Goal: Information Seeking & Learning: Check status

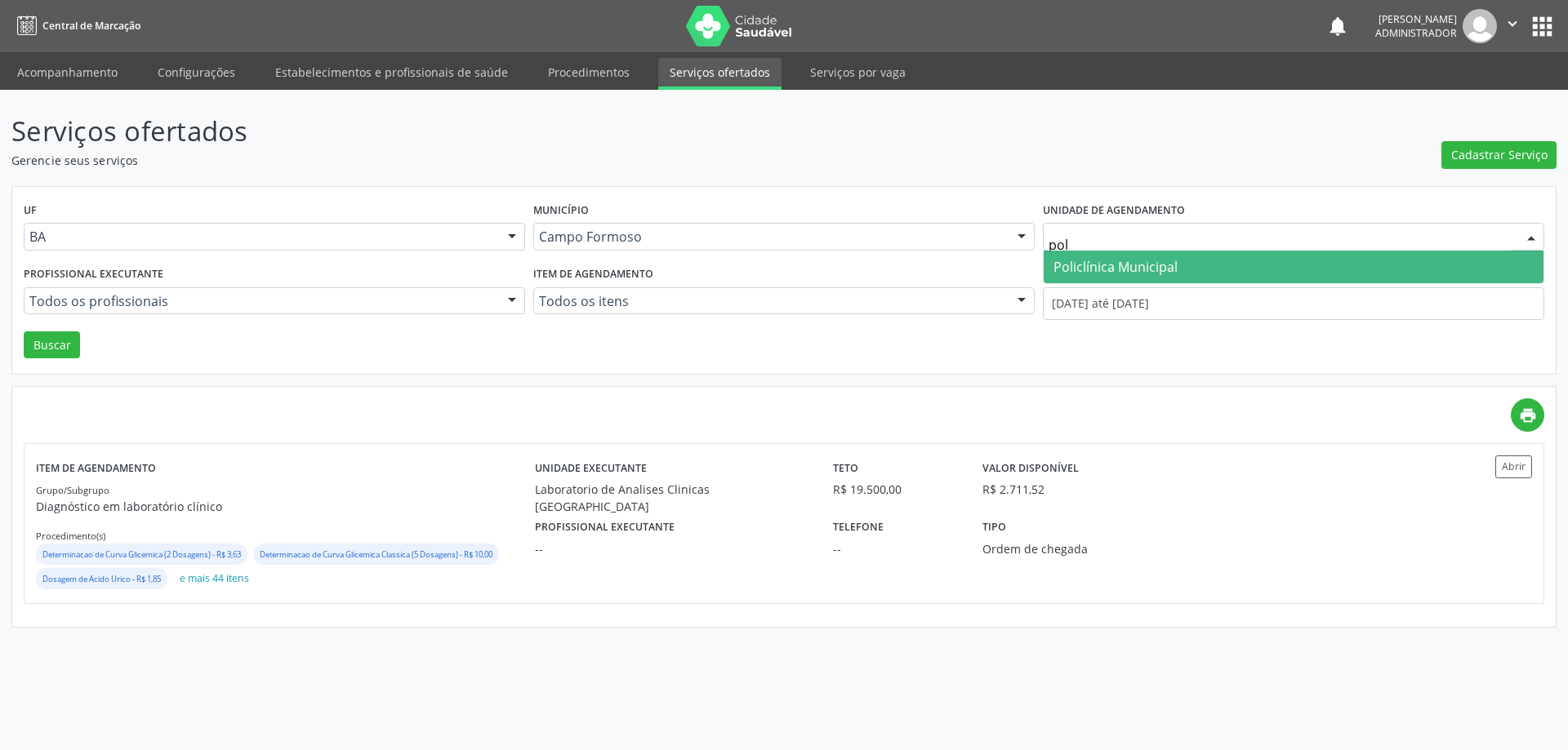
type input "poli"
click at [1191, 264] on span "Policlínica Municipal" at bounding box center [1294, 267] width 500 height 32
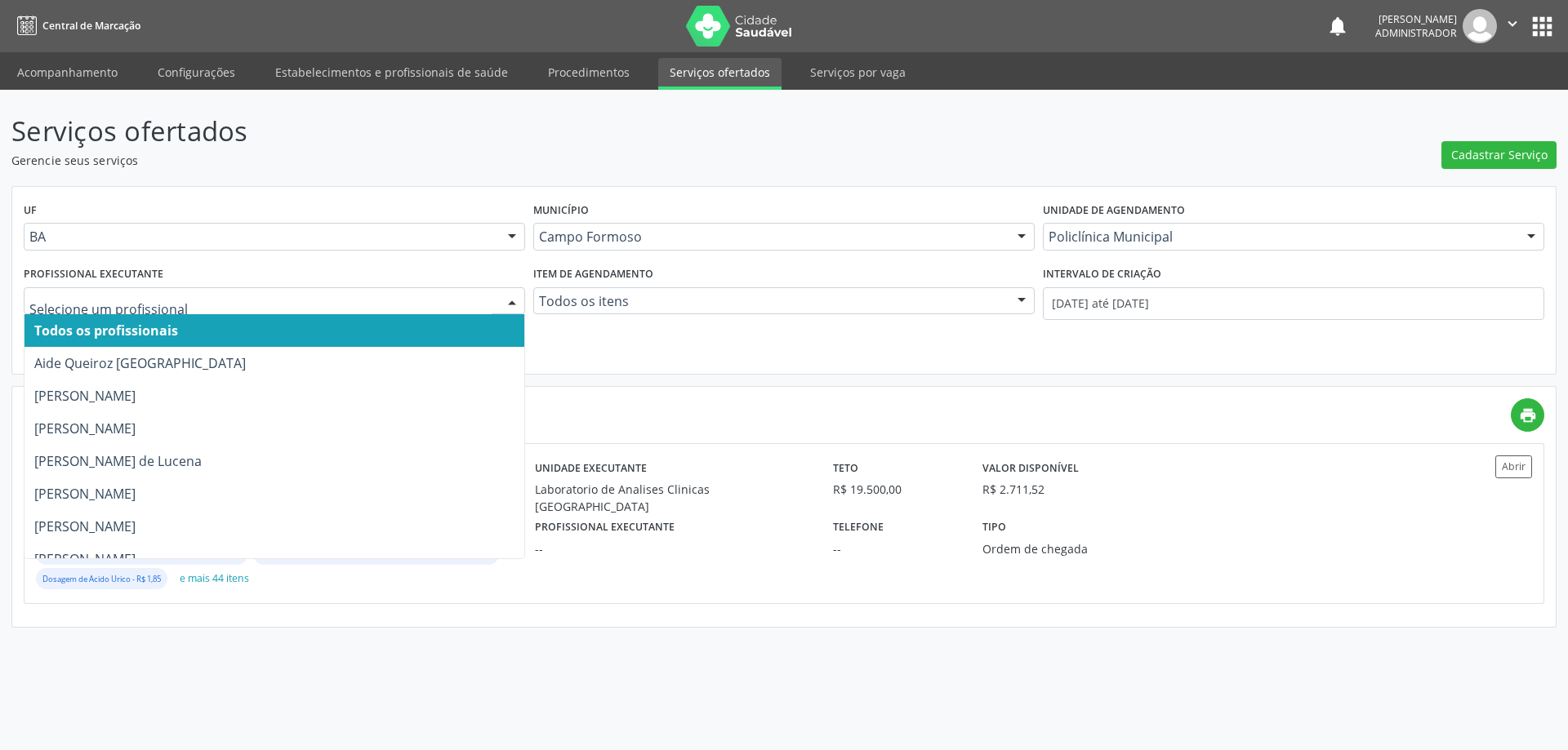
click at [505, 294] on div at bounding box center [512, 302] width 24 height 28
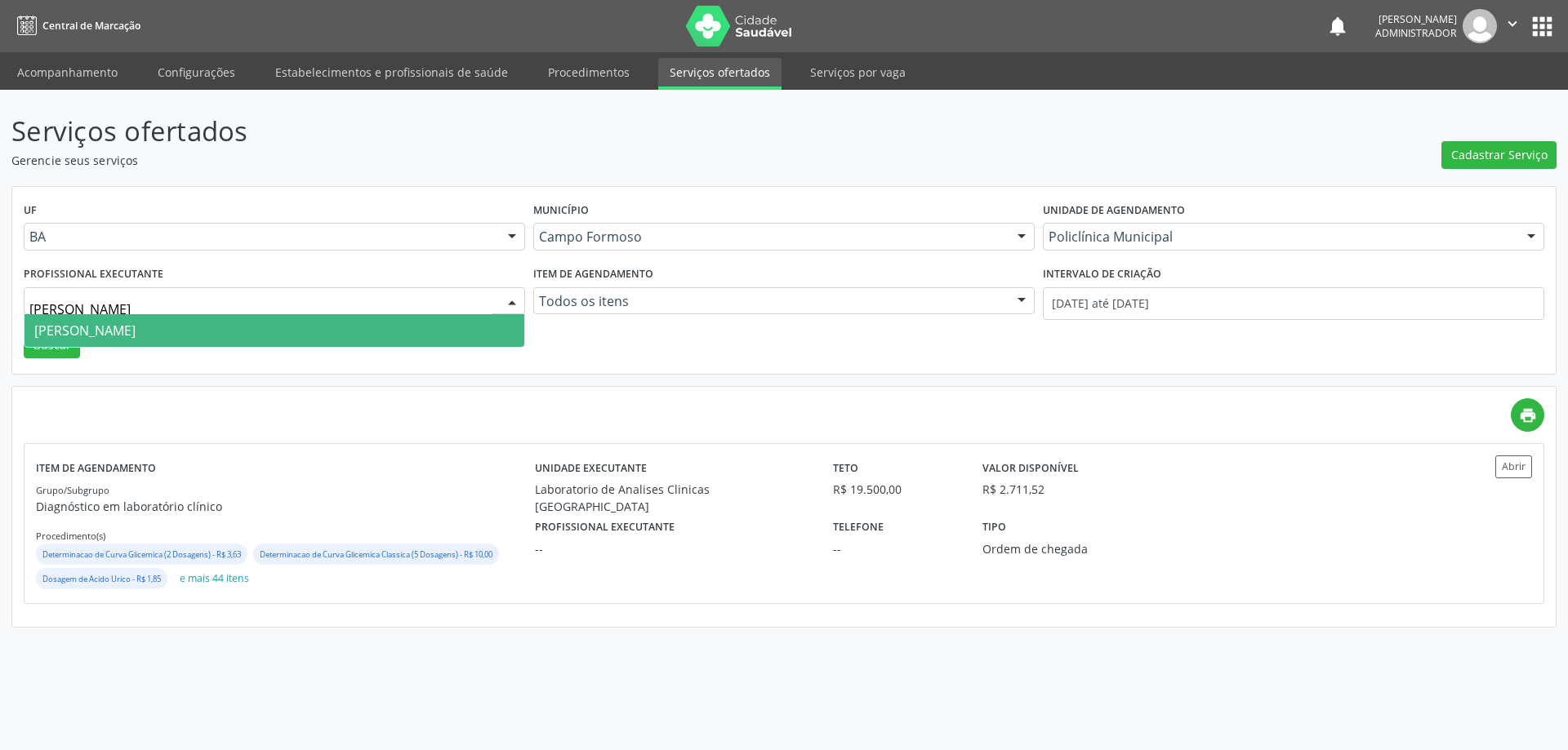
type input "luana"
click at [135, 323] on span "[PERSON_NAME]" at bounding box center [84, 331] width 101 height 18
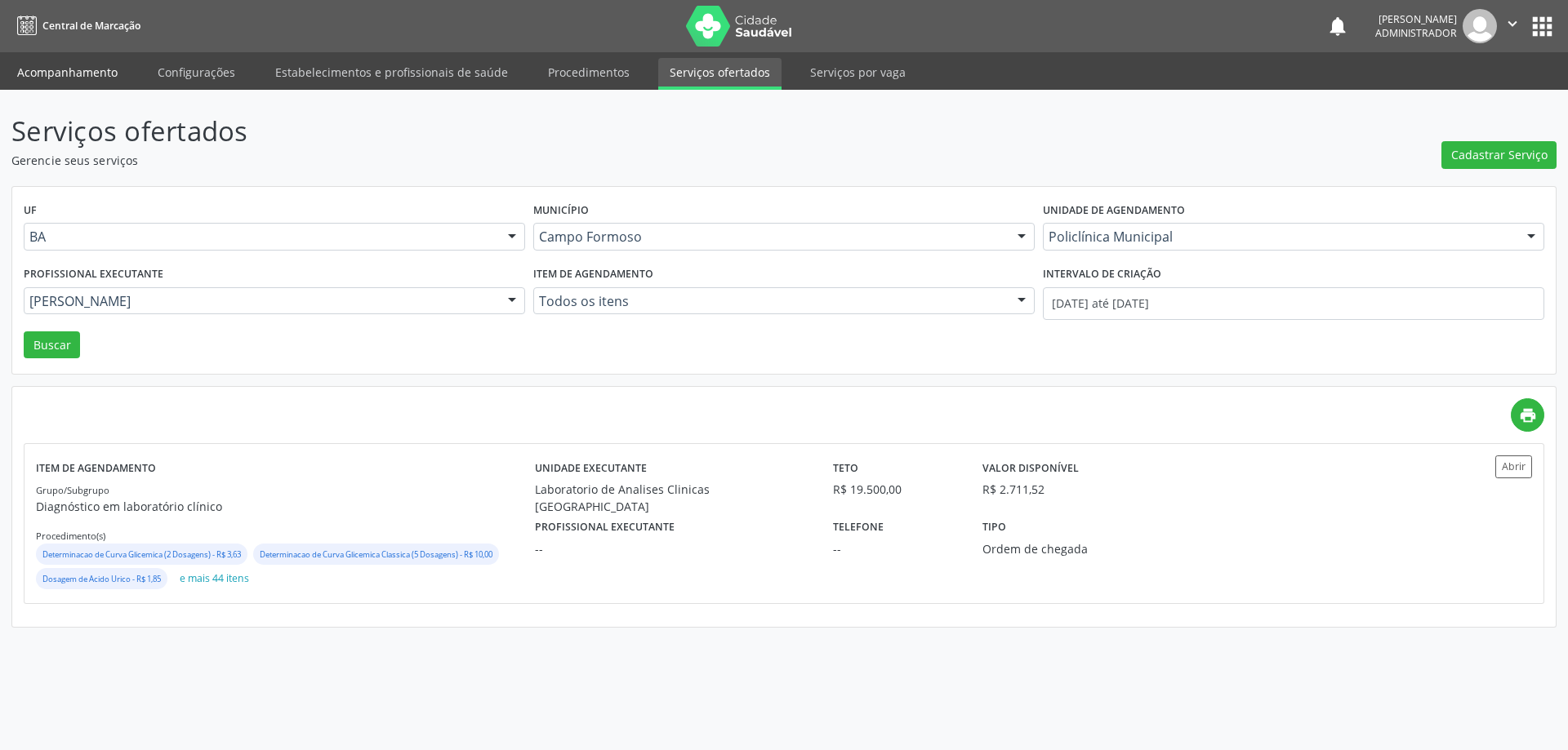
click at [91, 66] on link "Acompanhamento" at bounding box center [67, 73] width 124 height 29
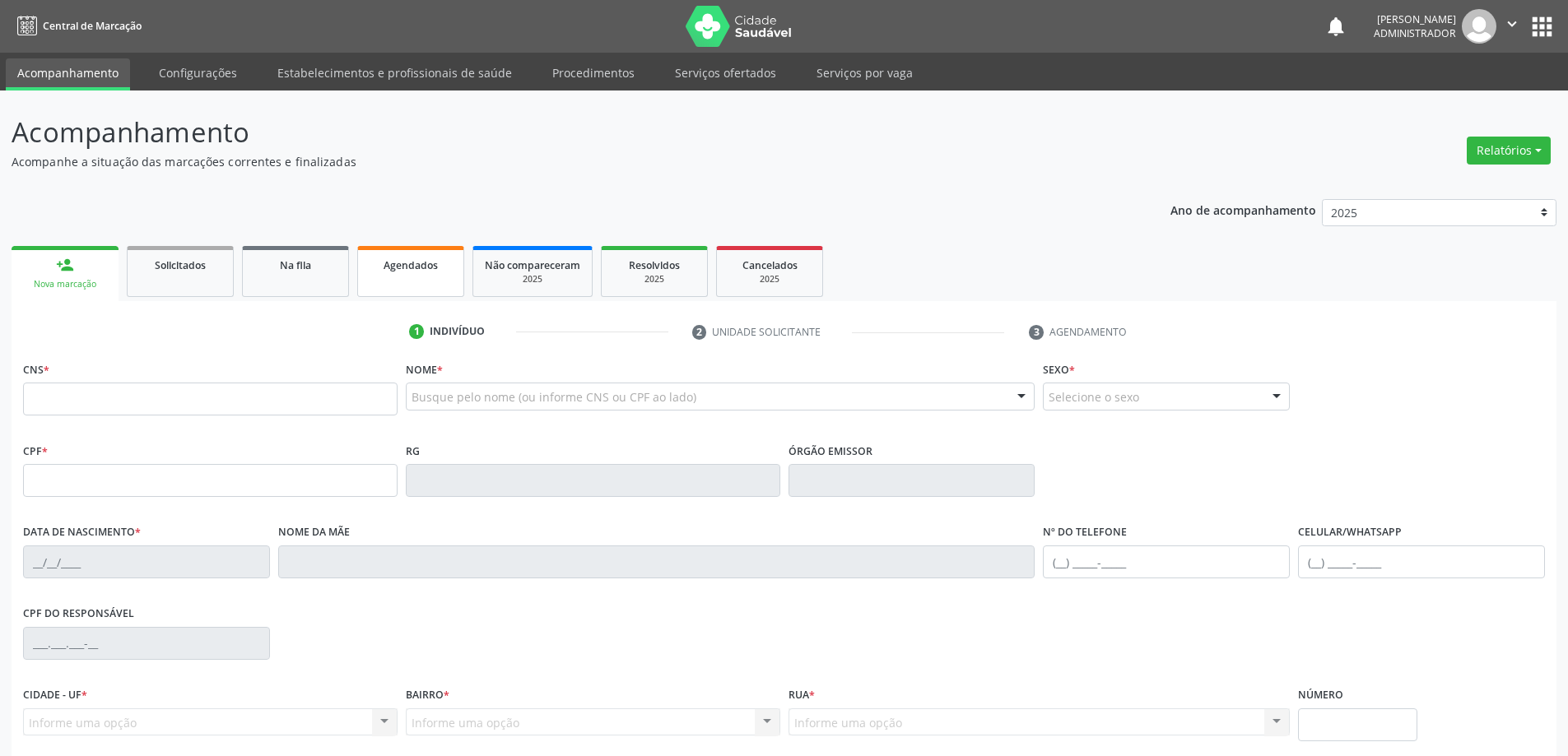
click at [420, 266] on span "Agendados" at bounding box center [411, 265] width 54 height 14
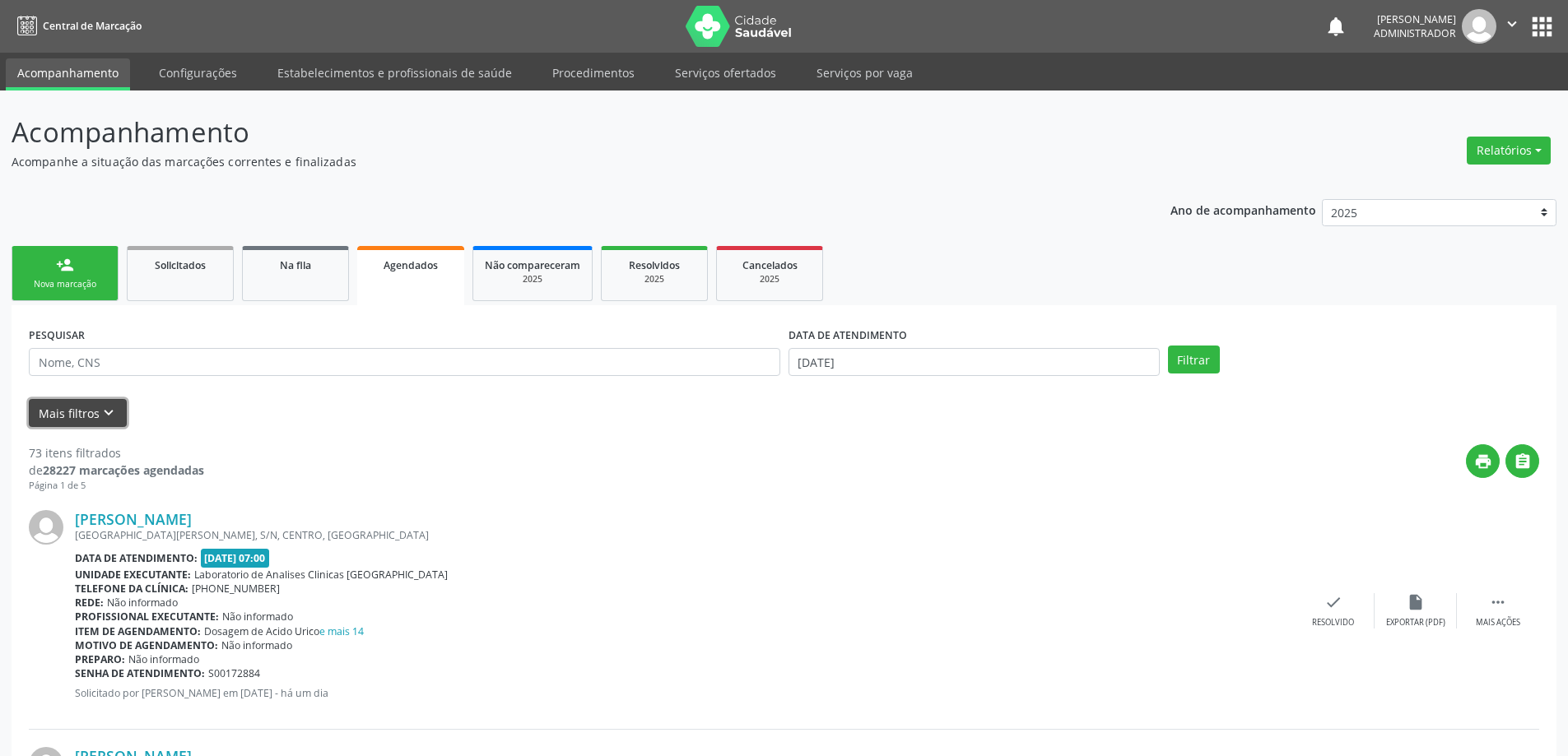
click at [67, 417] on button "Mais filtros keyboard_arrow_down" at bounding box center [78, 414] width 98 height 29
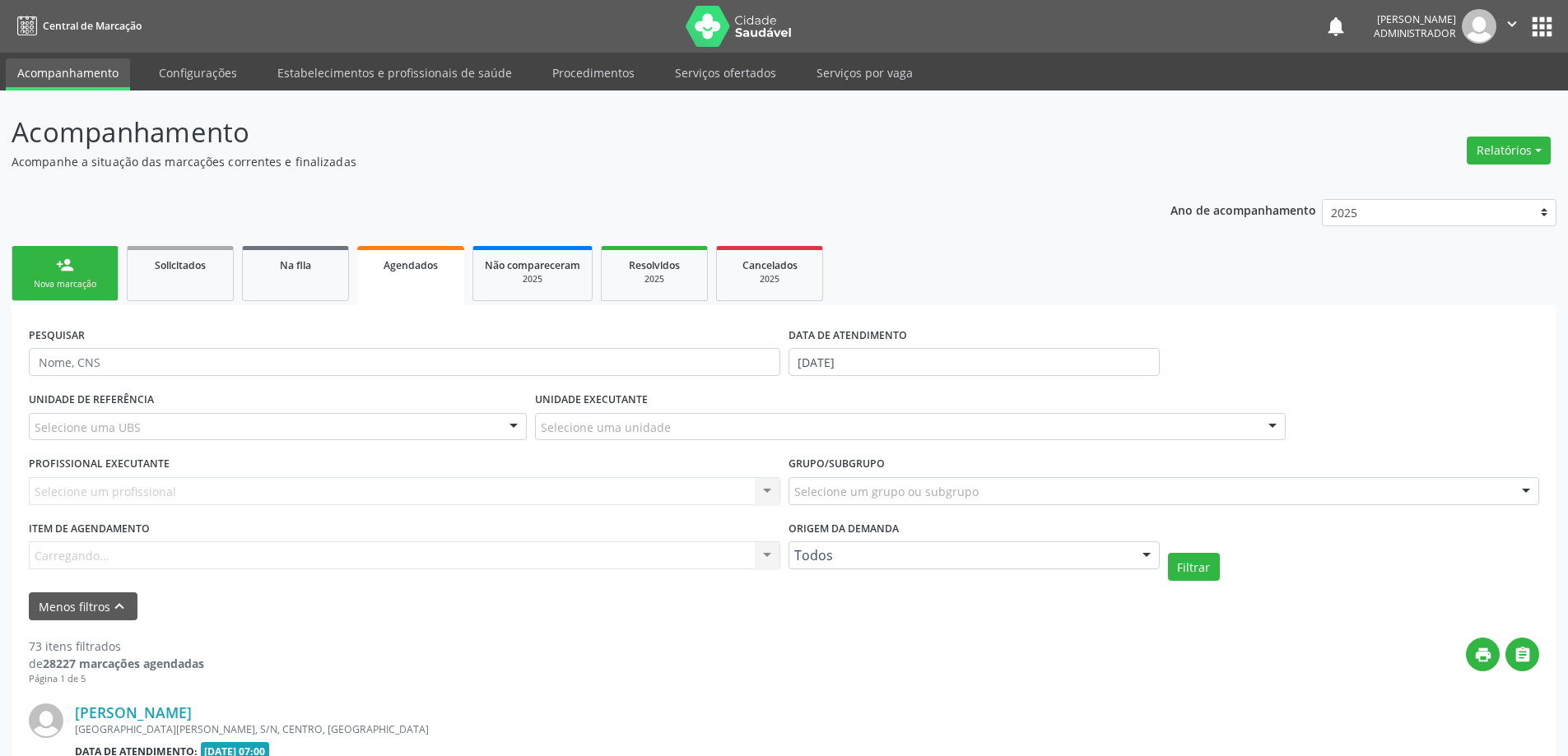
click at [1273, 420] on div at bounding box center [1272, 427] width 24 height 28
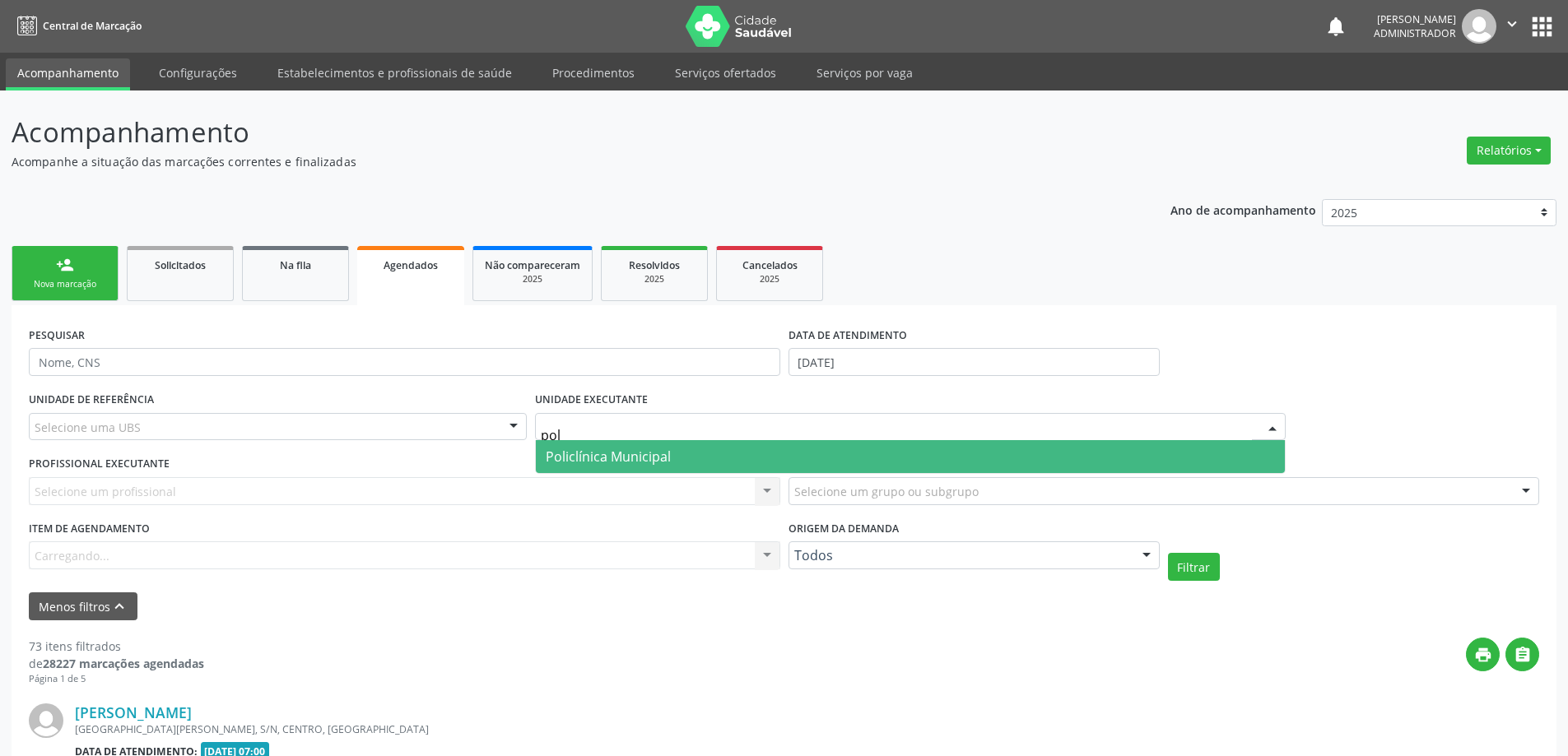
type input "poli"
click at [616, 454] on span "Policlínica Municipal" at bounding box center [608, 457] width 125 height 18
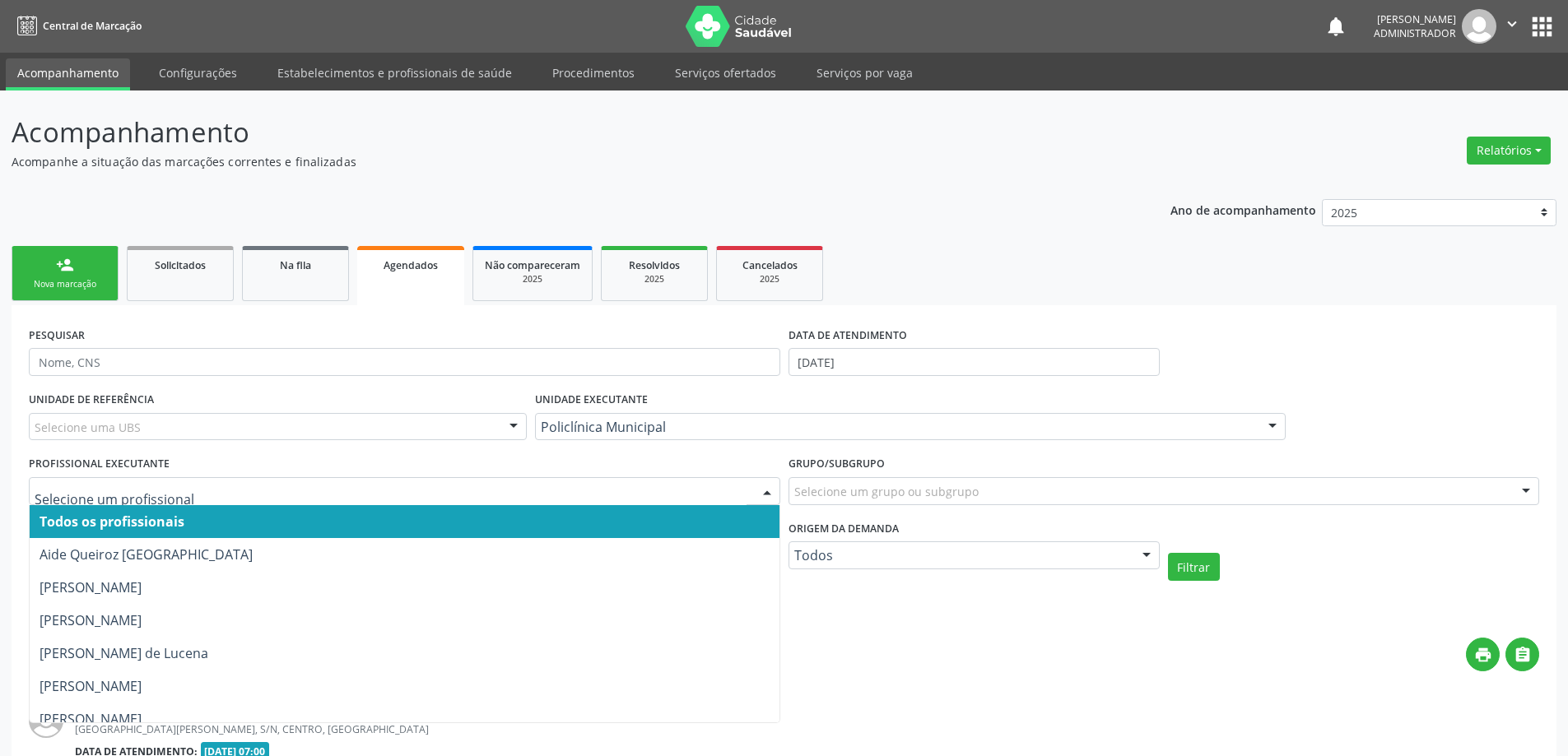
click at [767, 491] on div at bounding box center [766, 491] width 24 height 28
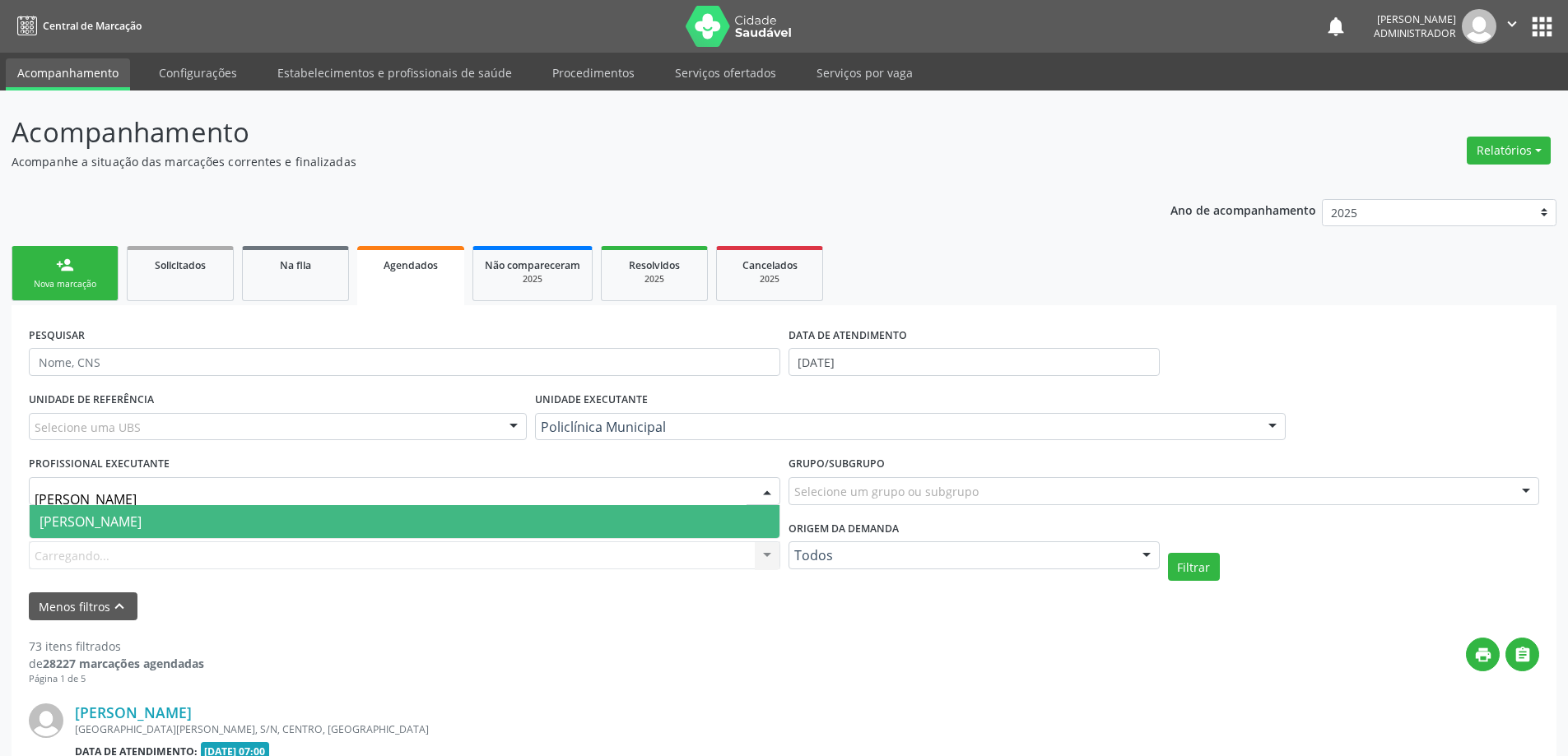
type input "luana"
click at [403, 523] on span "[PERSON_NAME]" at bounding box center [405, 521] width 750 height 33
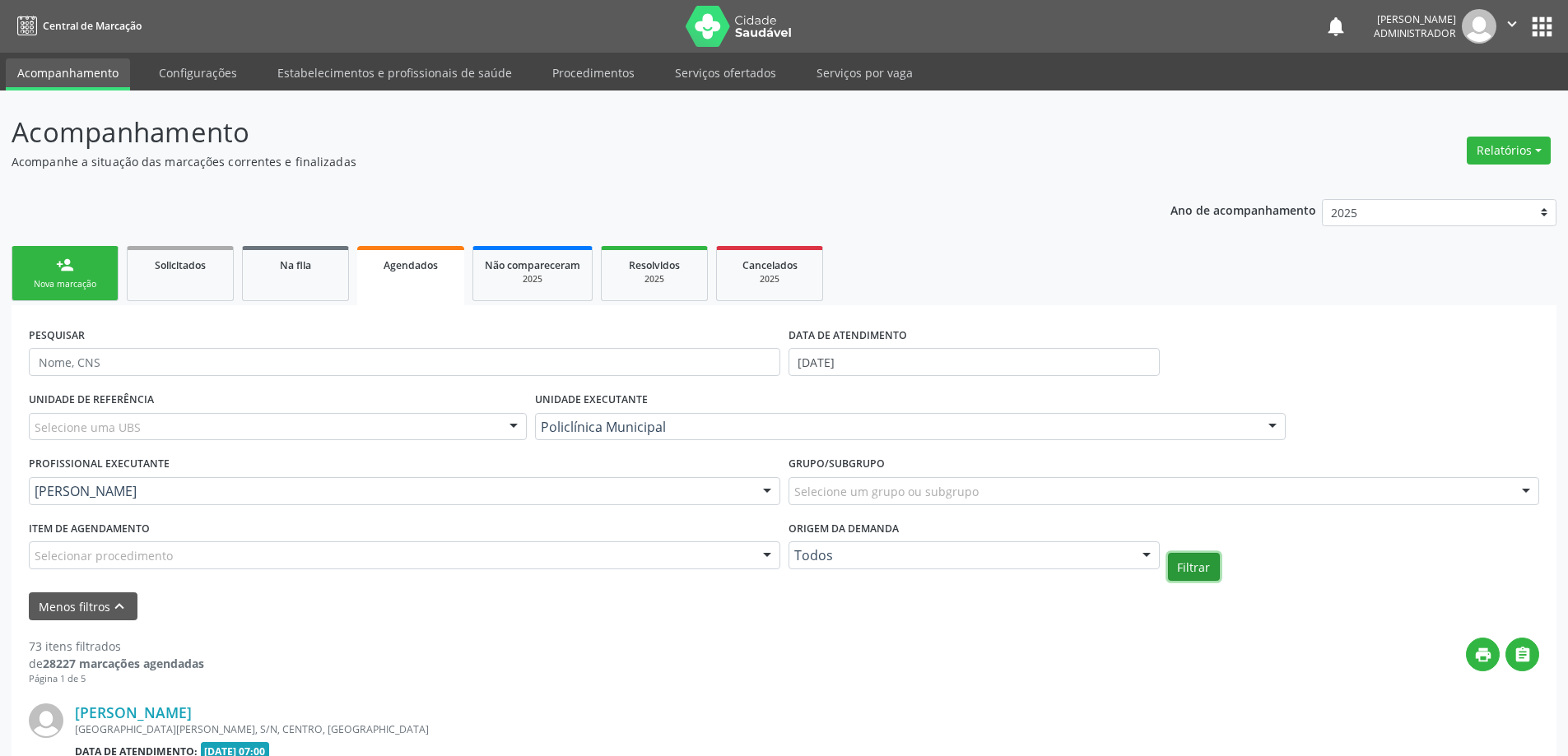
click at [1207, 576] on button "Filtrar" at bounding box center [1193, 566] width 51 height 28
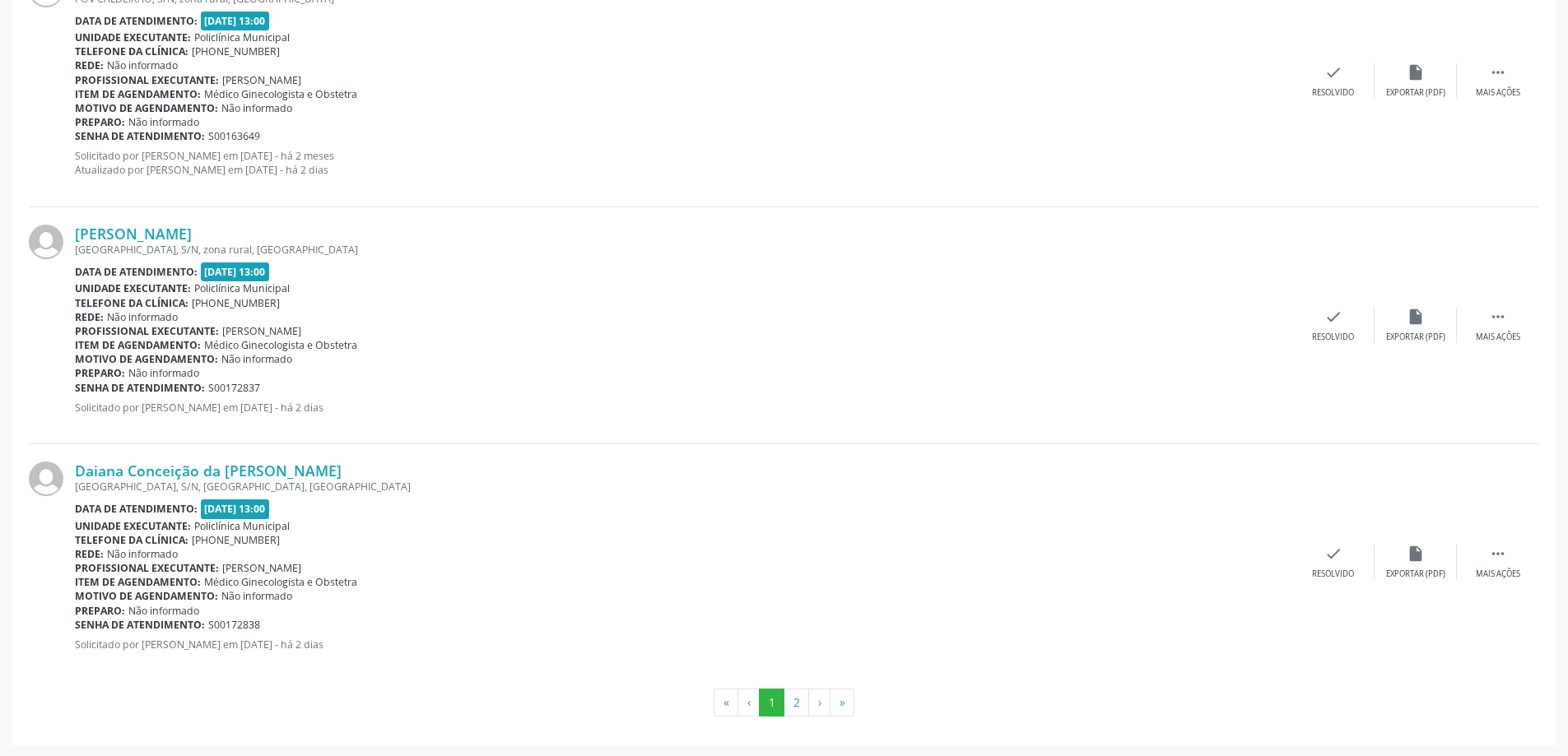
scroll to position [3578, 0]
click at [796, 700] on button "2" at bounding box center [796, 702] width 25 height 28
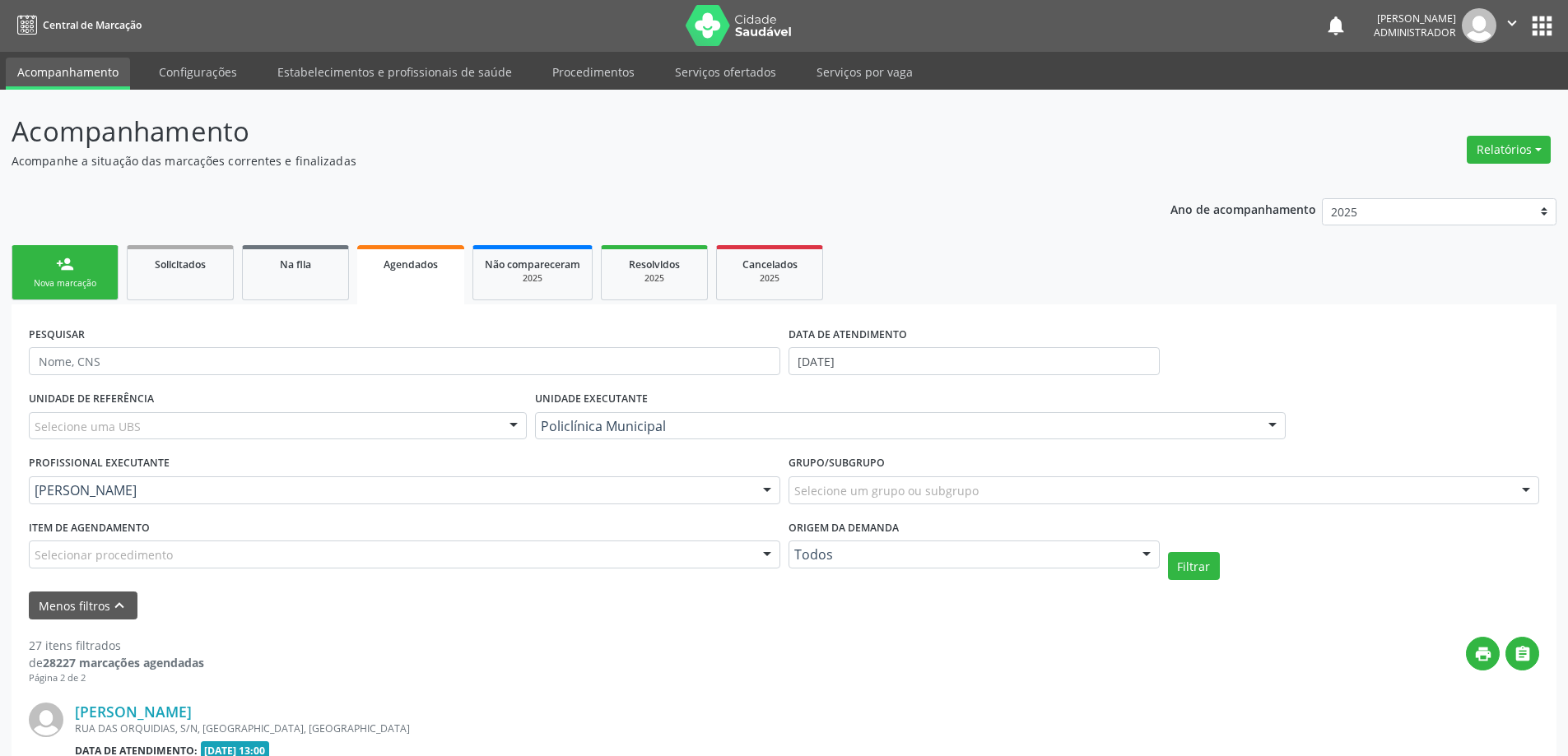
scroll to position [0, 0]
click at [1485, 647] on icon "print" at bounding box center [1483, 655] width 18 height 18
click at [653, 264] on span "Resolvidos" at bounding box center [654, 265] width 51 height 14
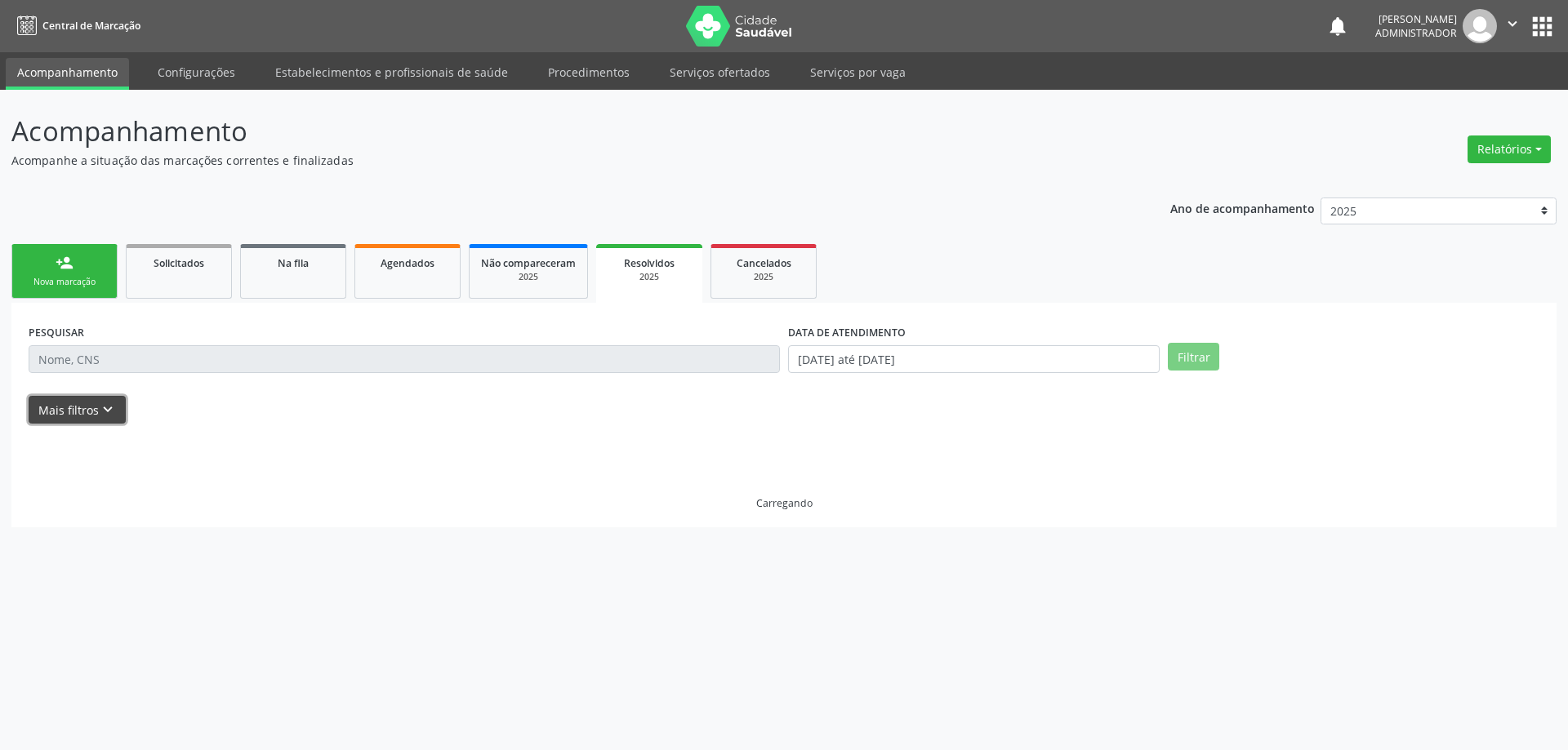
click at [74, 411] on button "Mais filtros keyboard_arrow_down" at bounding box center [77, 410] width 97 height 29
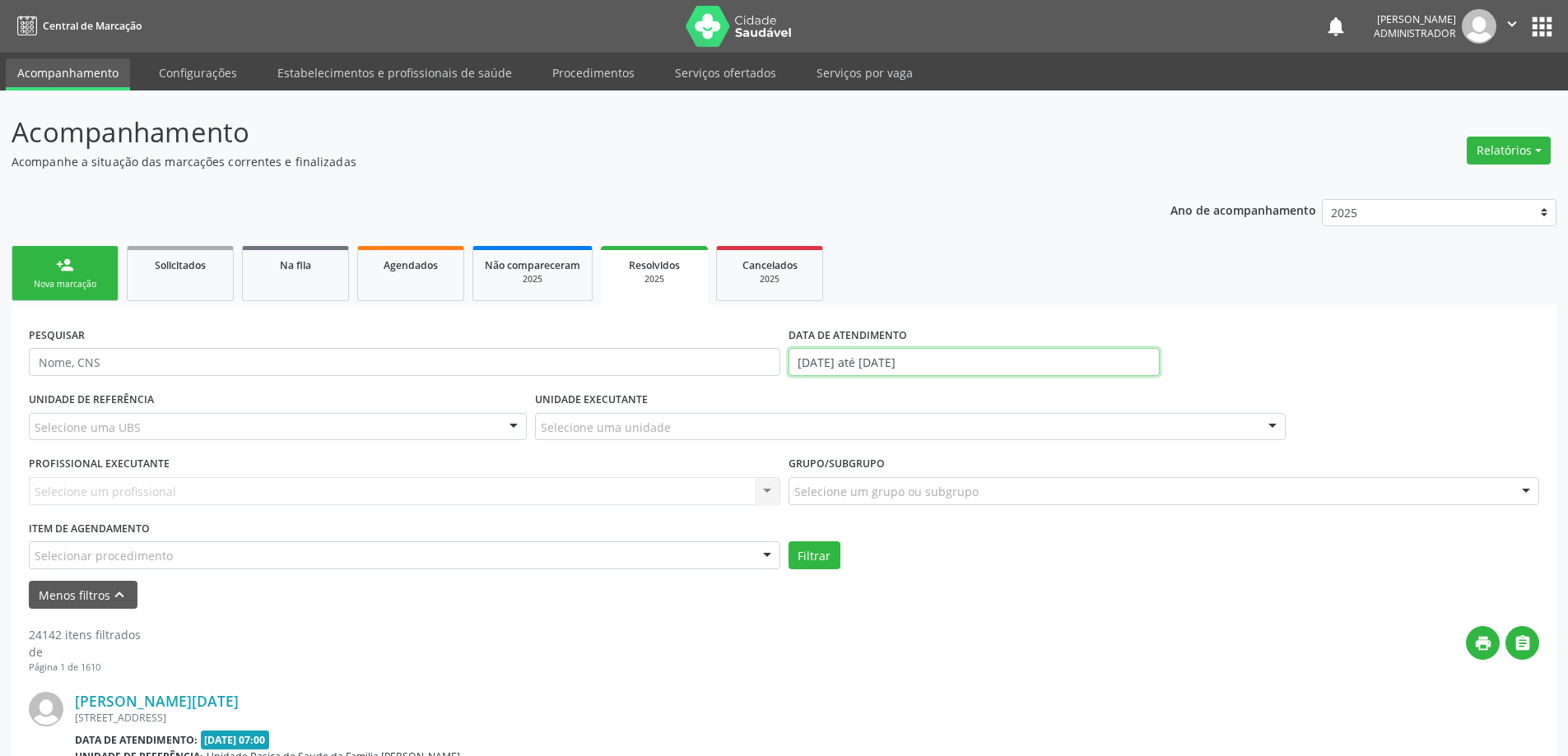
click at [840, 362] on input "01/01/2025 até 22/08/2025" at bounding box center [974, 361] width 371 height 28
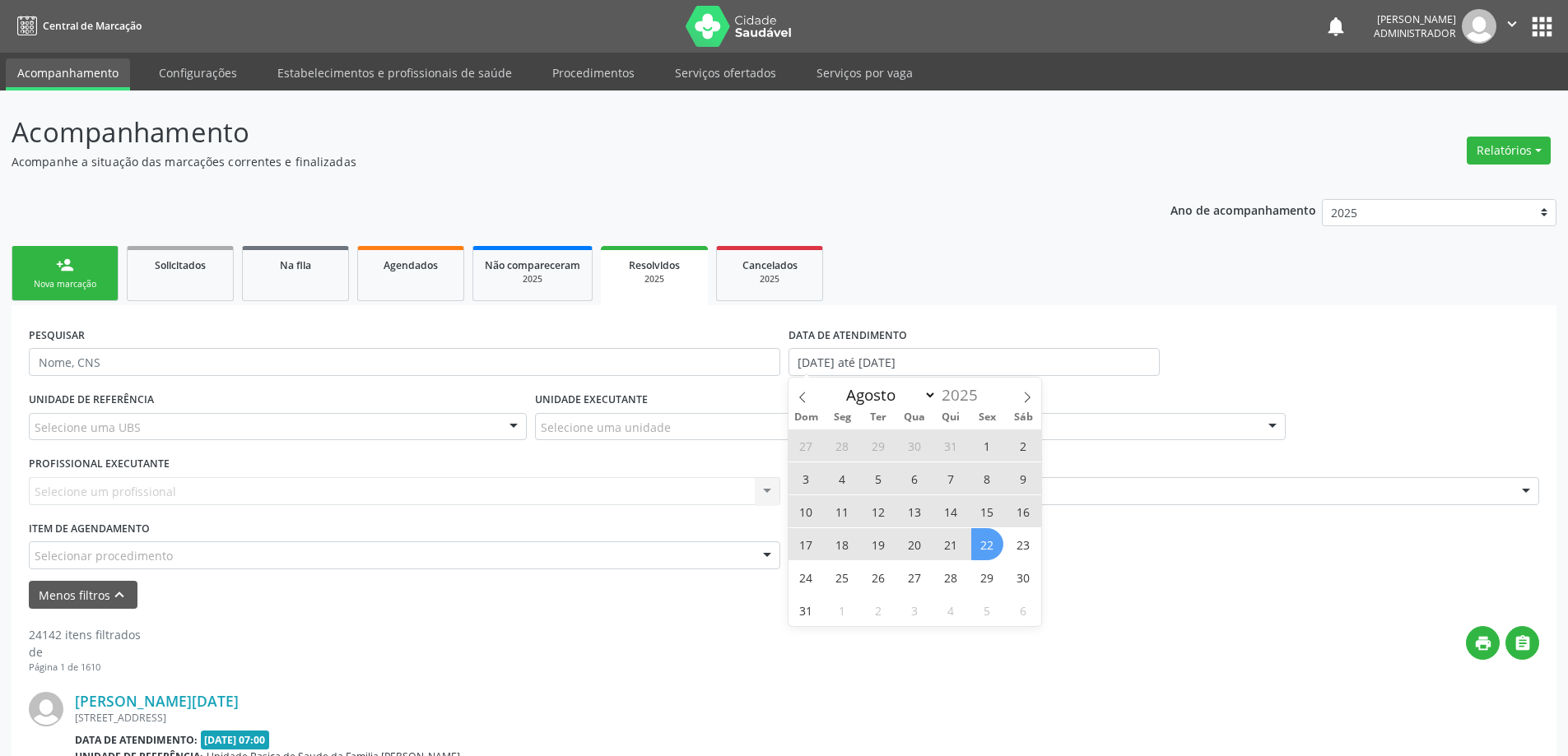
click at [987, 542] on span "22" at bounding box center [987, 545] width 33 height 33
type input "[DATE]"
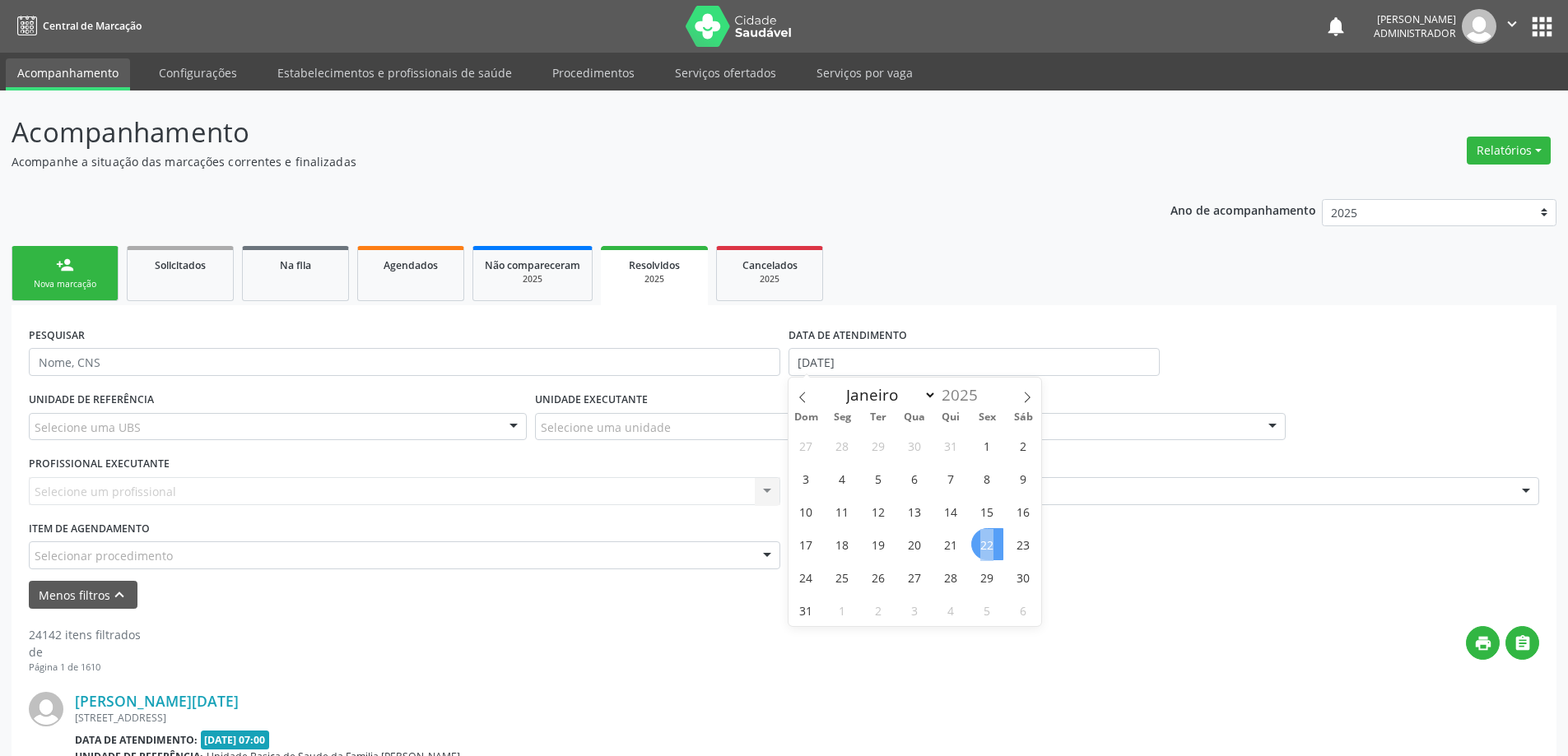
click at [987, 542] on span "22" at bounding box center [987, 545] width 33 height 33
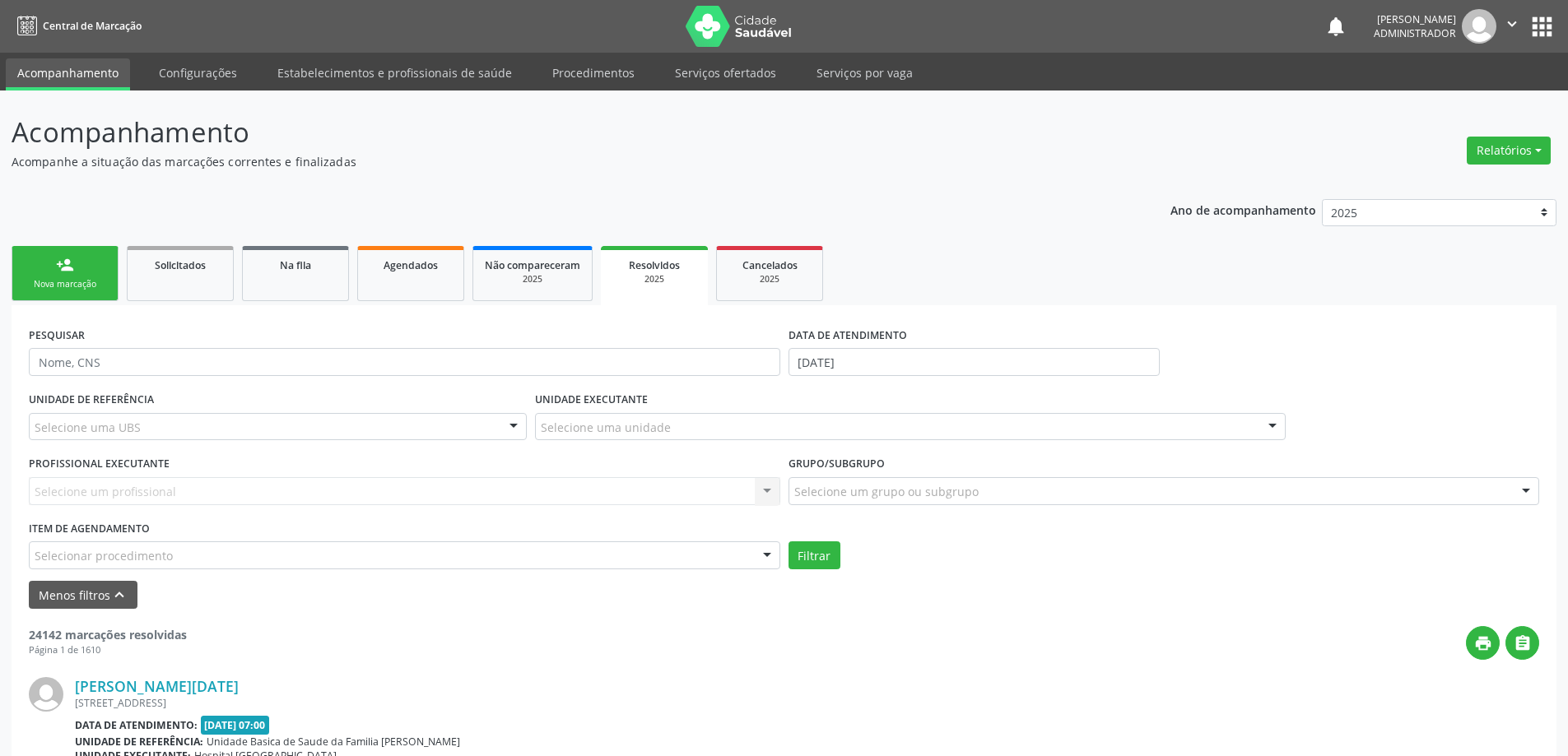
click at [764, 491] on div "Selecione um profissional Nenhum resultado encontrado para: " " Não há nenhuma …" at bounding box center [405, 490] width 751 height 28
click at [1269, 423] on div at bounding box center [1272, 427] width 24 height 28
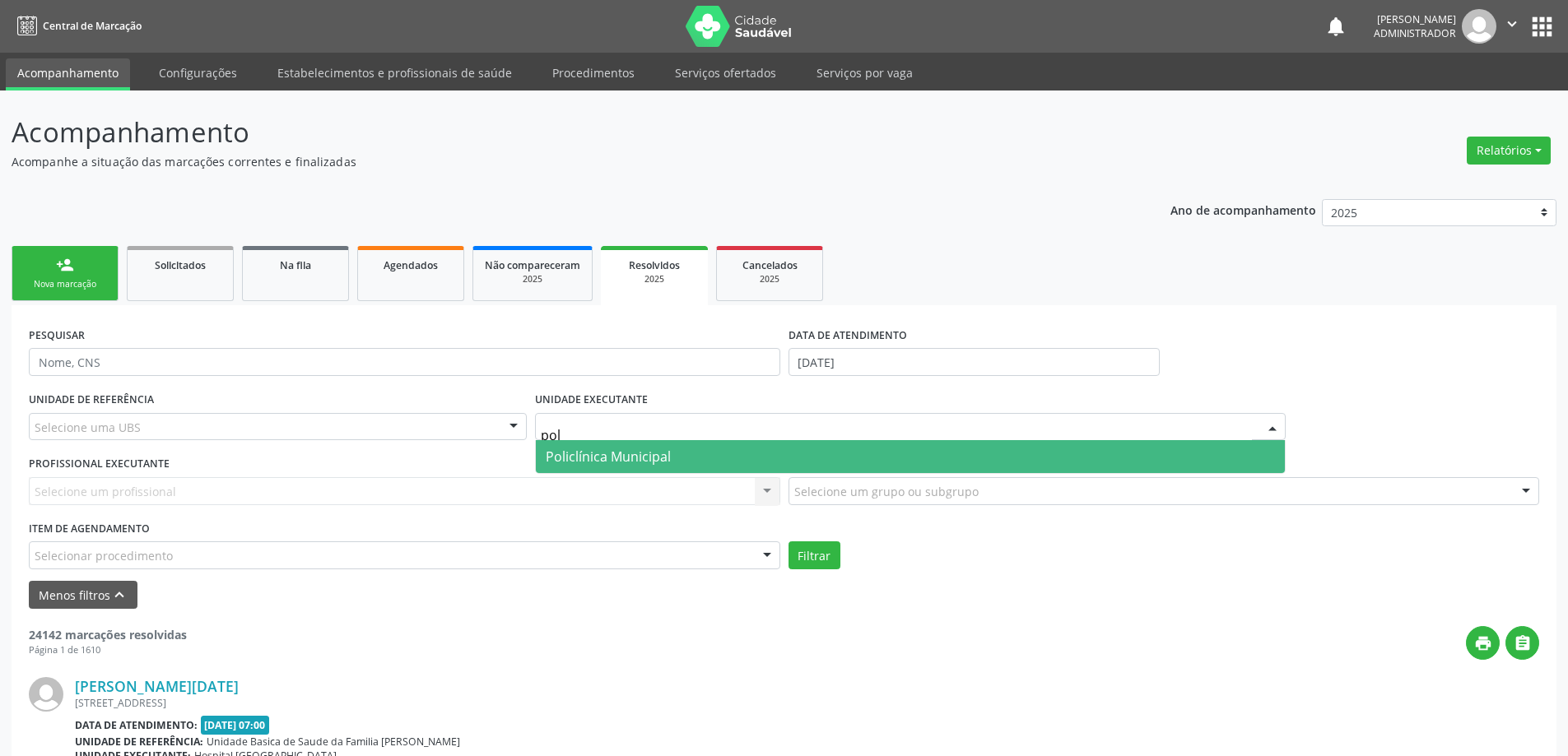
type input "poli"
click at [1215, 451] on span "Policlínica Municipal" at bounding box center [910, 456] width 750 height 33
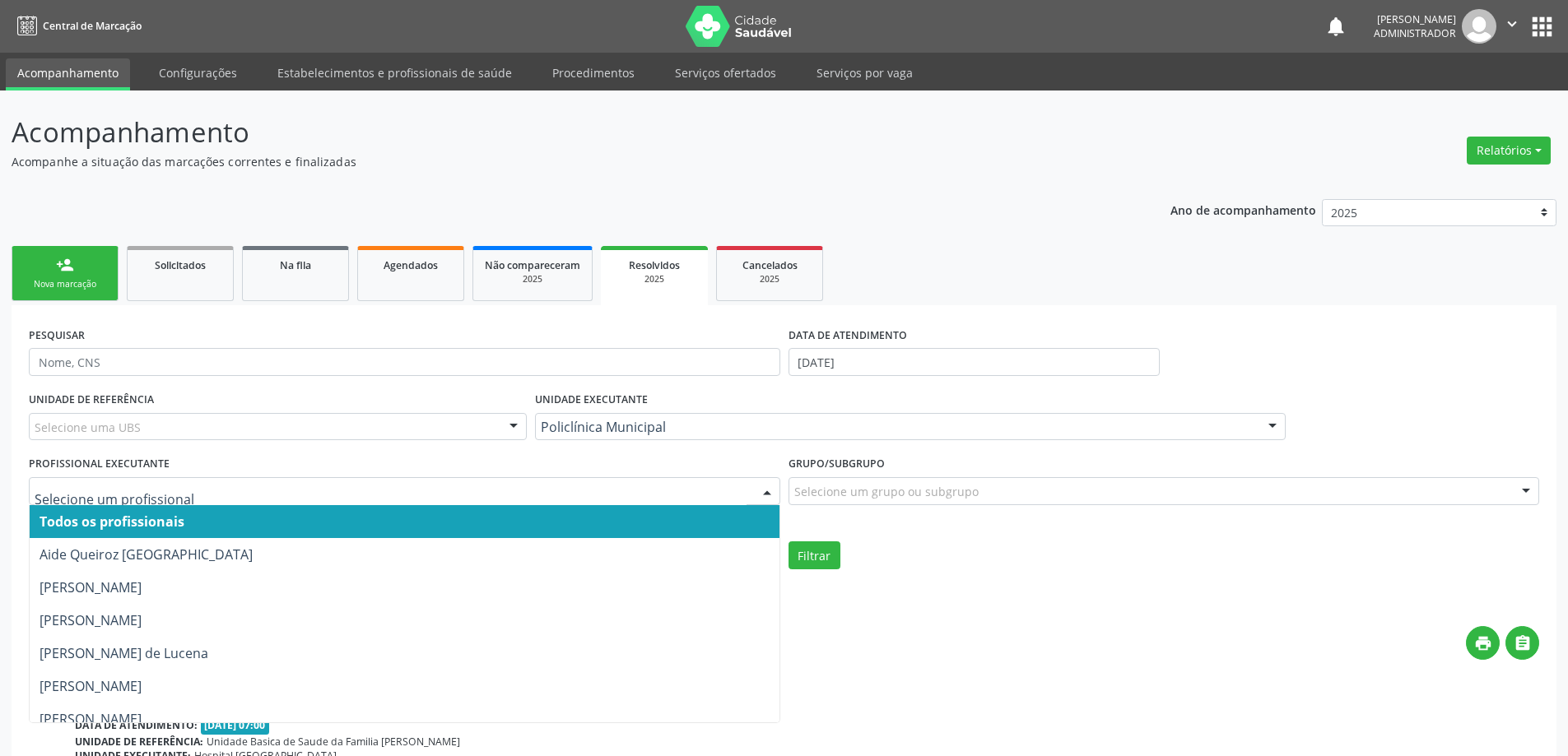
click at [763, 487] on div at bounding box center [766, 491] width 24 height 28
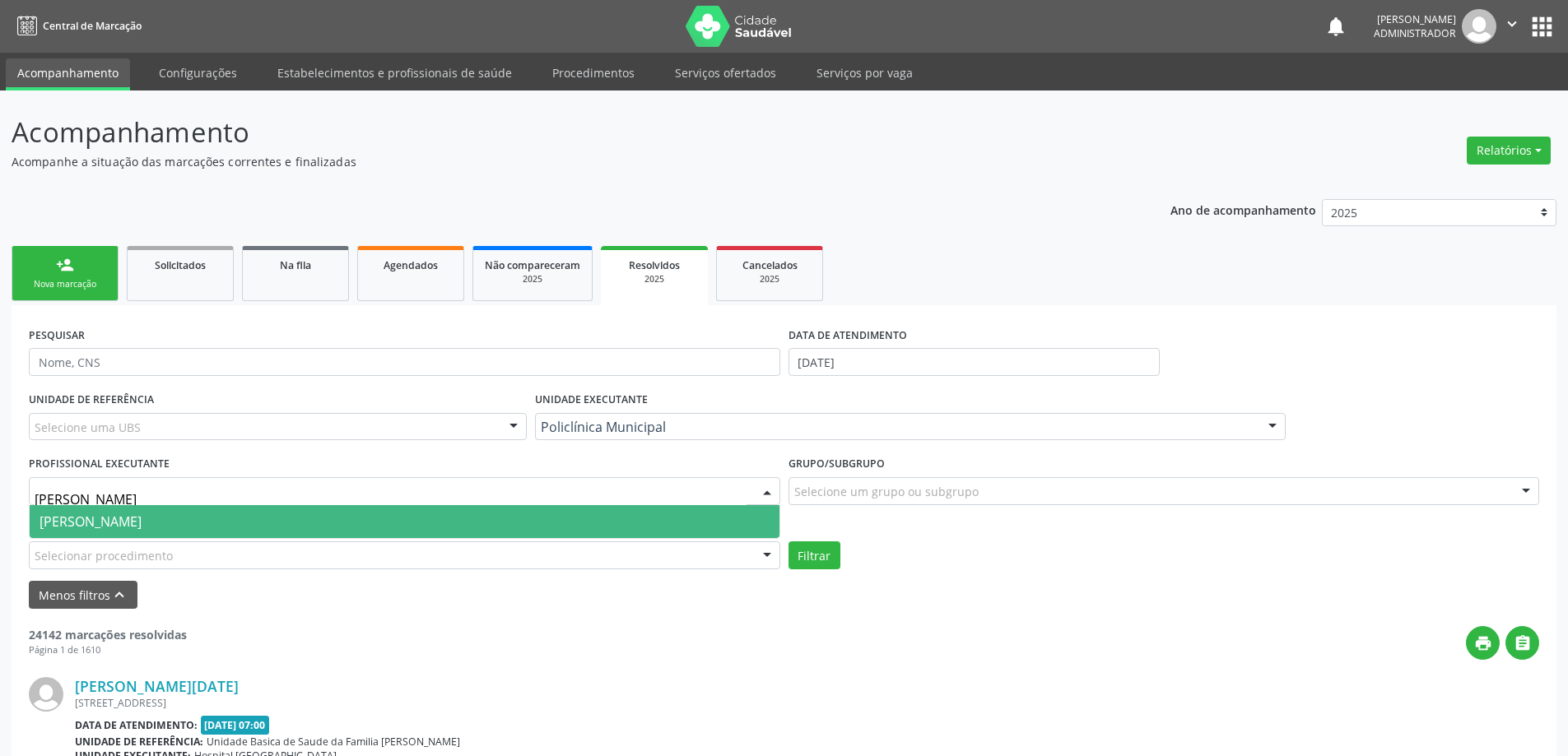
type input "luana"
click at [717, 510] on span "[PERSON_NAME]" at bounding box center [405, 521] width 750 height 33
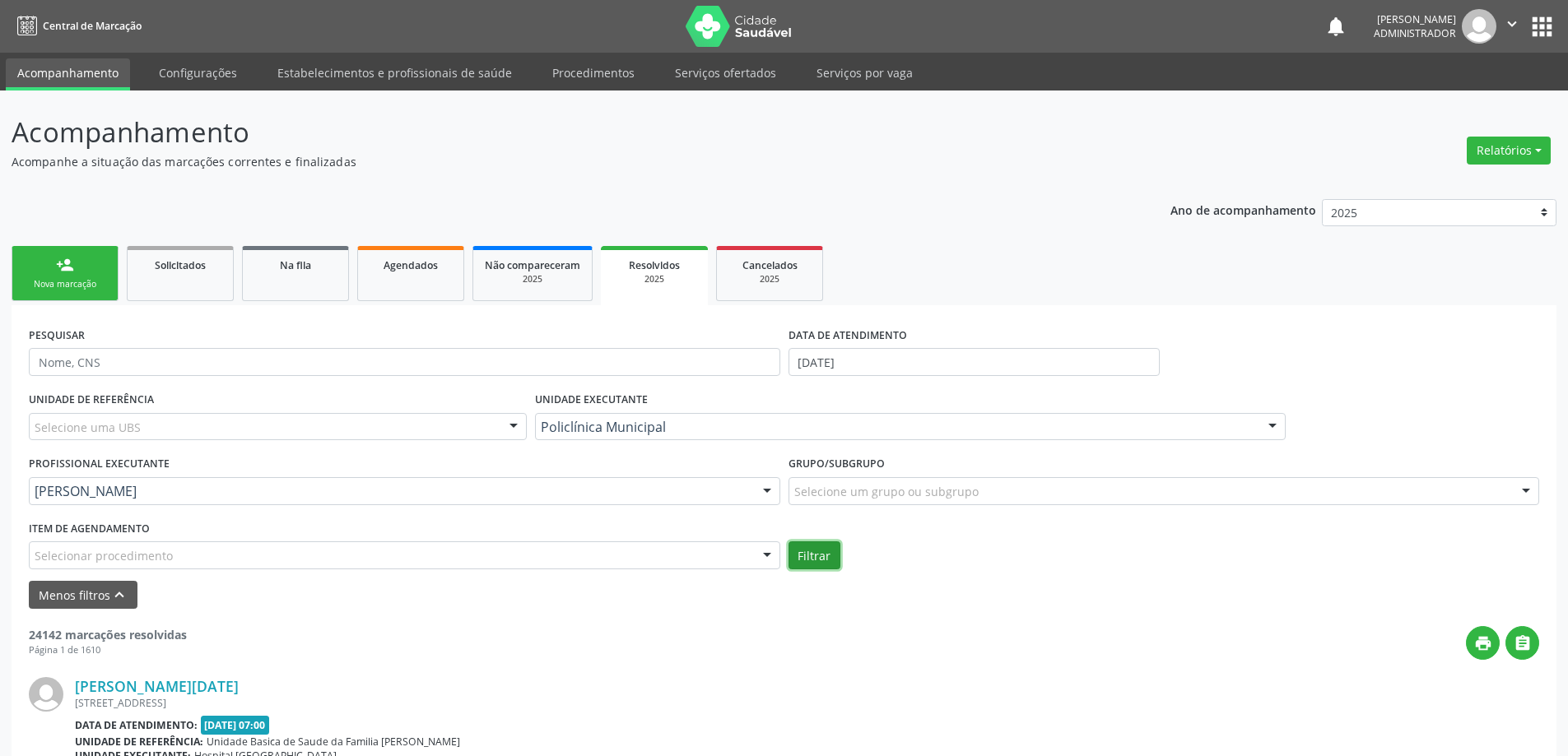
click at [818, 562] on button "Filtrar" at bounding box center [814, 555] width 51 height 28
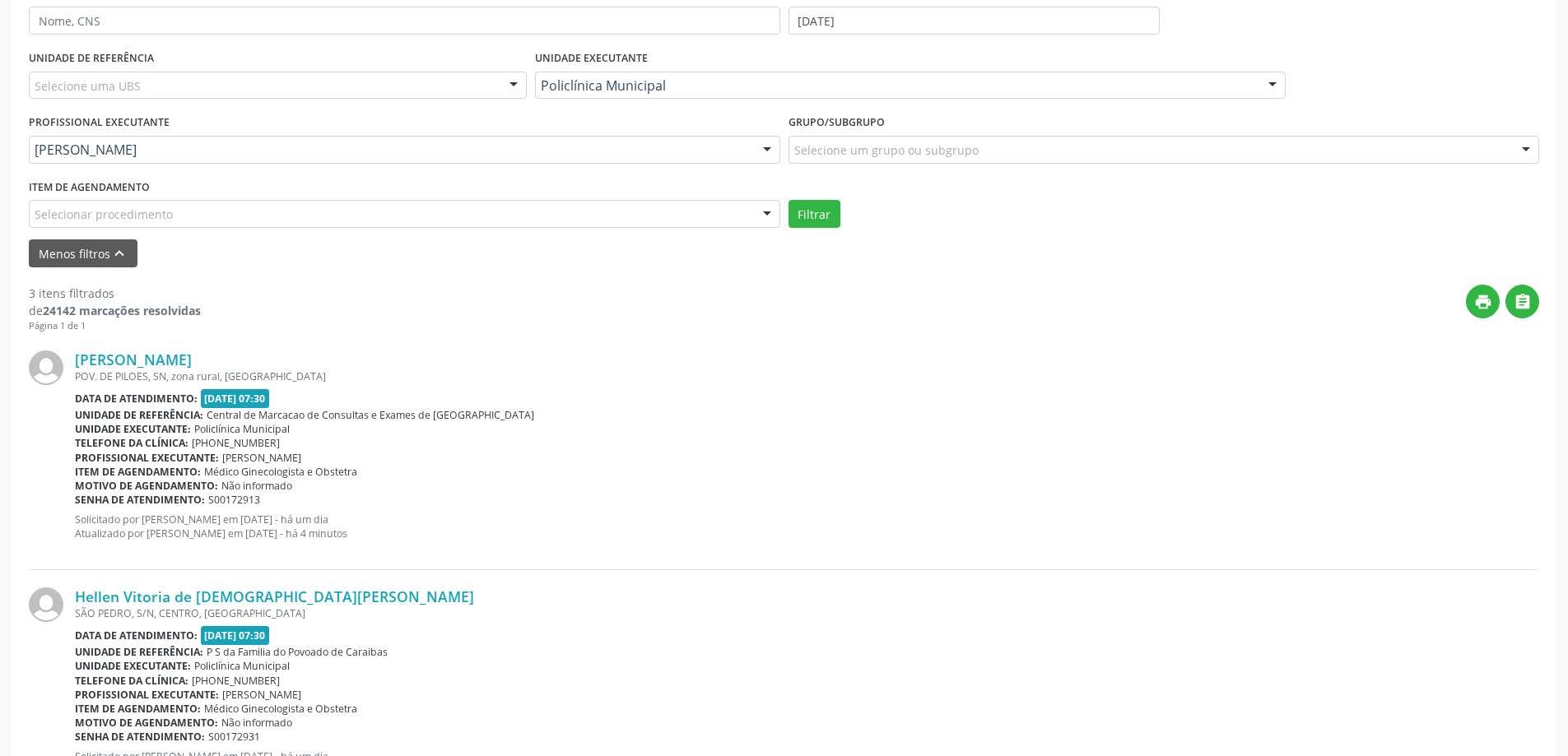
scroll to position [329, 0]
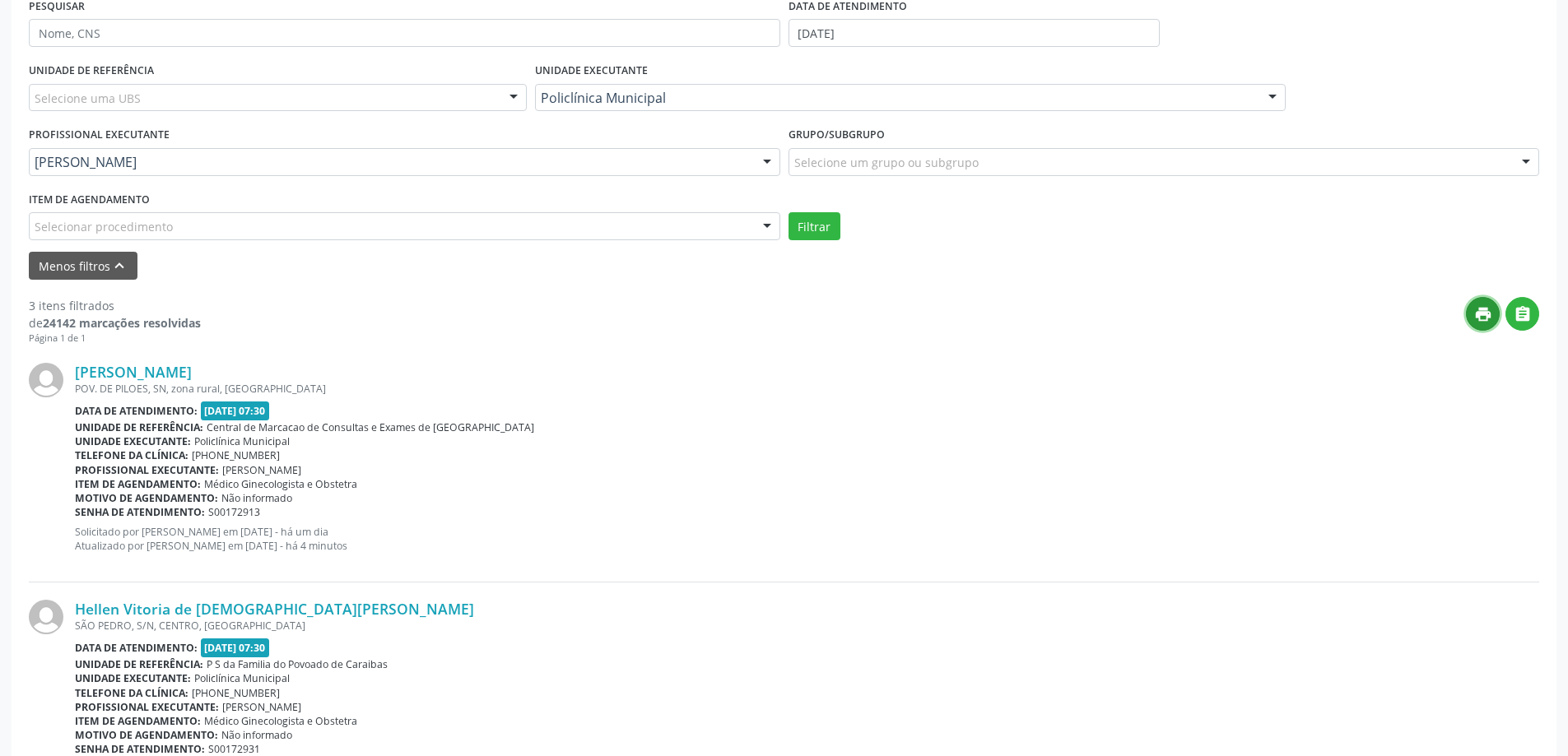
click at [1483, 309] on icon "print" at bounding box center [1483, 314] width 18 height 18
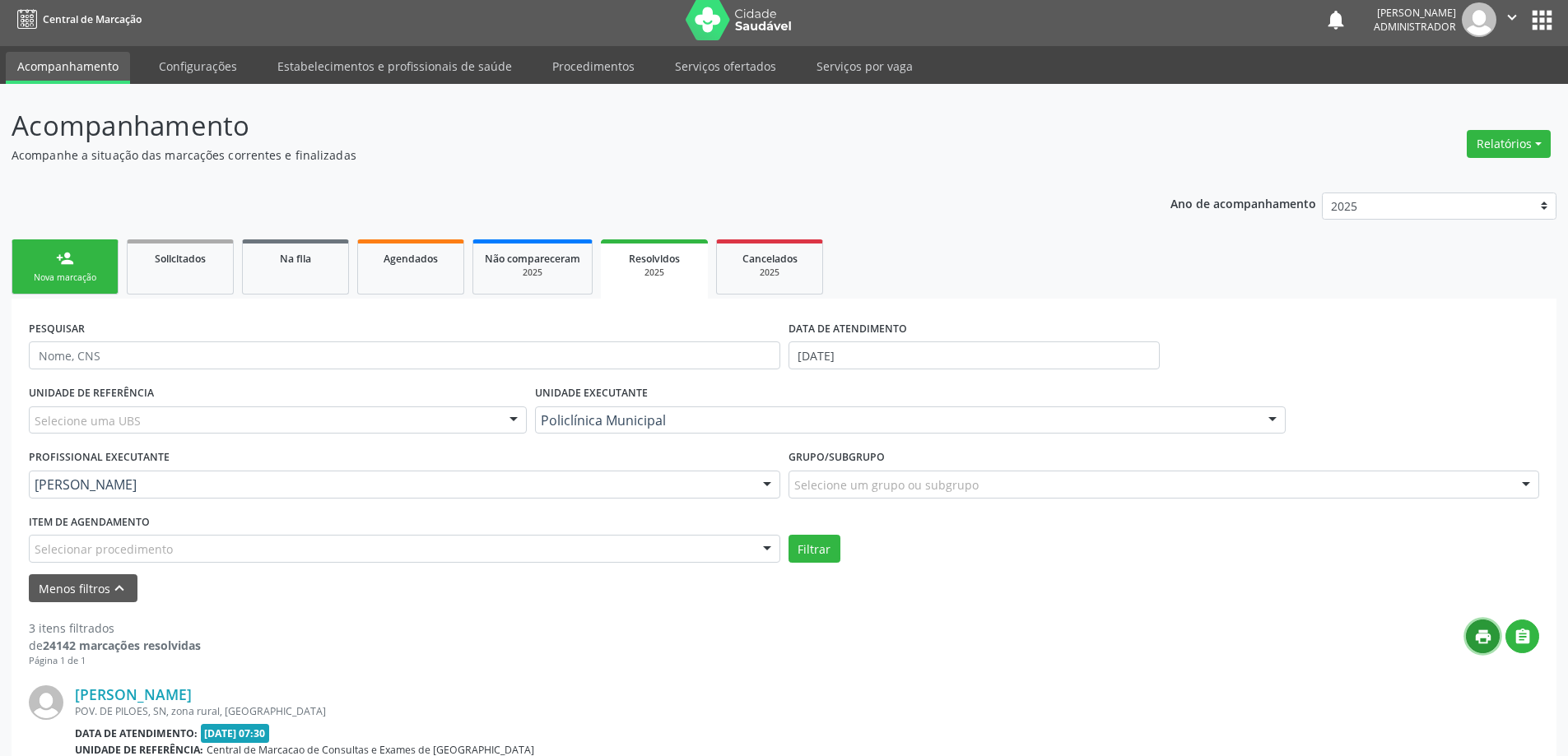
scroll to position [0, 0]
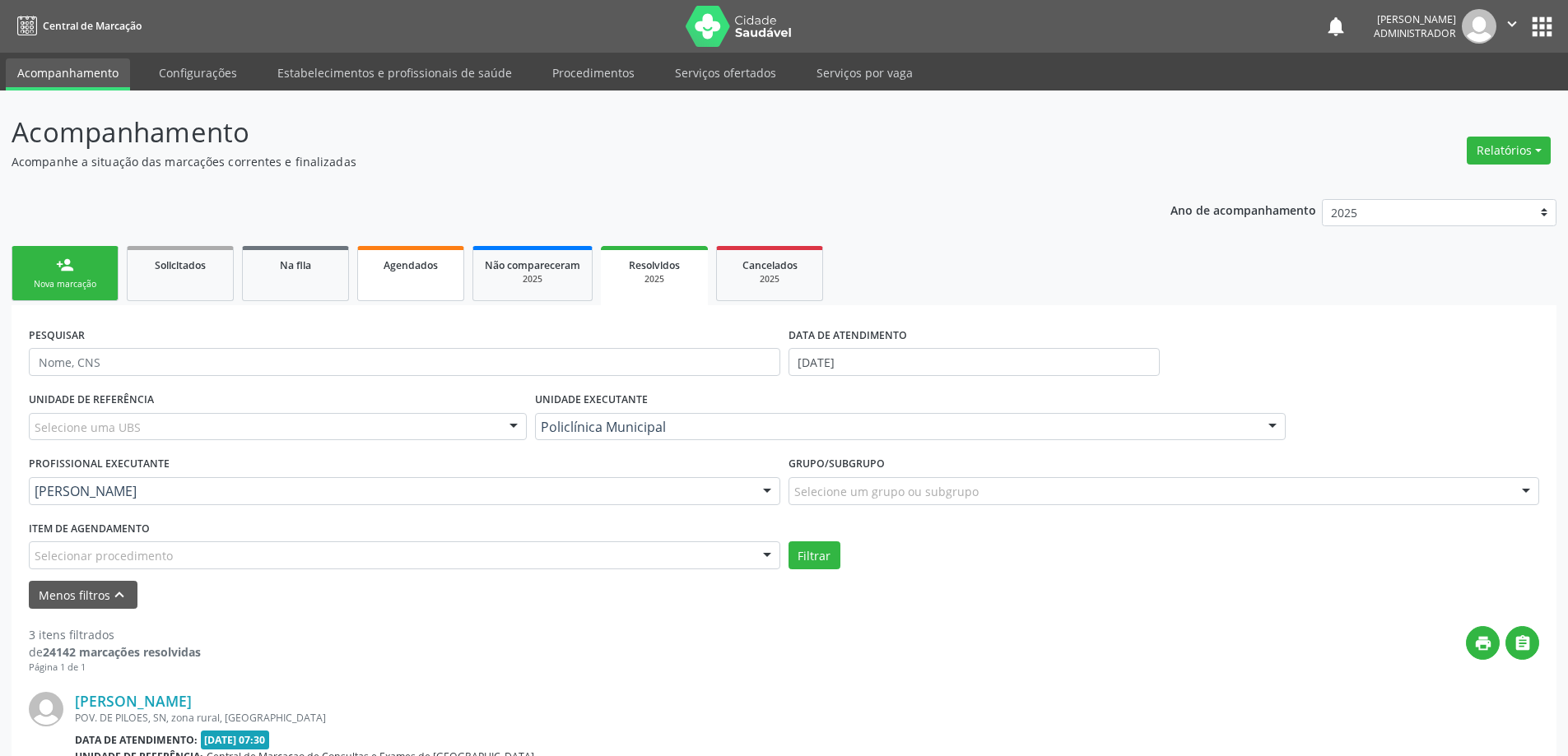
click at [406, 271] on span "Agendados" at bounding box center [411, 265] width 54 height 14
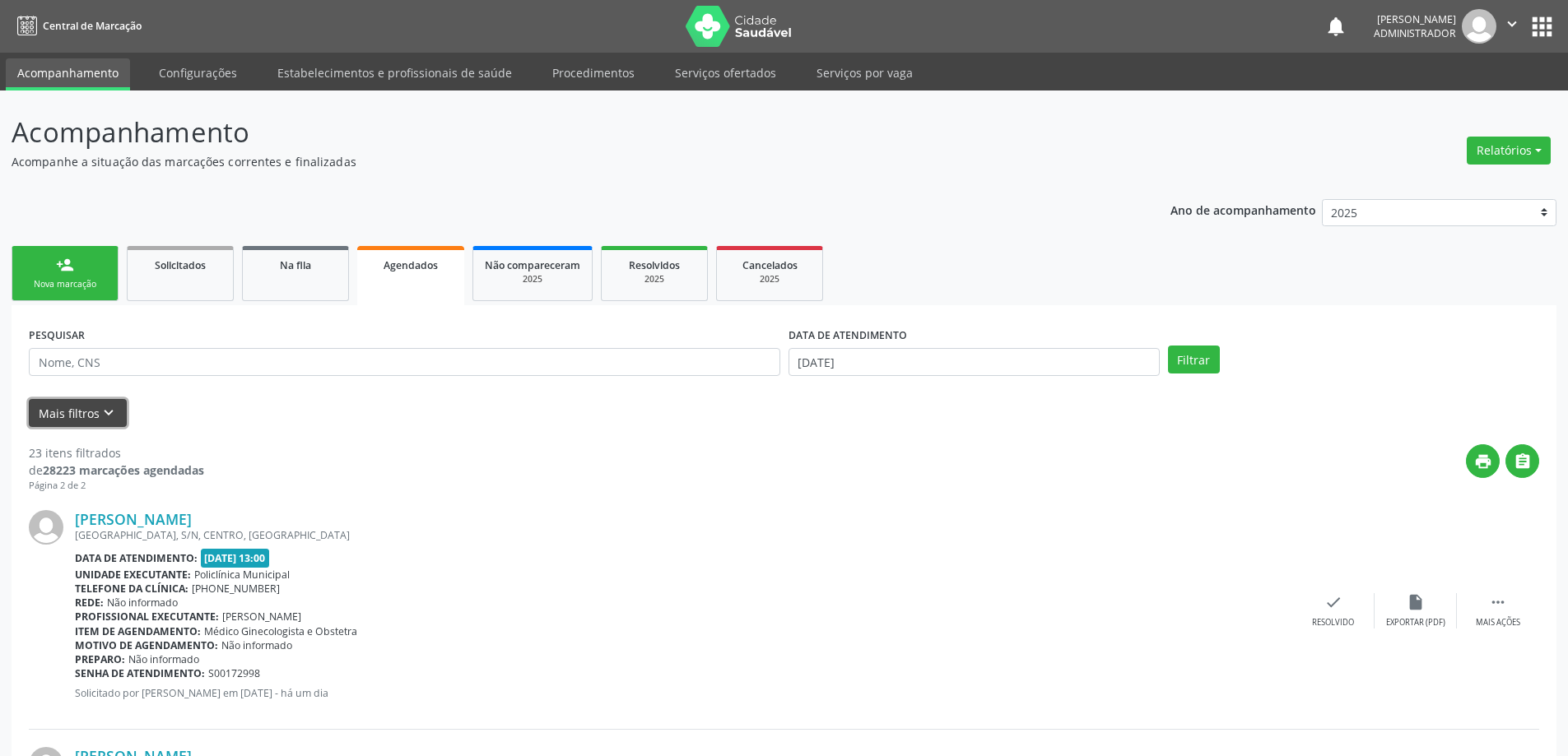
drag, startPoint x: 80, startPoint y: 419, endPoint x: 110, endPoint y: 420, distance: 30.0
click at [80, 420] on button "Mais filtros keyboard_arrow_down" at bounding box center [78, 414] width 98 height 29
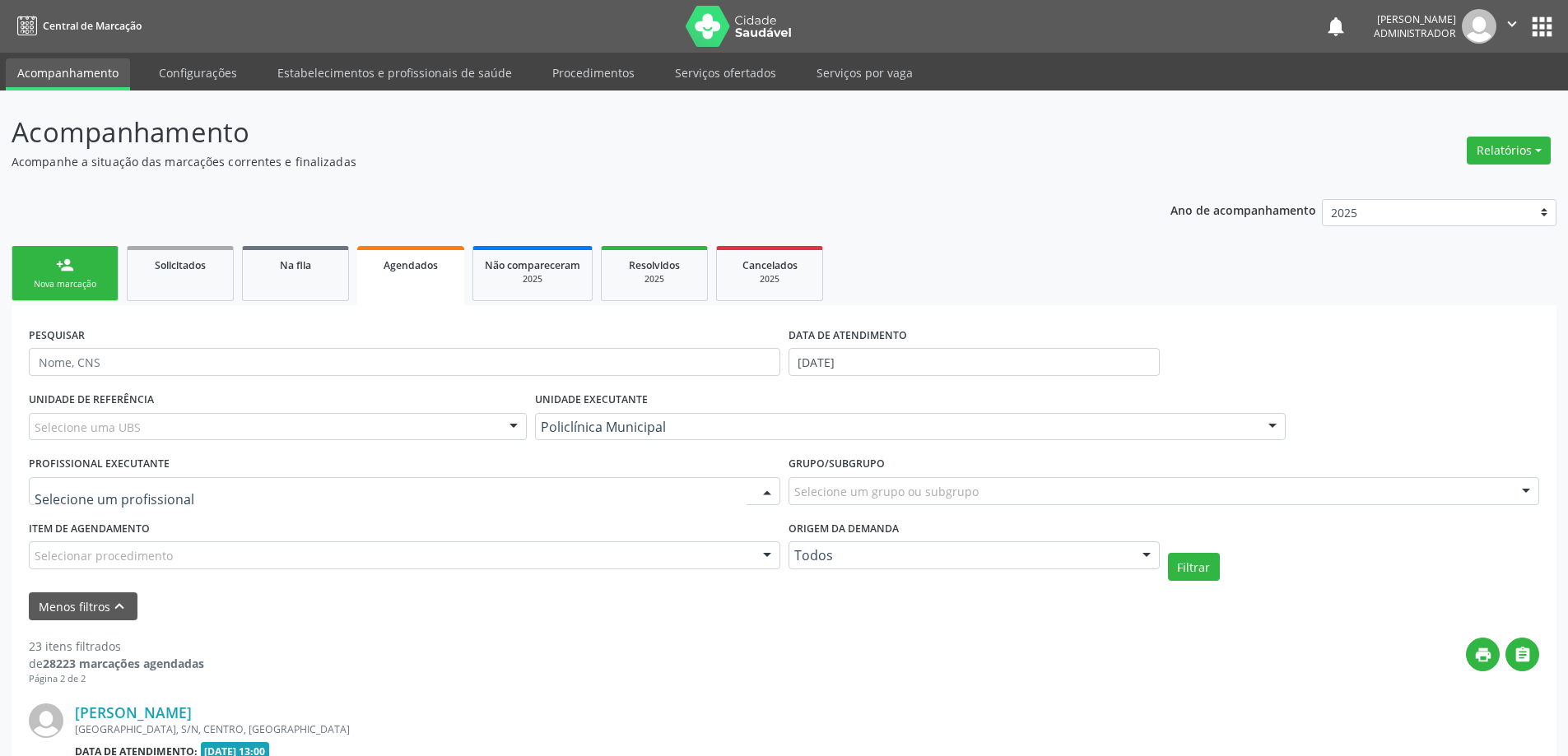
click at [766, 489] on div at bounding box center [766, 491] width 24 height 28
type input "luana"
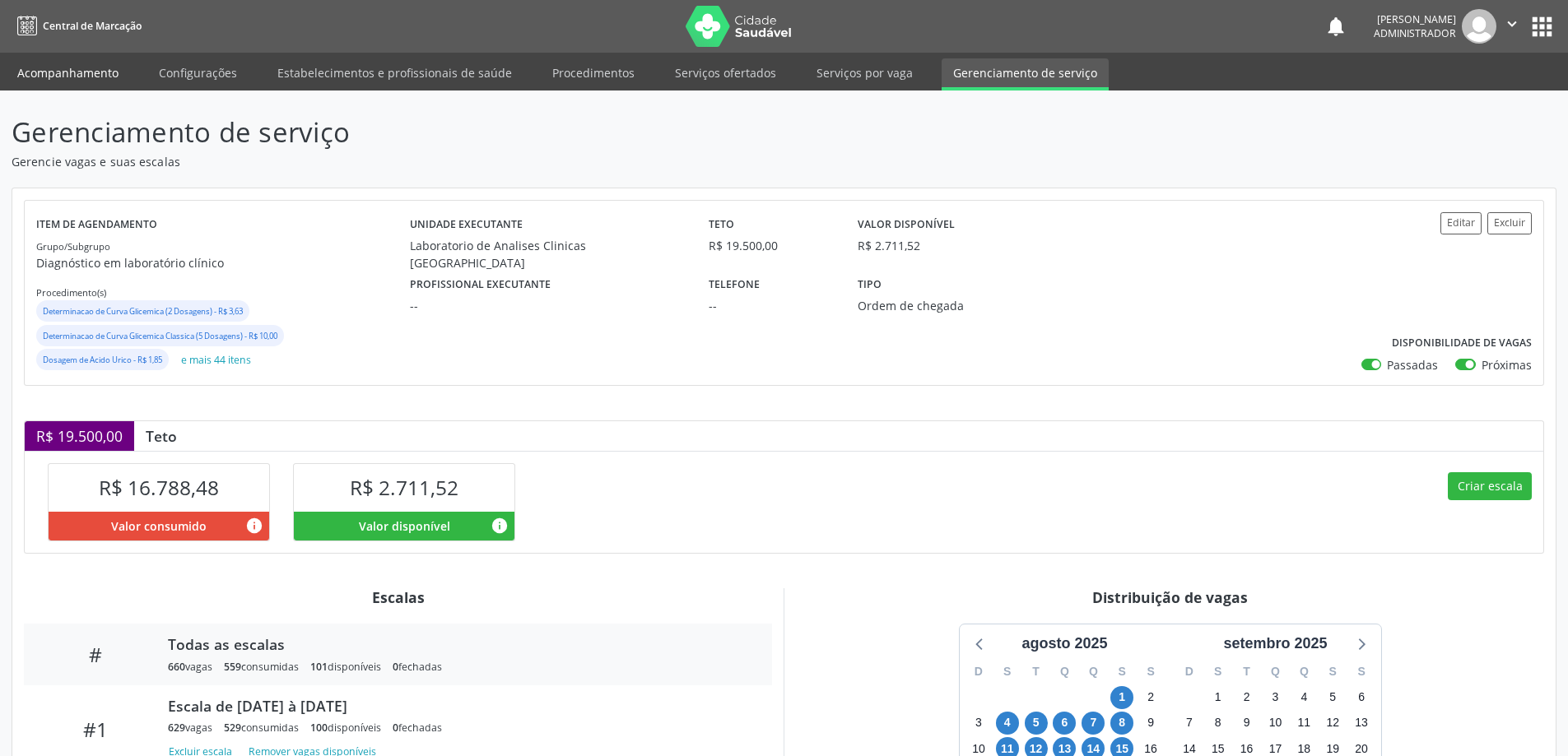
click at [57, 65] on link "Acompanhamento" at bounding box center [68, 73] width 125 height 29
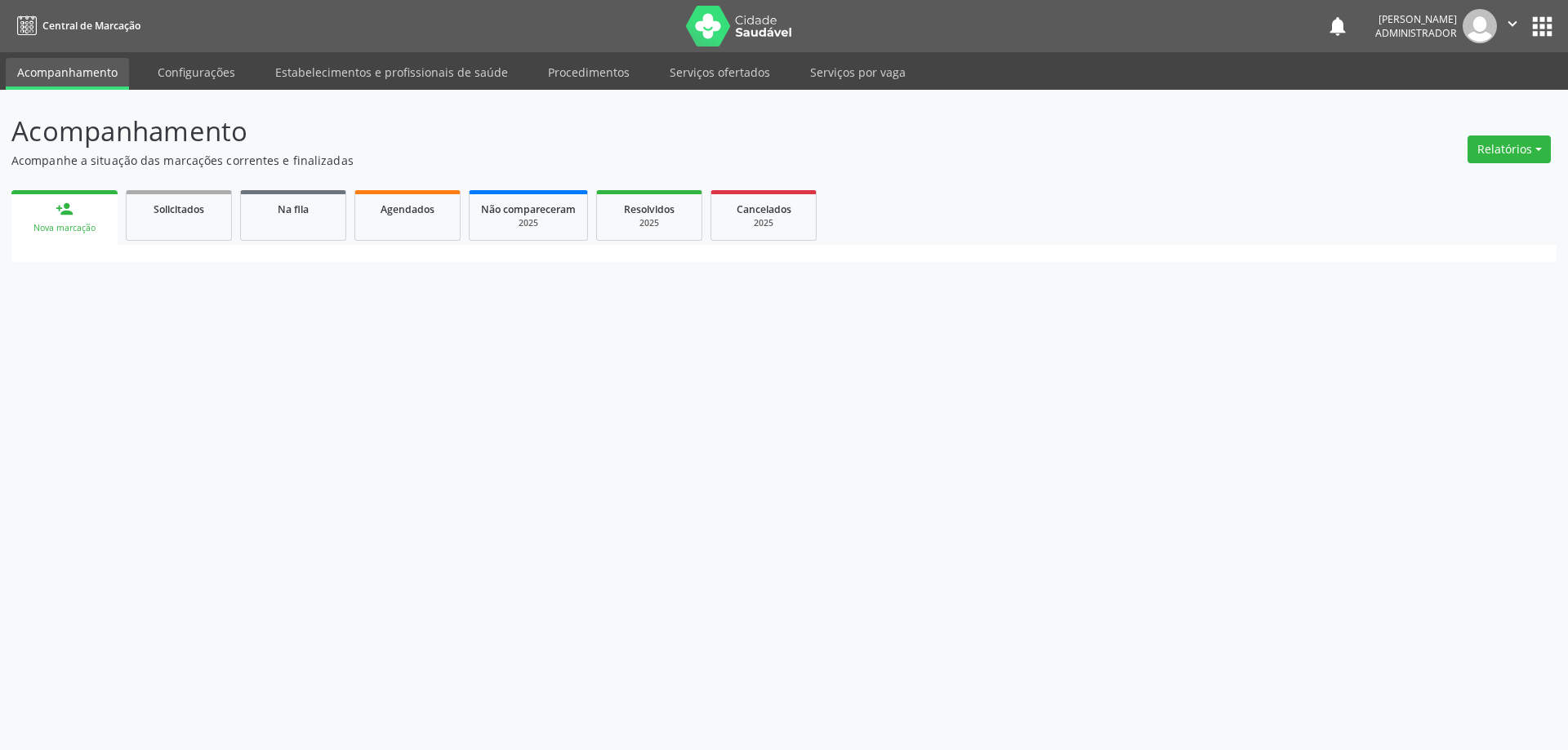
click at [56, 65] on link "Acompanhamento" at bounding box center [67, 74] width 124 height 32
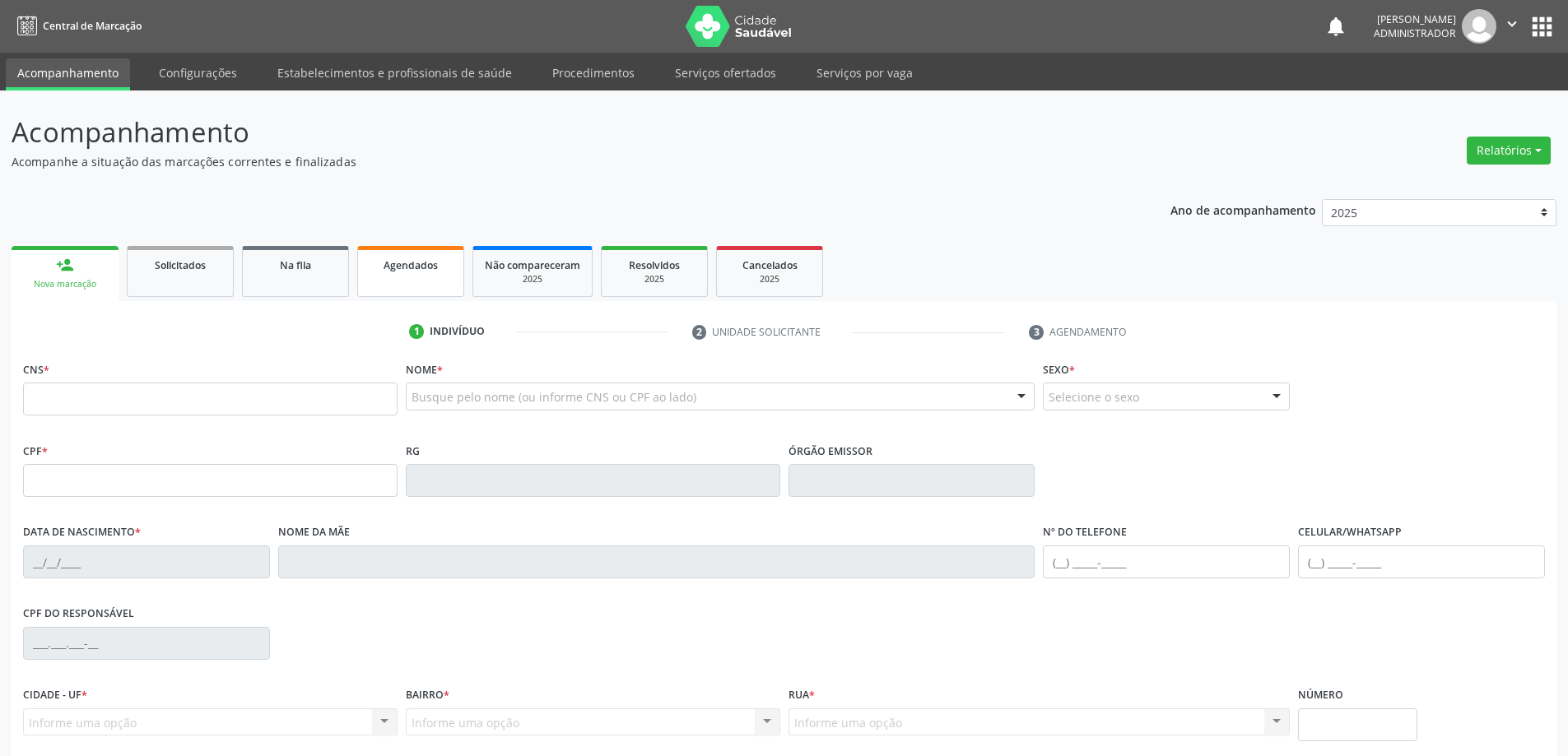
click at [404, 254] on link "Agendados" at bounding box center [410, 271] width 107 height 51
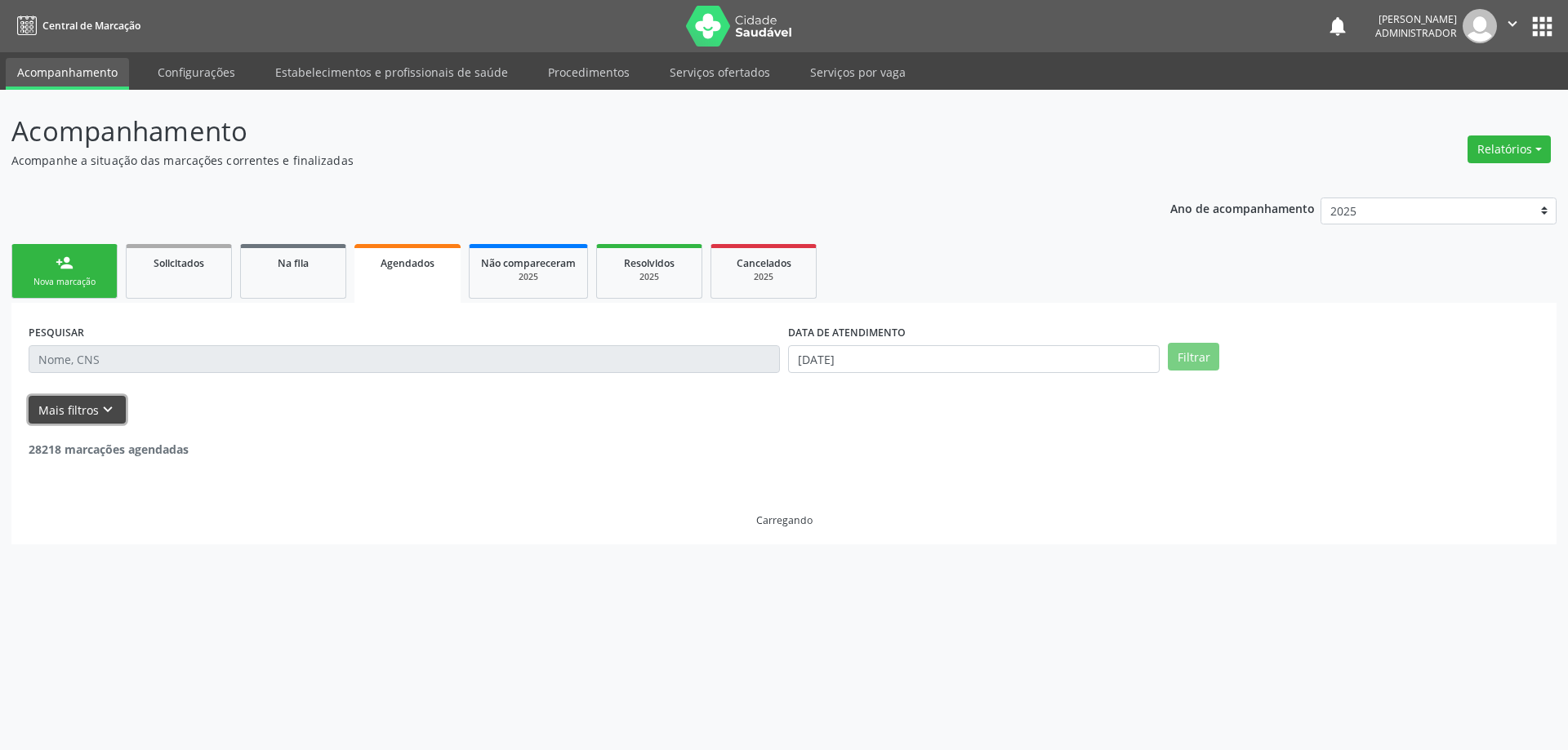
click at [108, 411] on icon "keyboard_arrow_down" at bounding box center [108, 409] width 18 height 18
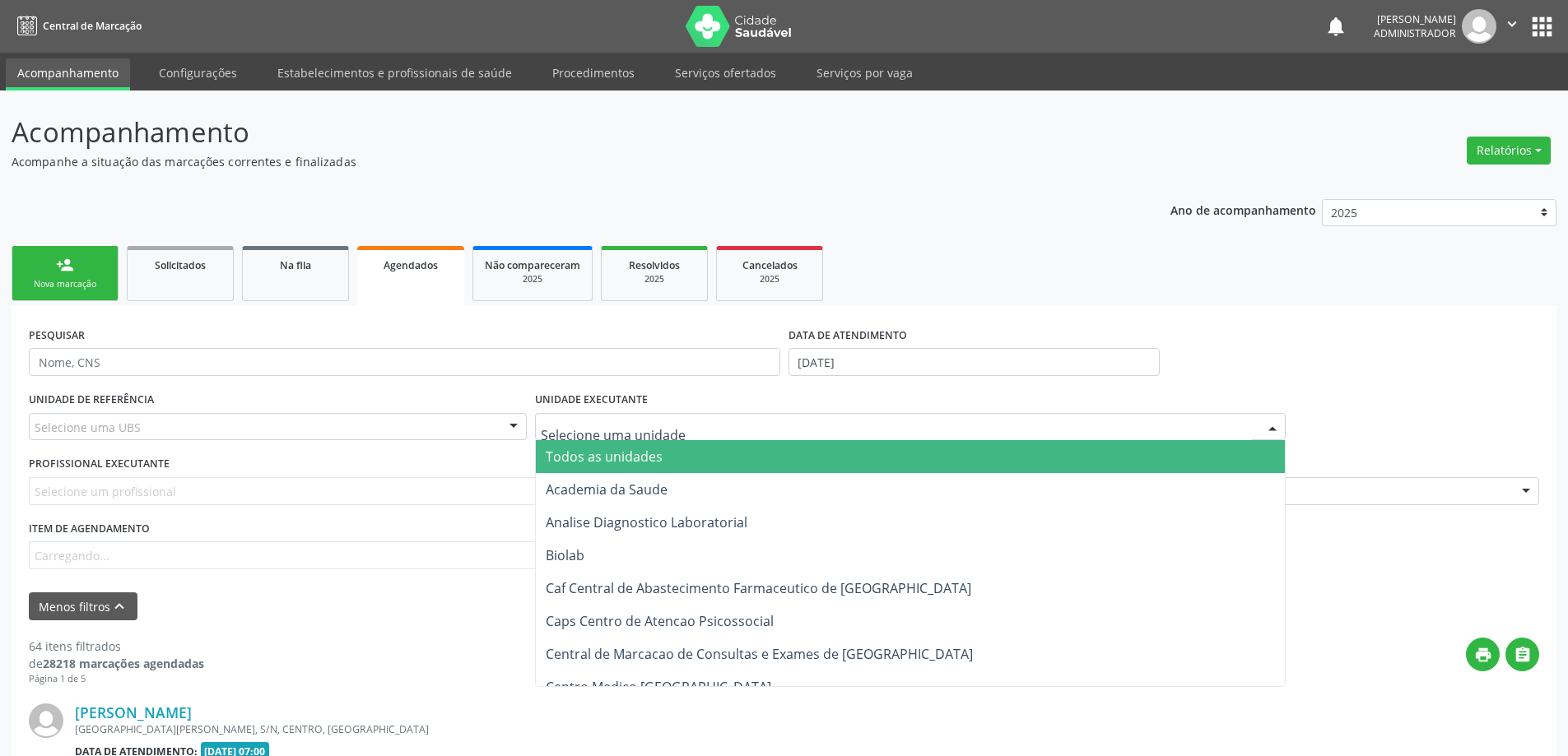
click at [1277, 419] on div at bounding box center [1272, 427] width 24 height 28
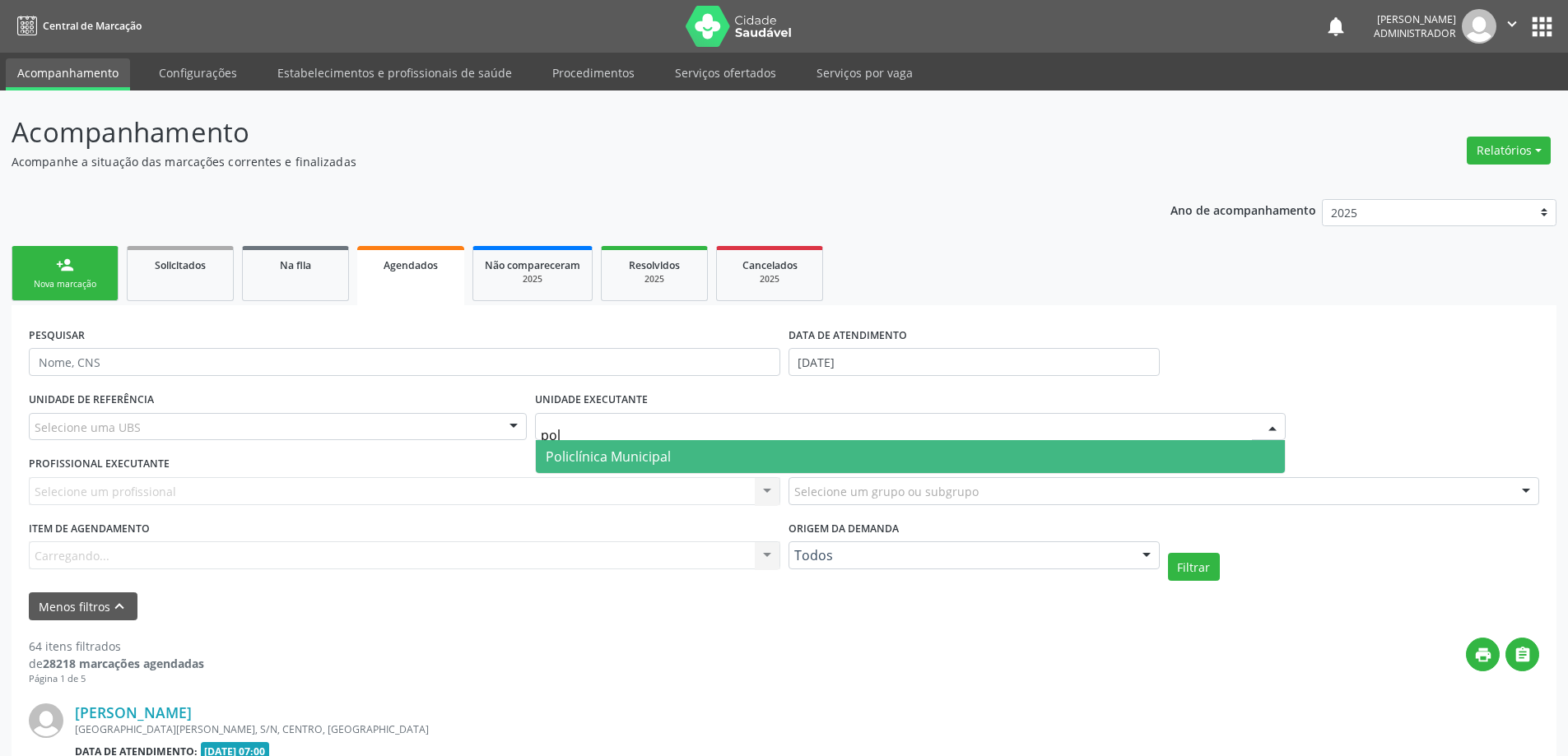
type input "poli"
click at [871, 450] on span "Policlínica Municipal" at bounding box center [910, 456] width 750 height 33
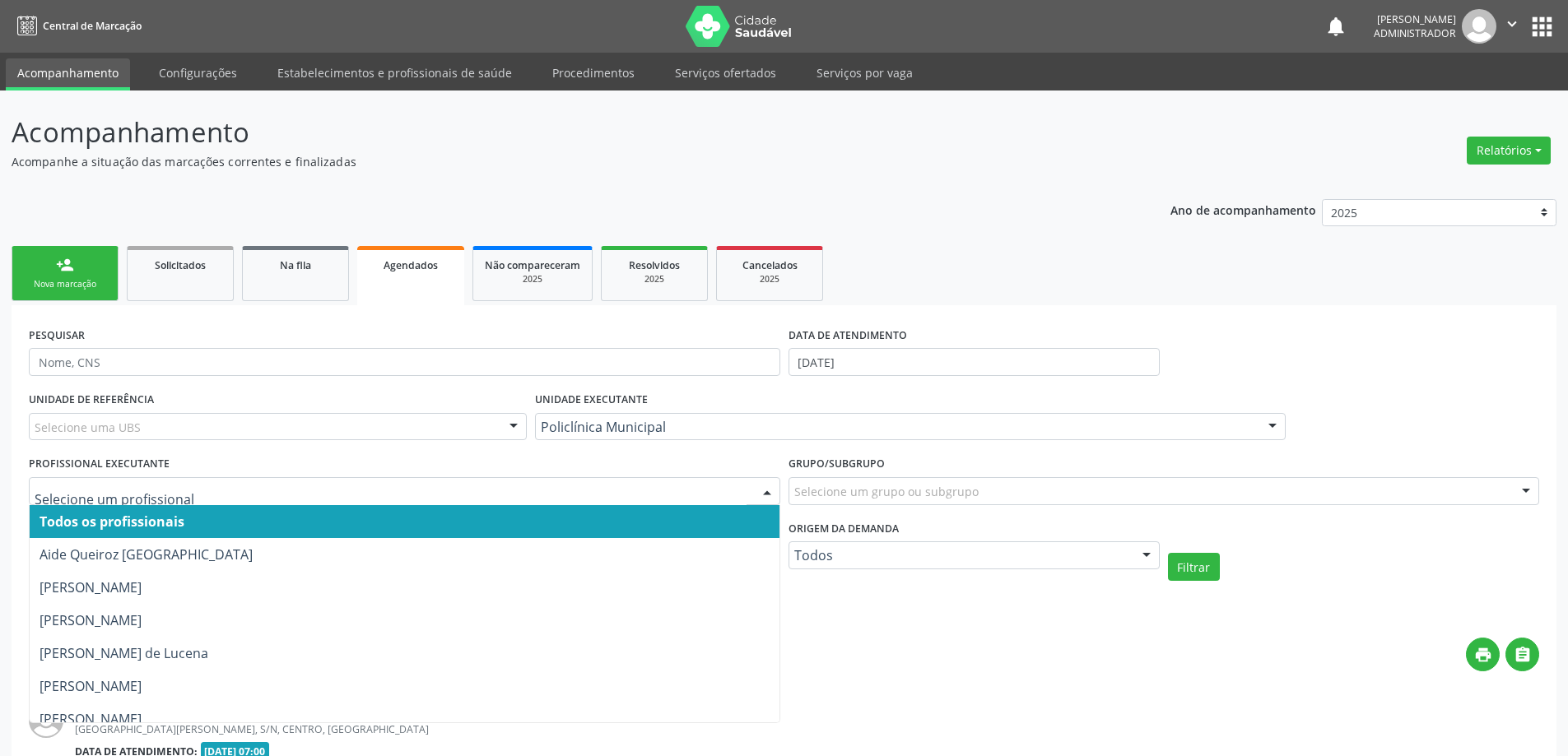
click at [760, 486] on div at bounding box center [766, 491] width 24 height 28
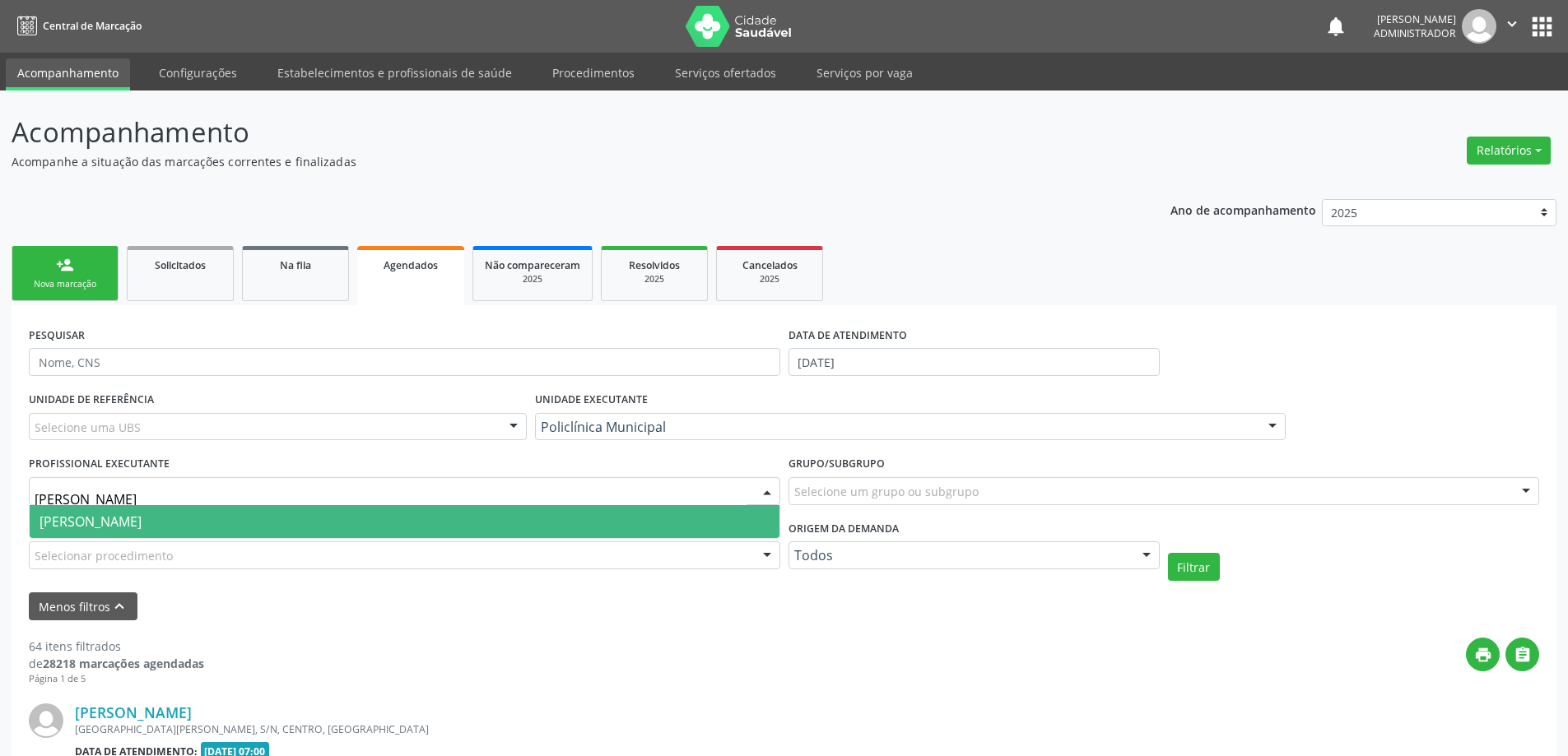
type input "luana"
click at [462, 513] on span "[PERSON_NAME]" at bounding box center [405, 521] width 750 height 33
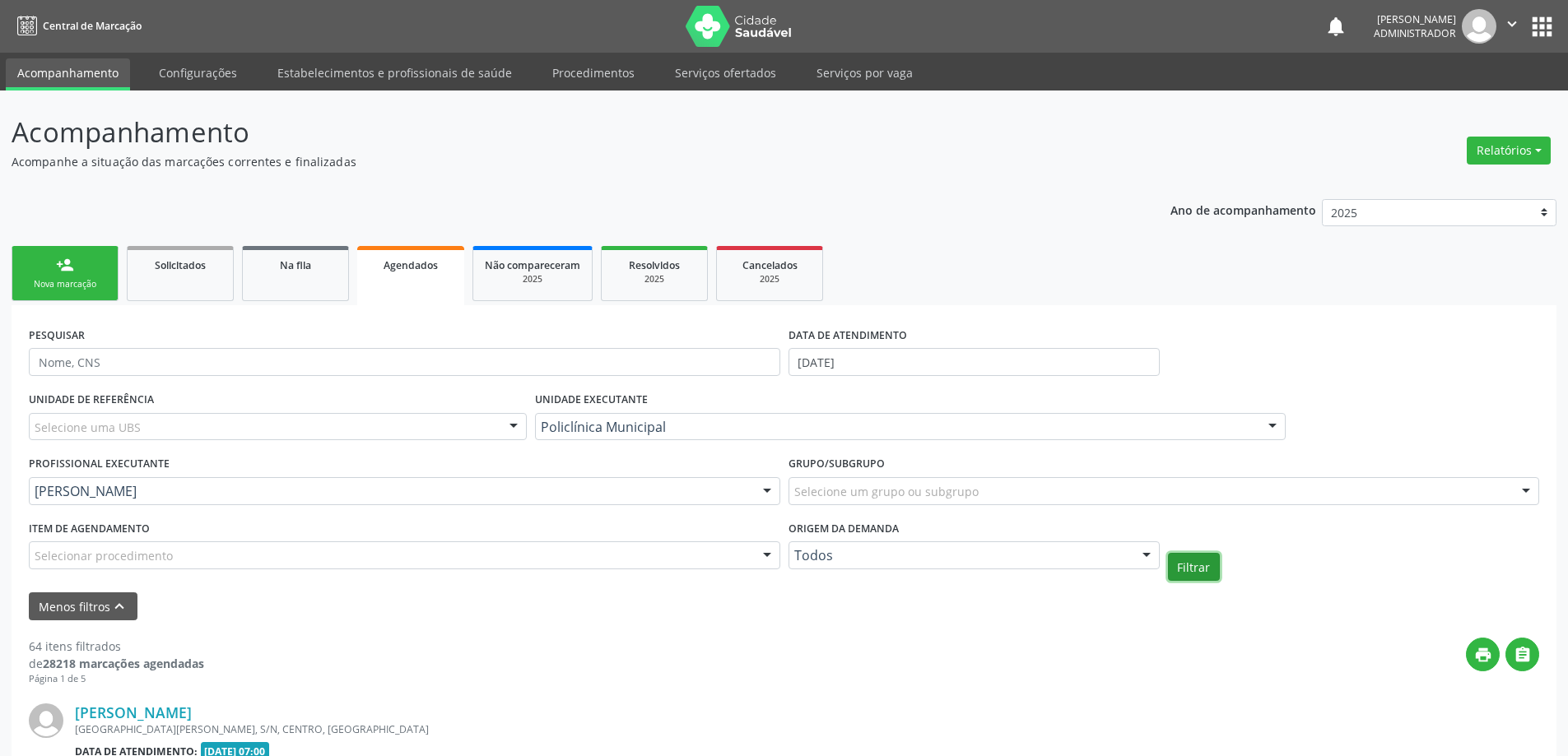
click at [1193, 565] on button "Filtrar" at bounding box center [1193, 566] width 51 height 28
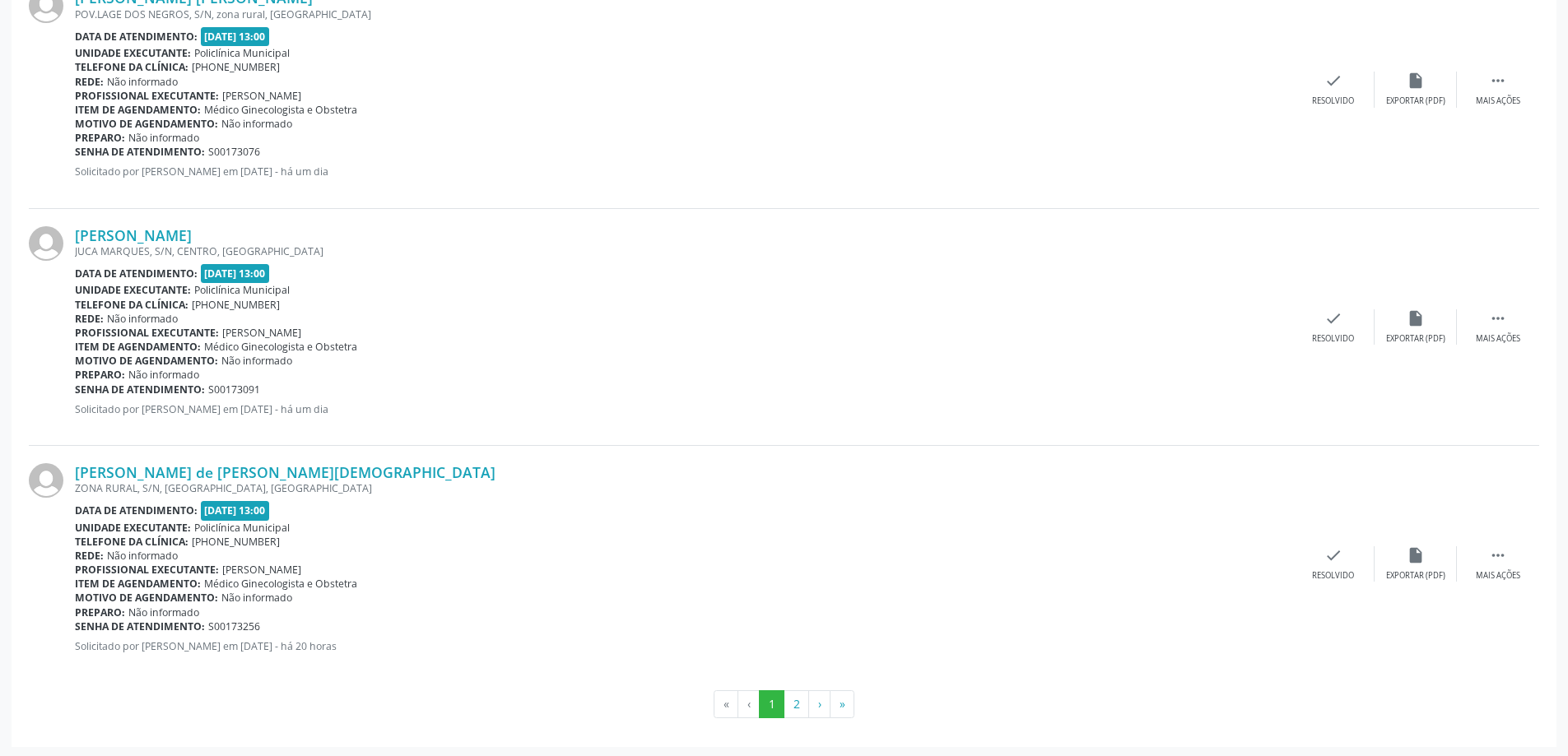
scroll to position [3578, 0]
click at [794, 698] on button "2" at bounding box center [796, 702] width 25 height 28
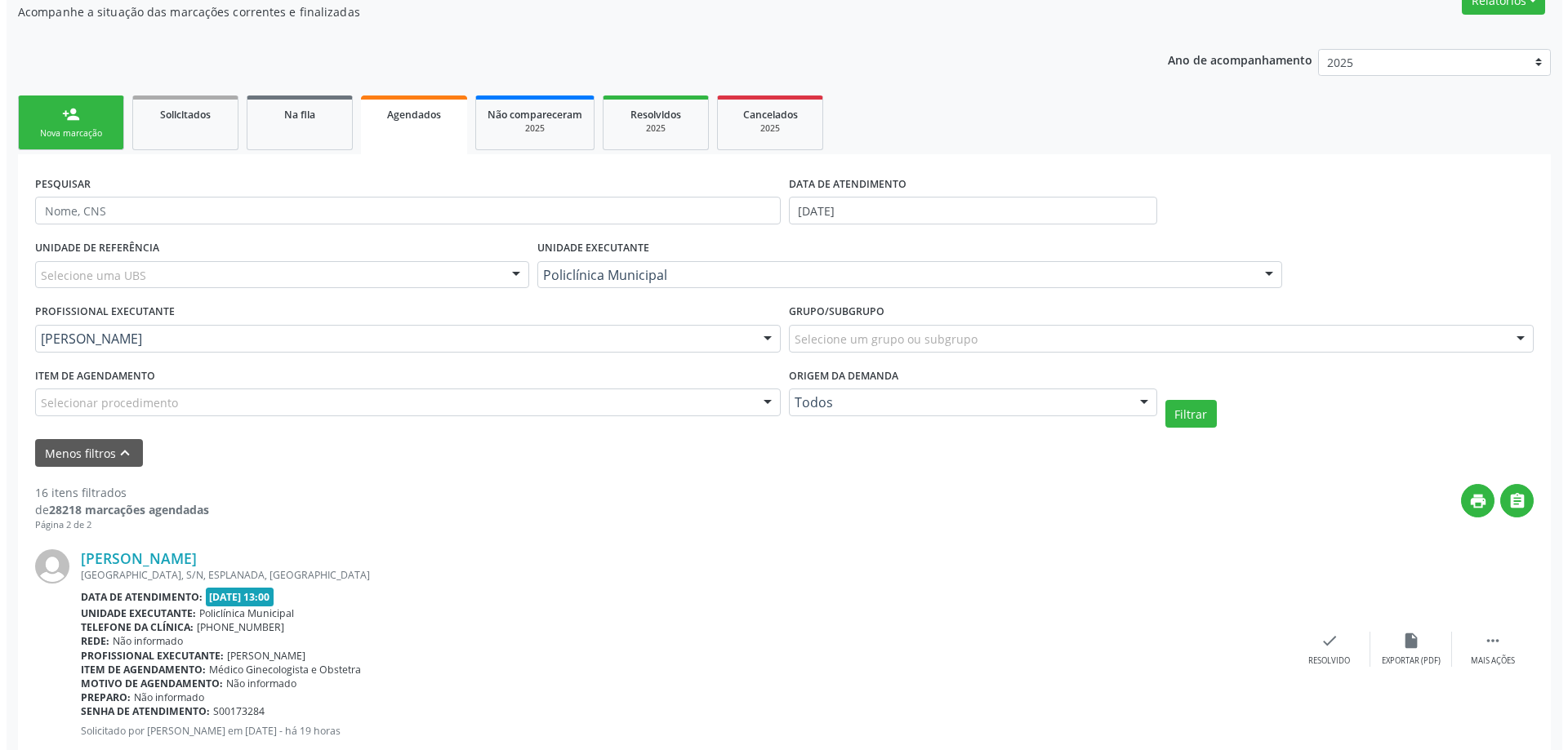
scroll to position [0, 0]
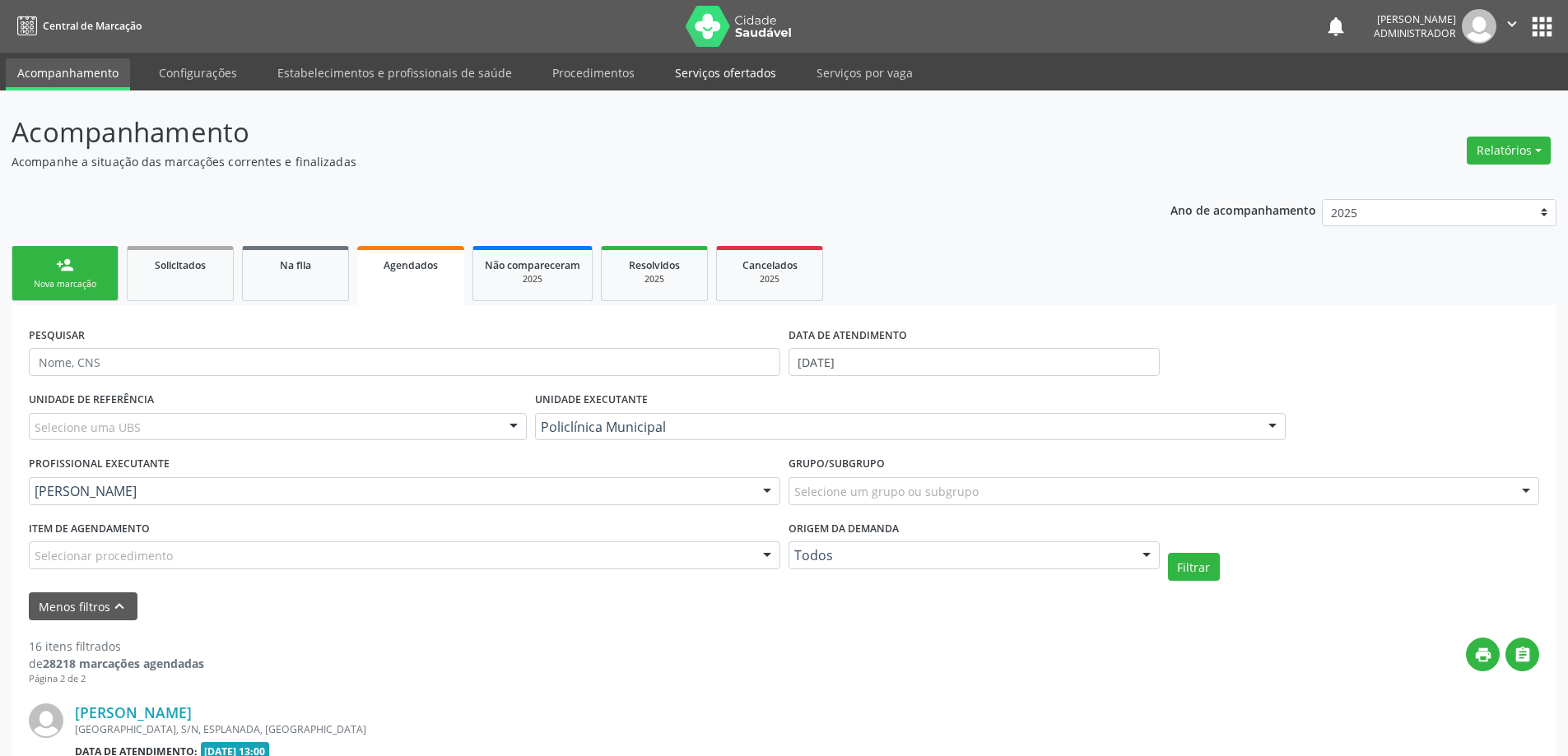
click at [686, 65] on link "Serviços ofertados" at bounding box center [725, 73] width 125 height 29
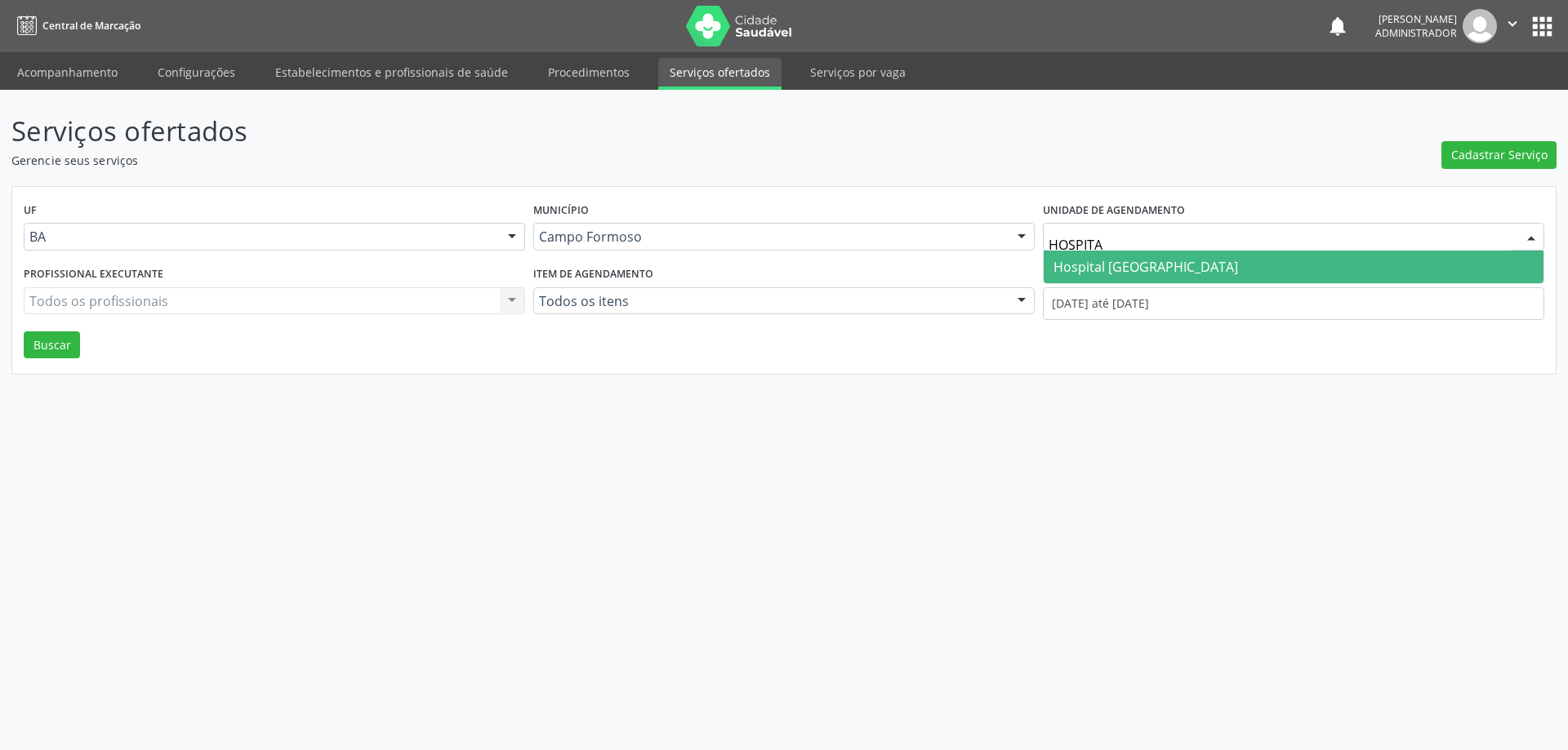
type input "HOSPITAL"
click at [1077, 269] on span "Hospital [GEOGRAPHIC_DATA]" at bounding box center [1146, 267] width 185 height 18
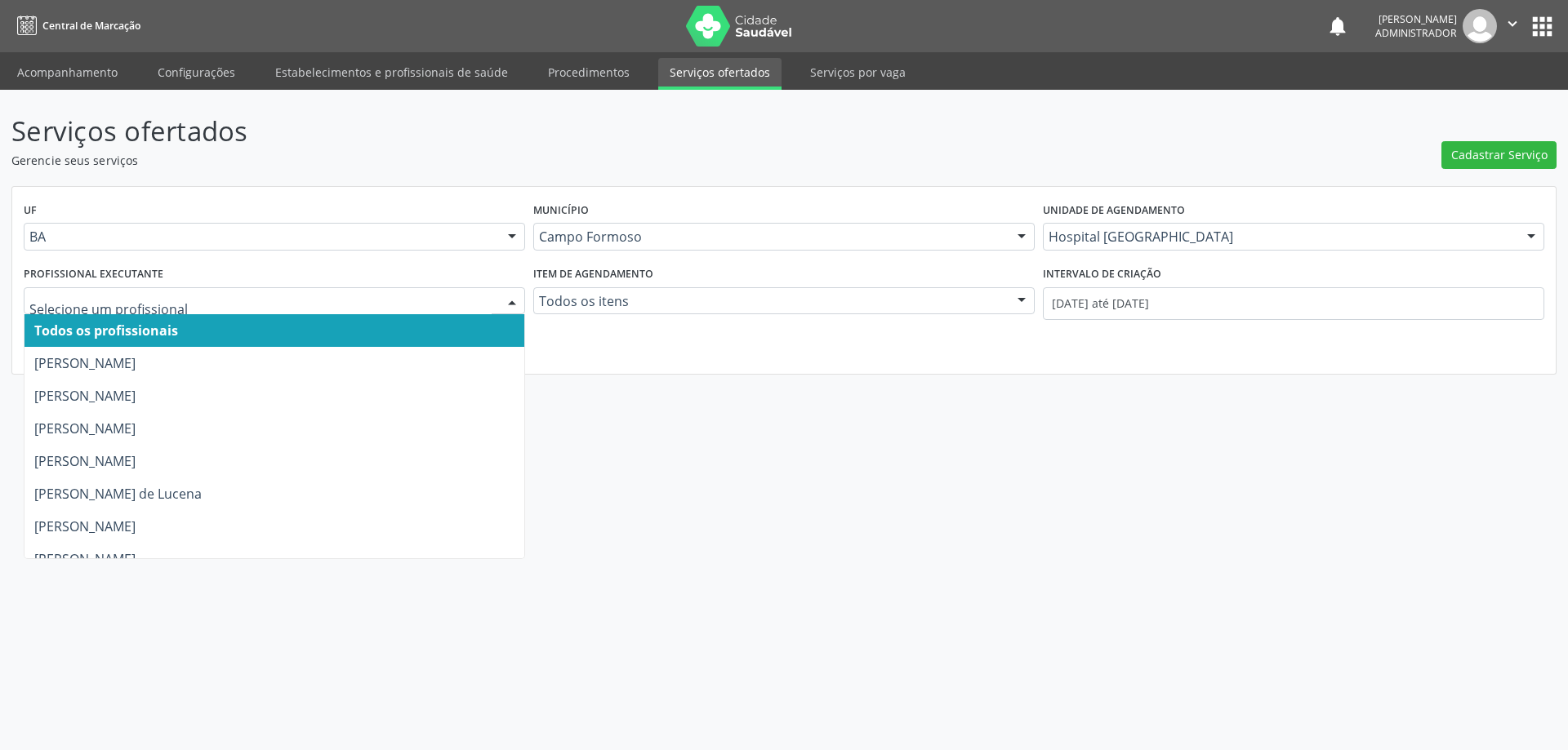
click at [513, 294] on div at bounding box center [512, 302] width 24 height 28
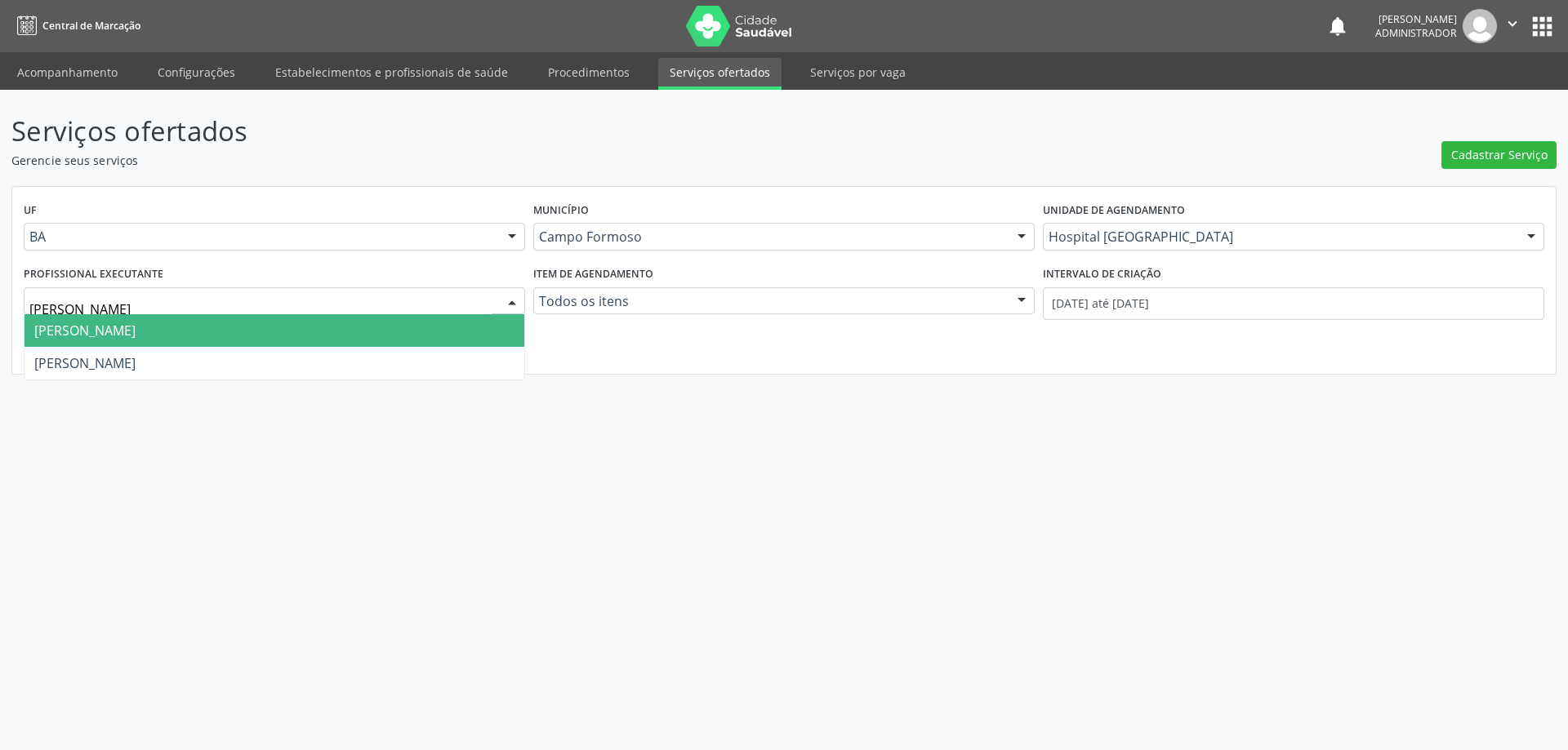
type input "[PERSON_NAME]"
click at [439, 327] on span "[PERSON_NAME]" at bounding box center [274, 331] width 500 height 32
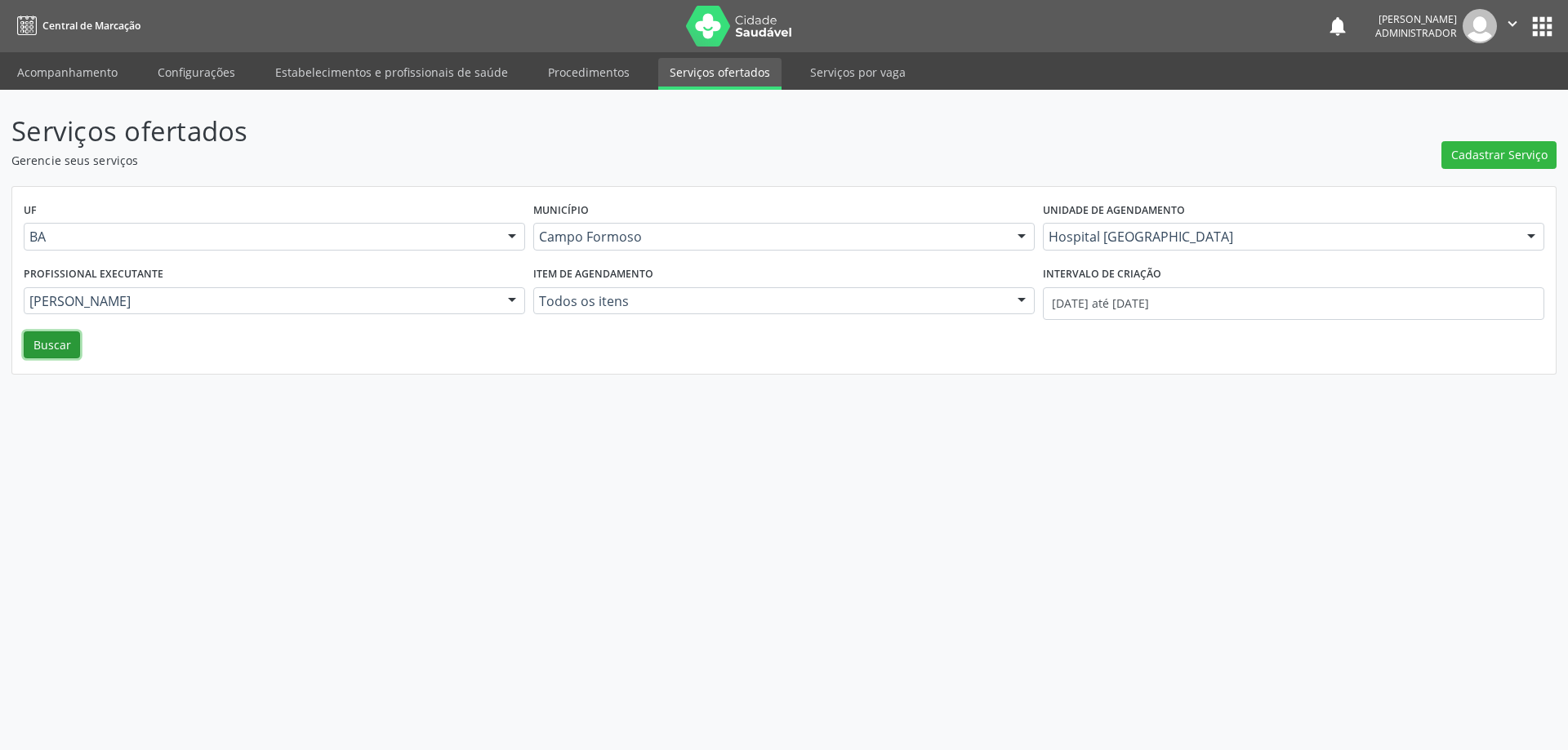
drag, startPoint x: 62, startPoint y: 342, endPoint x: 176, endPoint y: 301, distance: 121.1
click at [67, 339] on button "Buscar" at bounding box center [51, 345] width 56 height 28
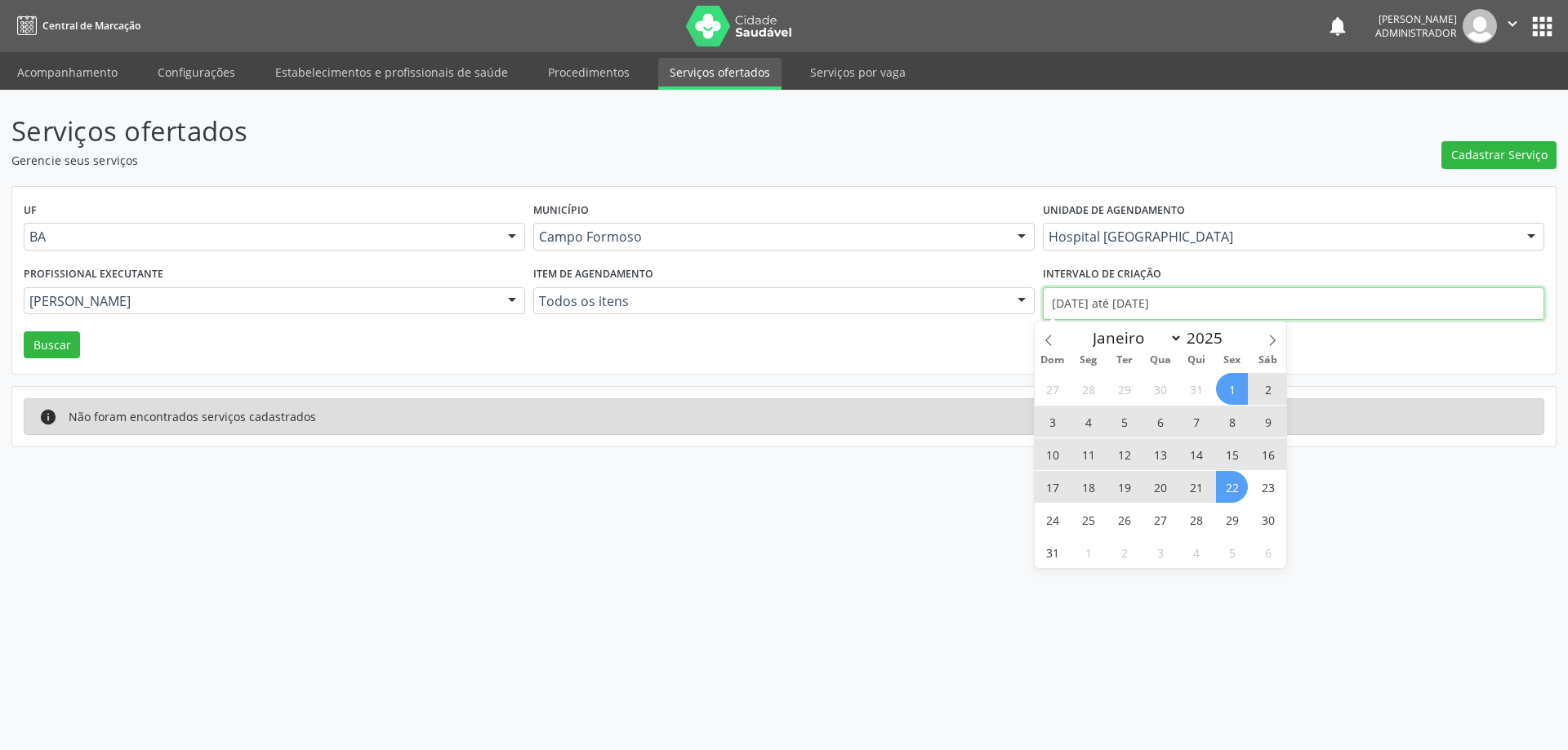
click at [1133, 298] on input "[DATE] até [DATE]" at bounding box center [1293, 304] width 501 height 32
click at [1047, 340] on icon at bounding box center [1048, 341] width 5 height 11
select select "6"
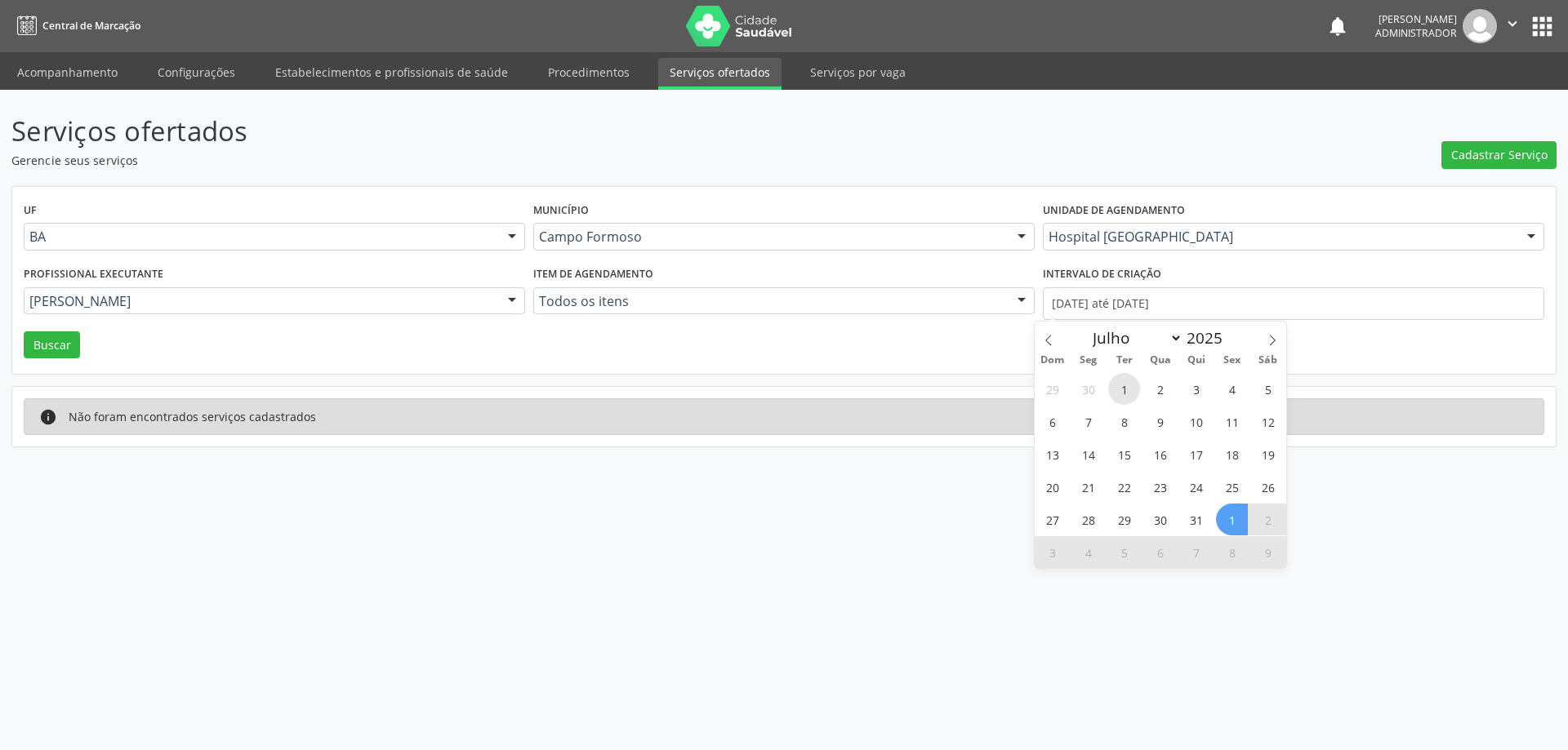
click at [1122, 384] on span "1" at bounding box center [1124, 389] width 32 height 32
type input "[DATE]"
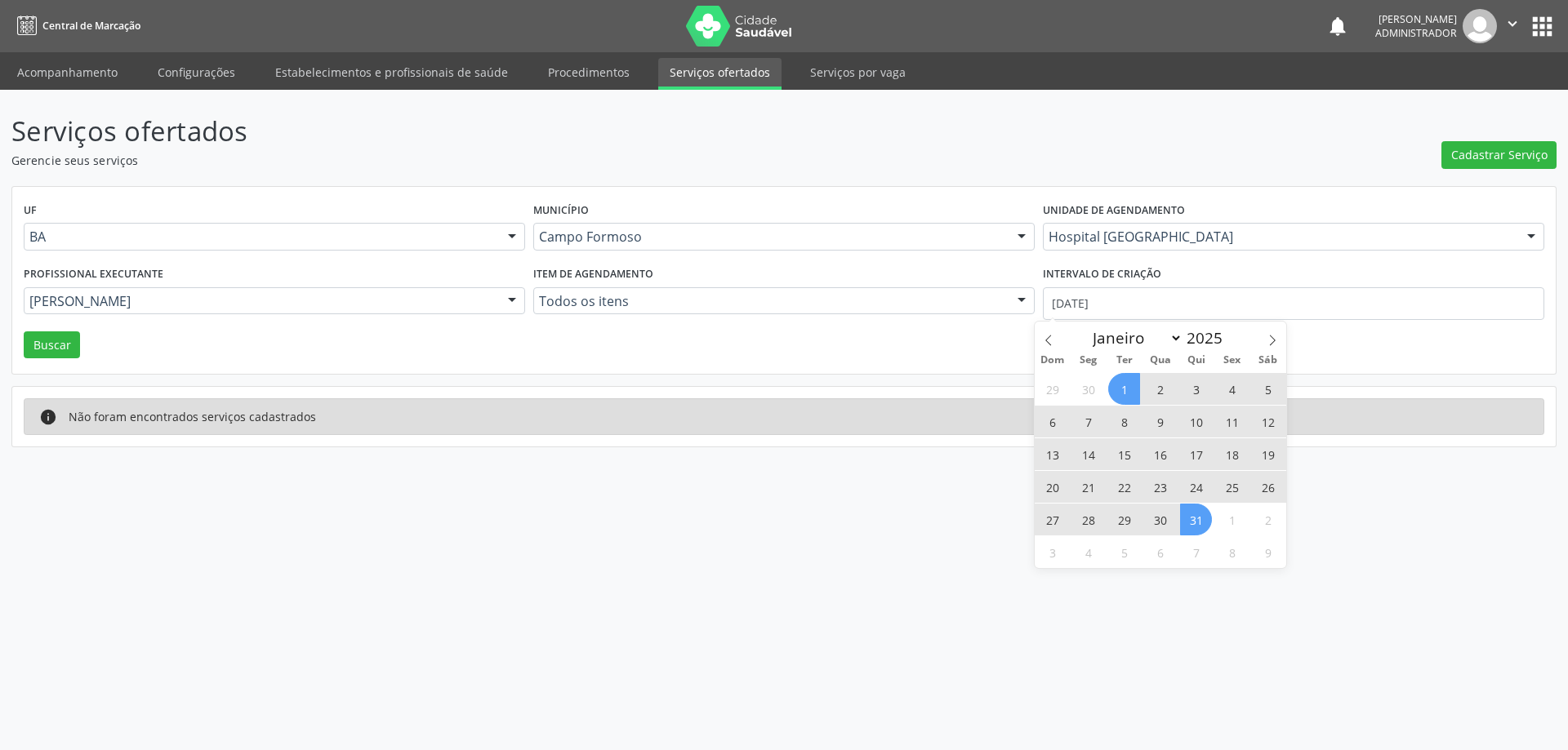
click at [1189, 514] on span "31" at bounding box center [1196, 520] width 32 height 32
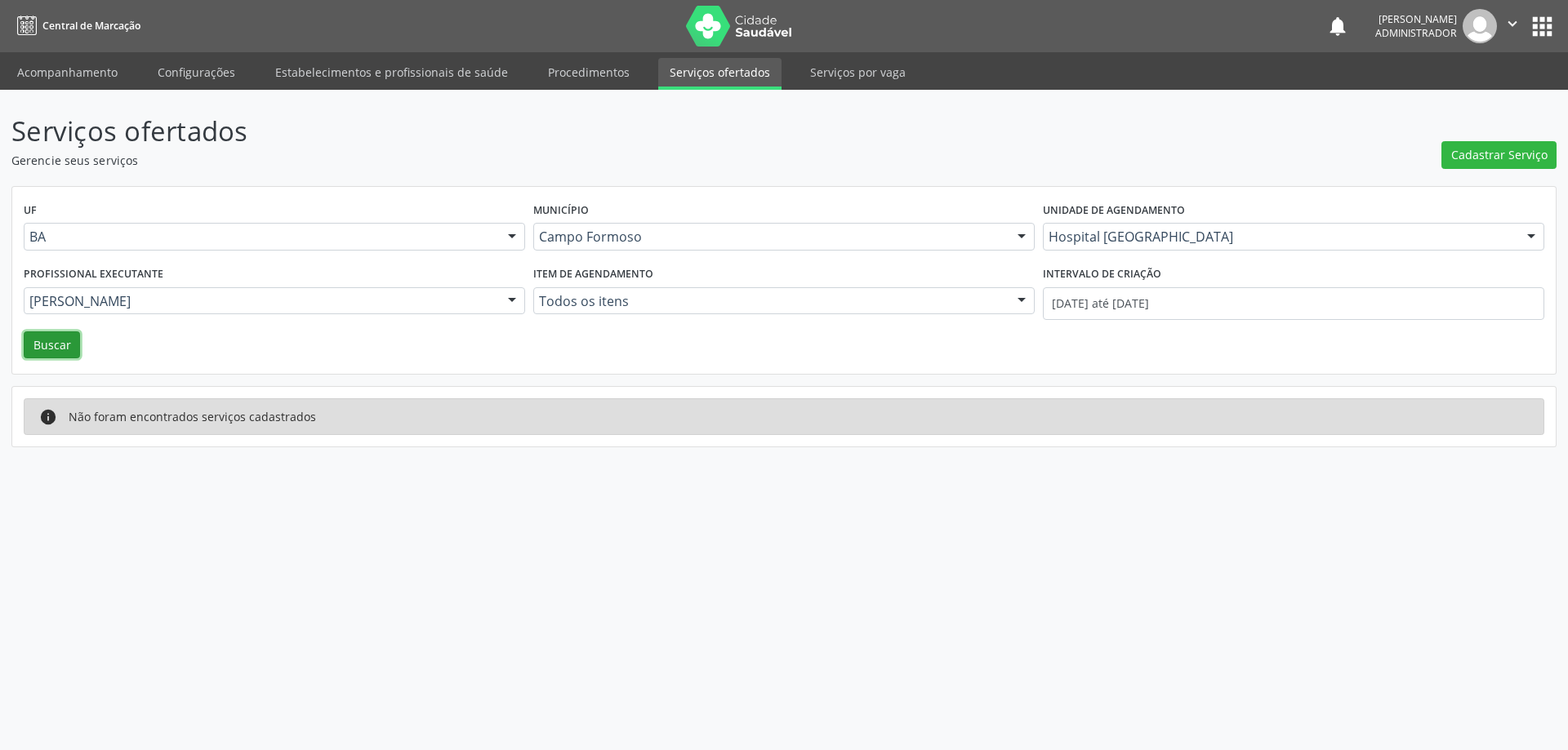
click at [45, 352] on button "Buscar" at bounding box center [51, 345] width 56 height 28
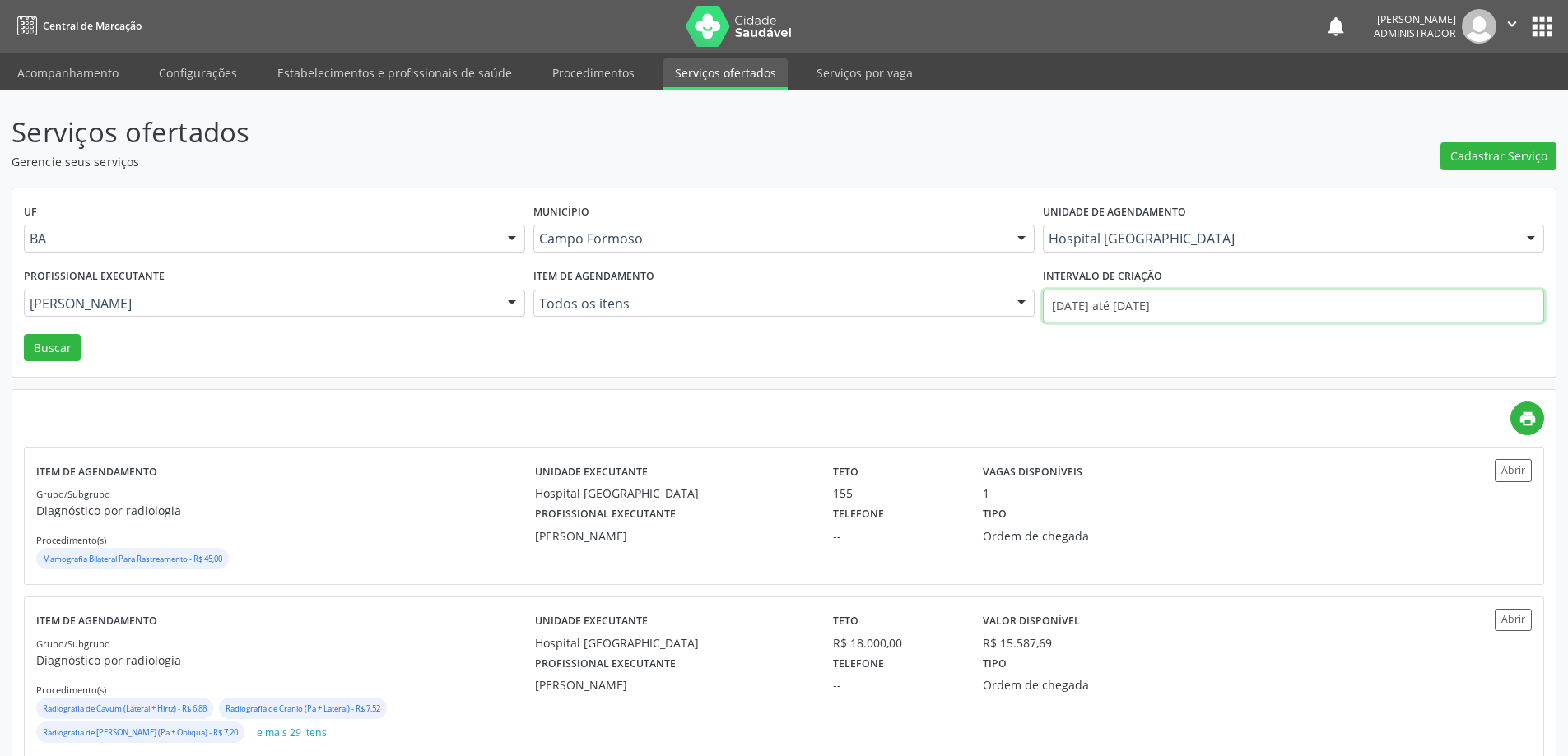
click at [1083, 305] on input "[DATE] até [DATE]" at bounding box center [1293, 306] width 501 height 33
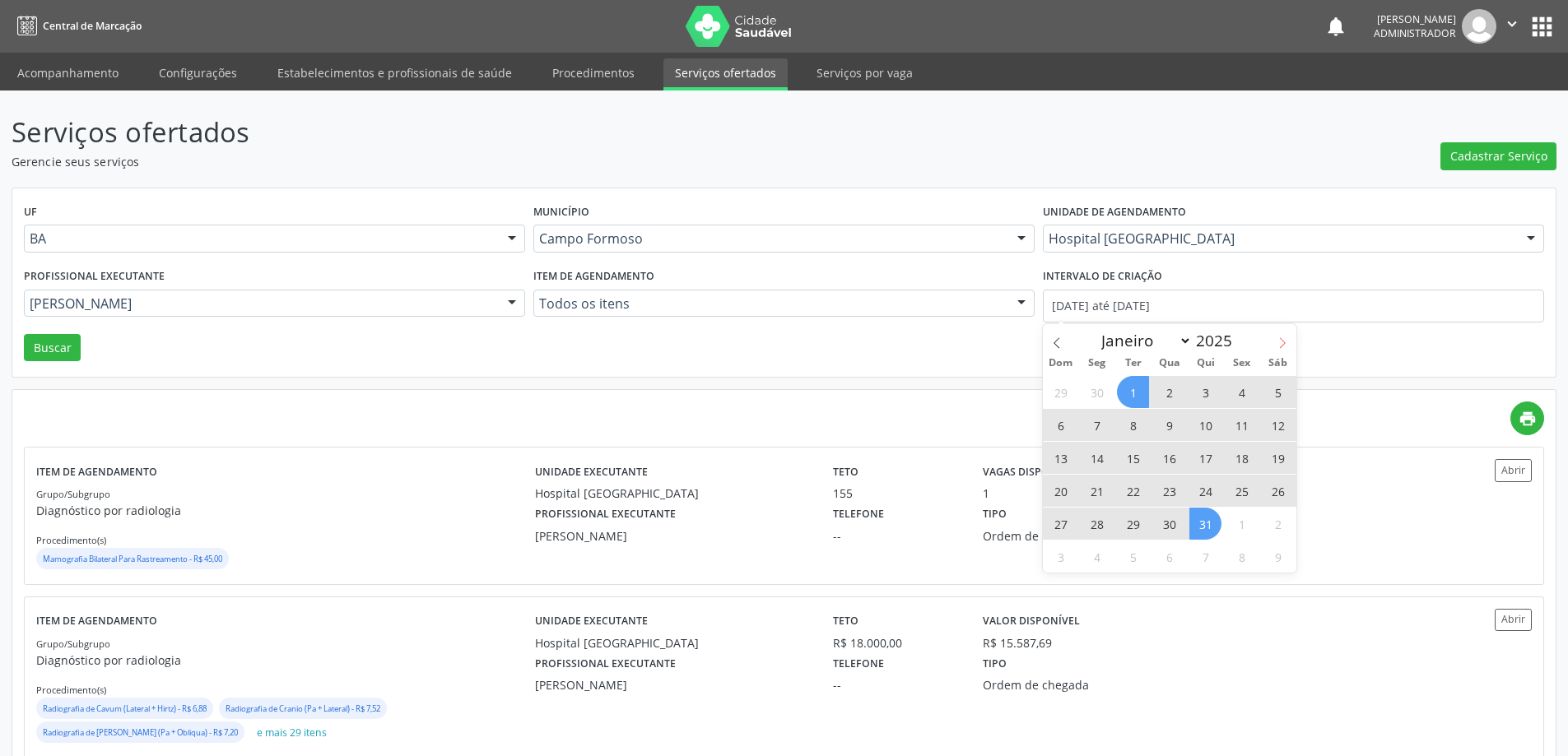
click at [1281, 336] on span at bounding box center [1282, 338] width 28 height 28
select select "7"
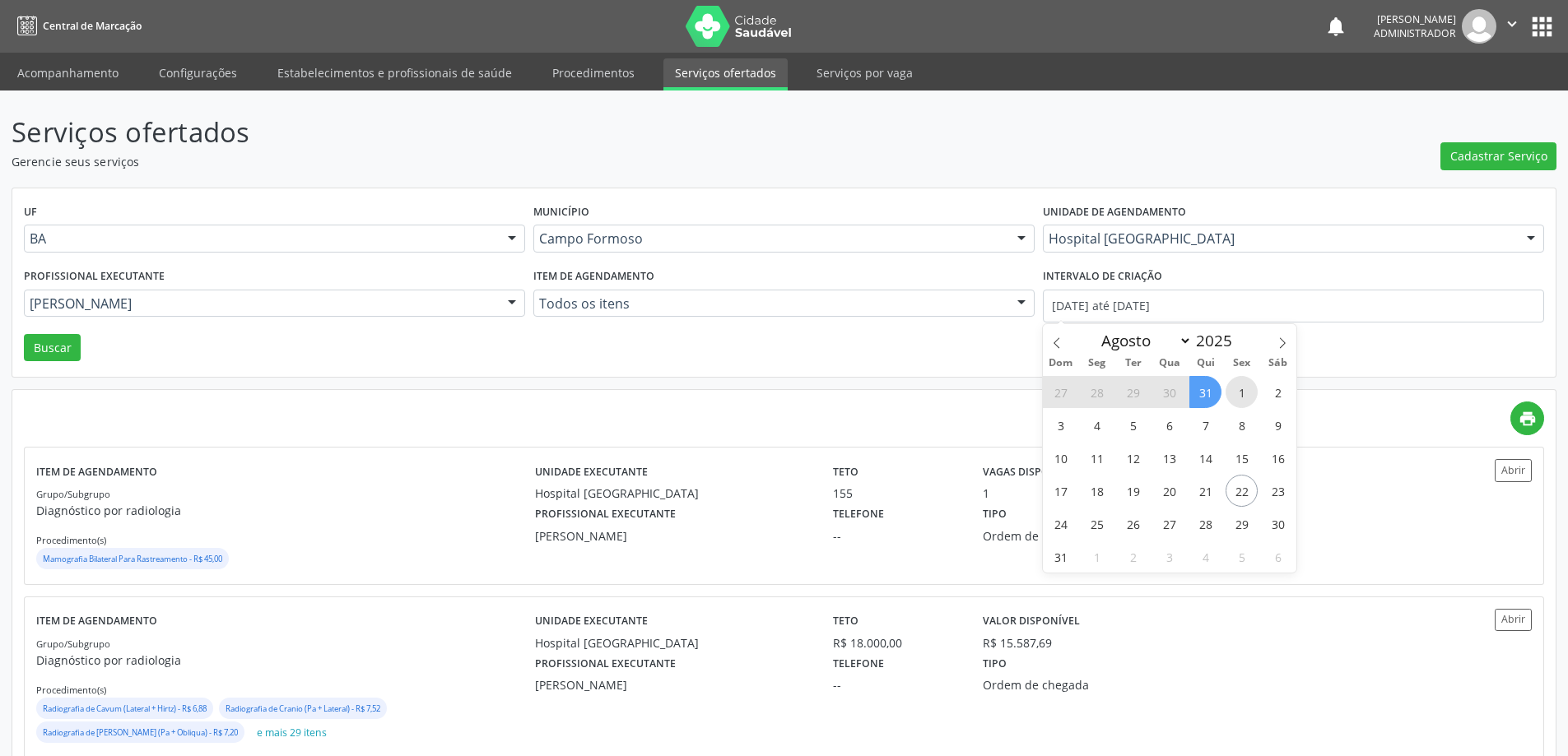
click at [1235, 389] on span "1" at bounding box center [1242, 392] width 33 height 33
type input "[DATE]"
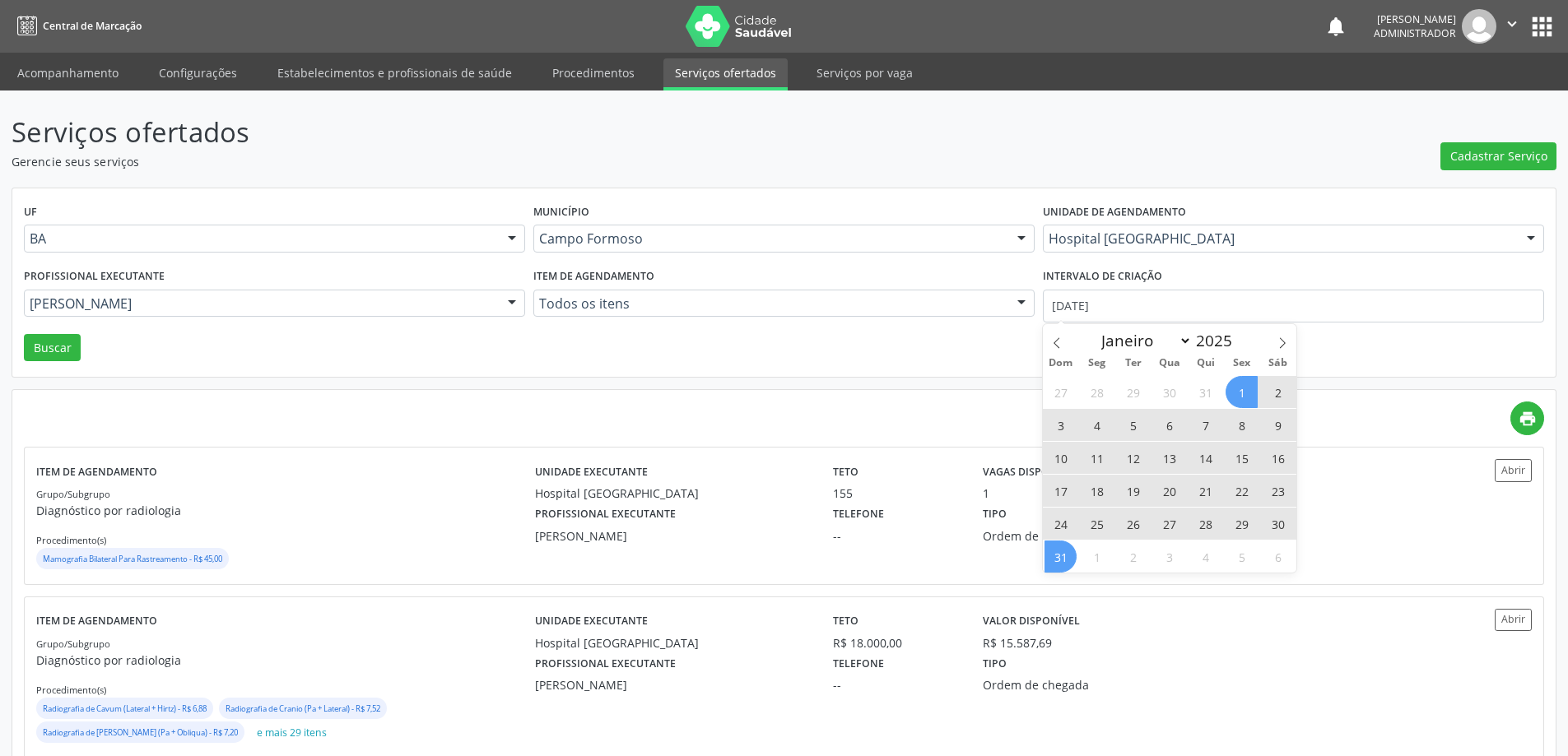
click at [1055, 555] on span "31" at bounding box center [1060, 557] width 33 height 33
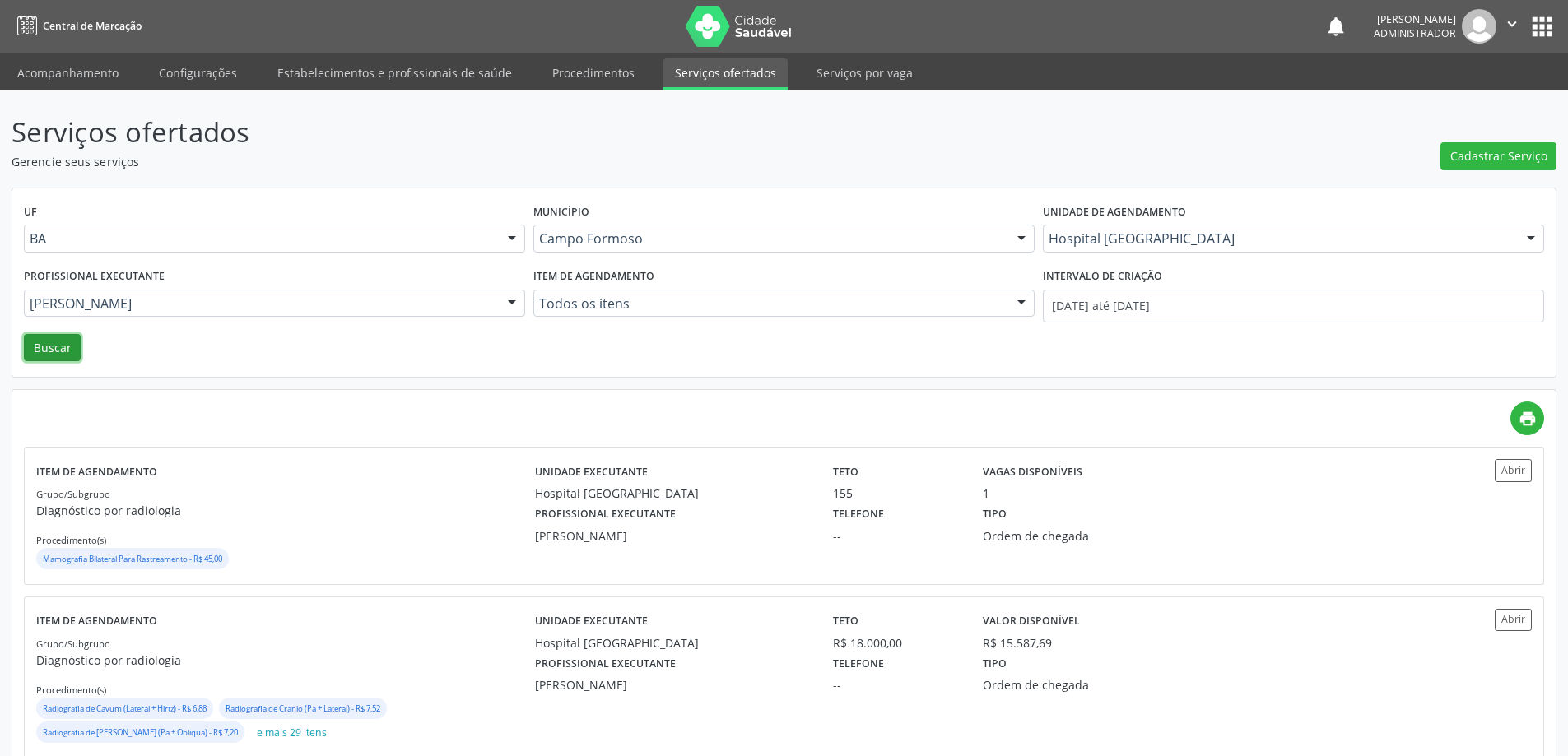
click at [48, 341] on button "Buscar" at bounding box center [51, 348] width 57 height 28
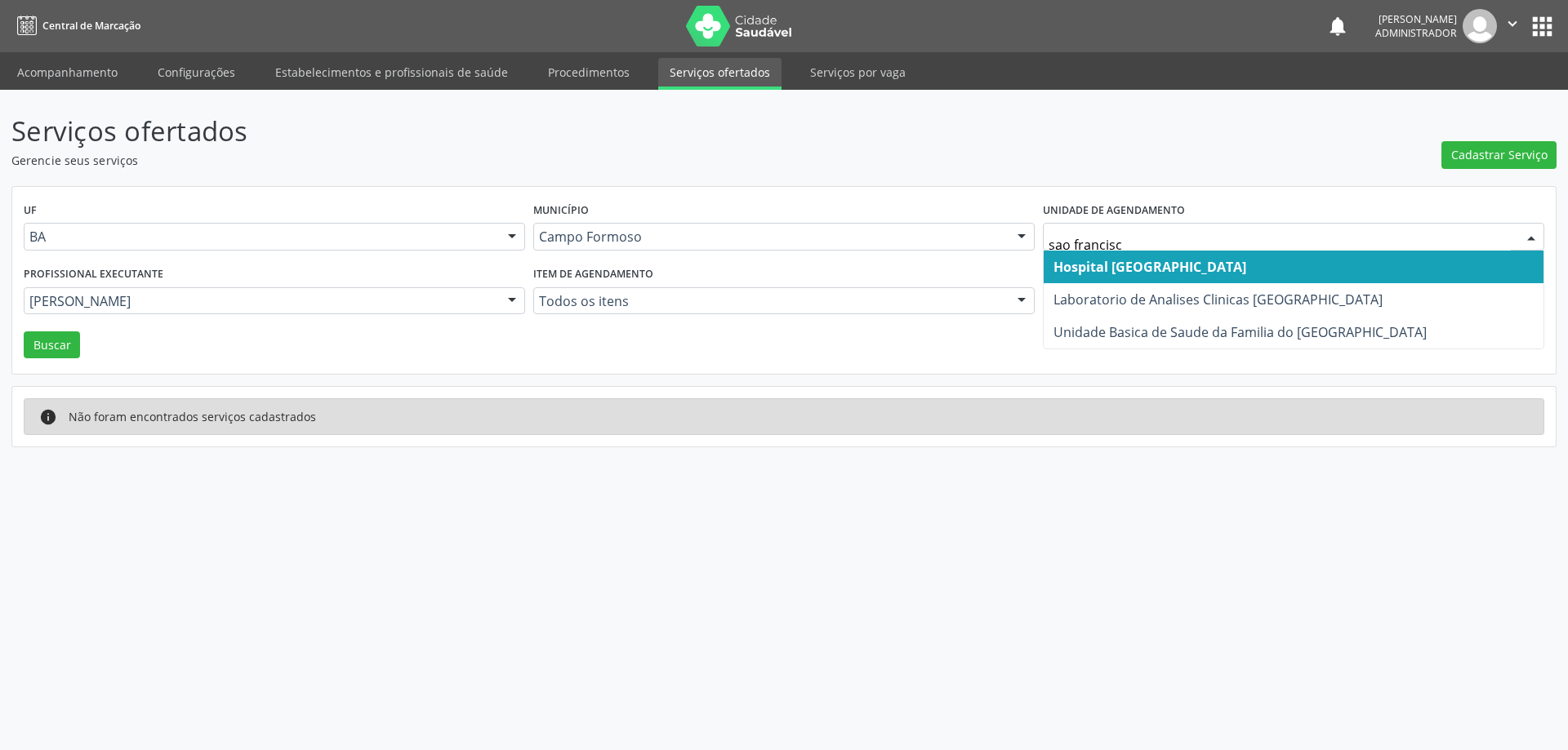
type input "[GEOGRAPHIC_DATA]"
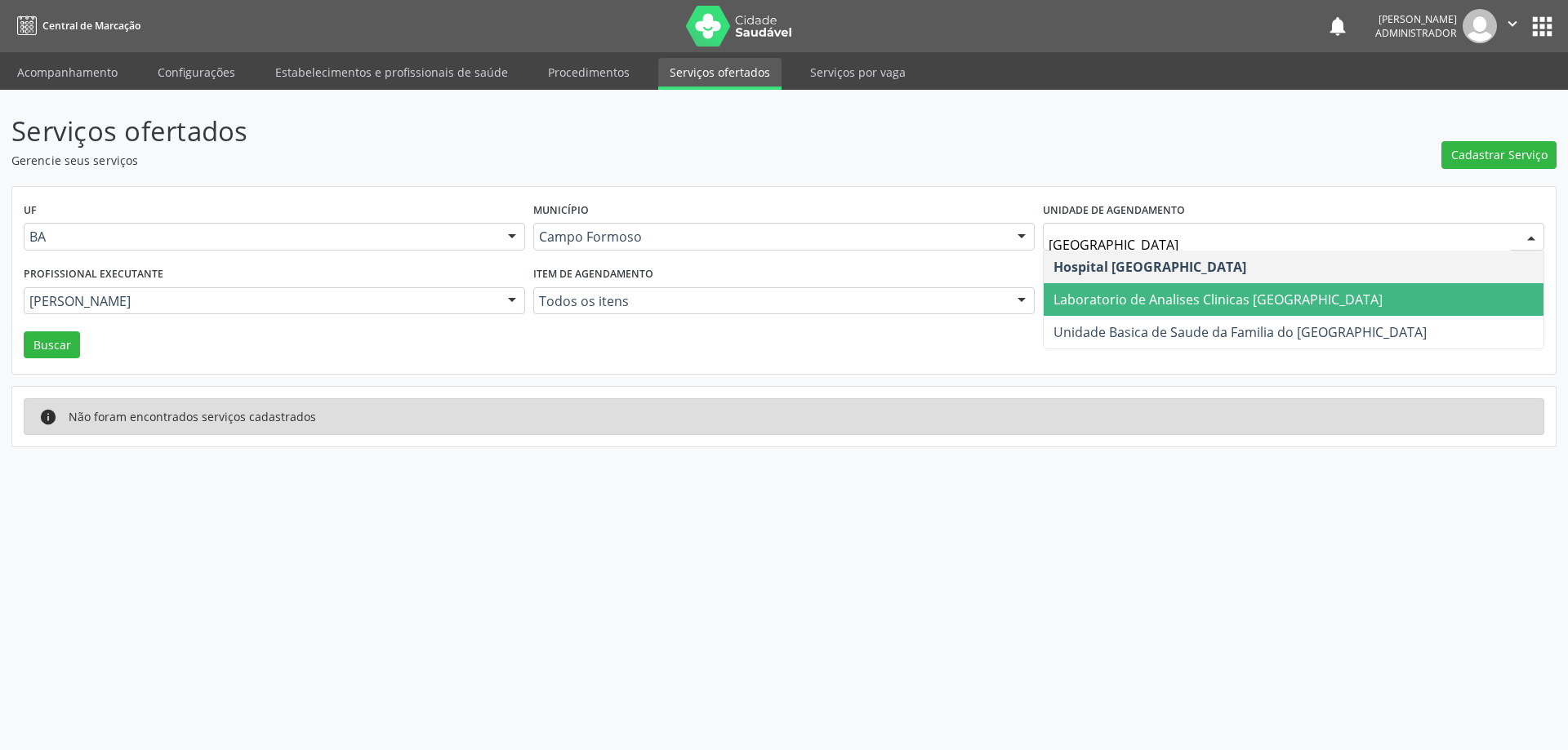
click at [1121, 297] on span "Laboratorio de Analises Clinicas [GEOGRAPHIC_DATA]" at bounding box center [1217, 299] width 329 height 18
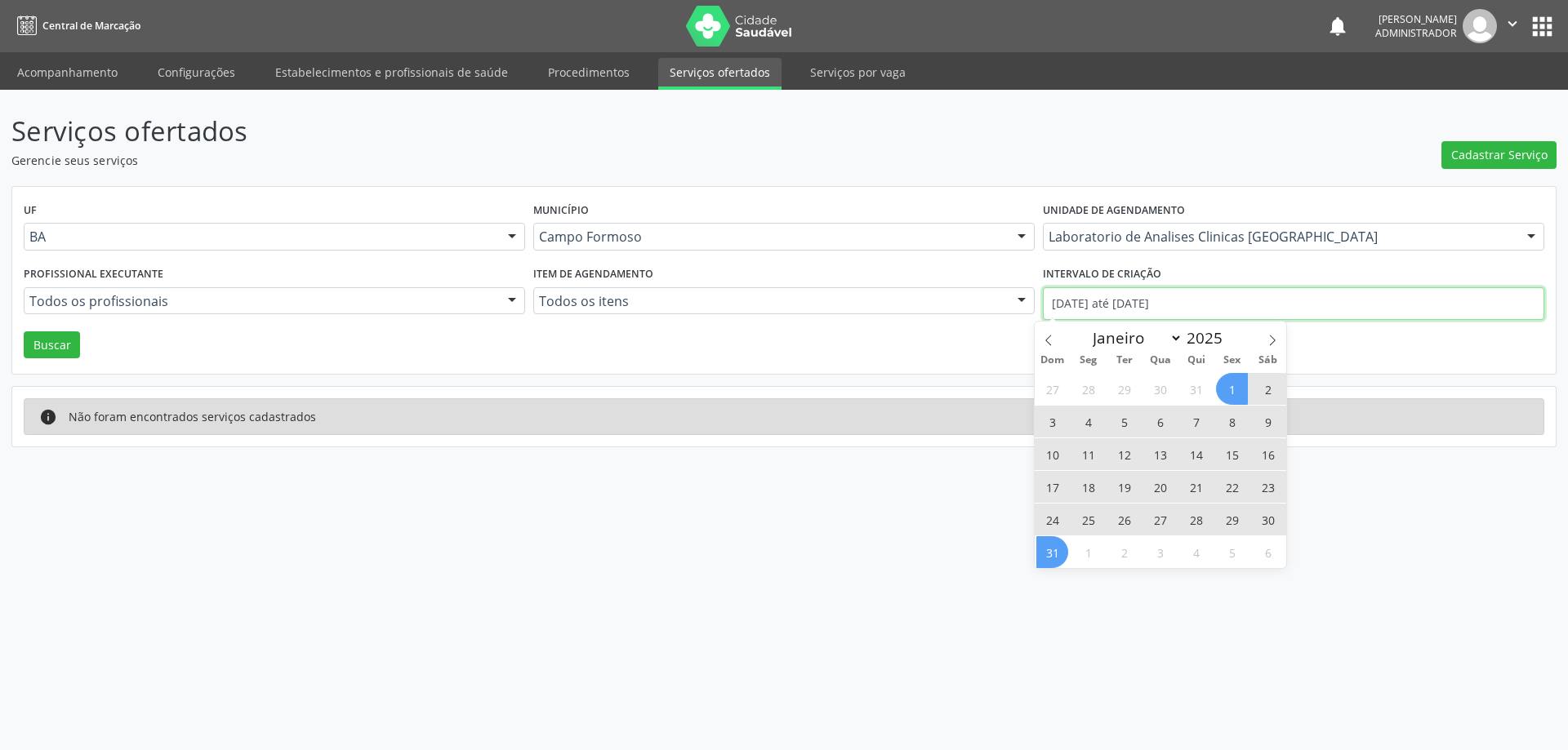
drag, startPoint x: 1094, startPoint y: 301, endPoint x: 1084, endPoint y: 306, distance: 11.2
click at [1092, 302] on input "[DATE] até [DATE]" at bounding box center [1293, 304] width 501 height 32
click at [1051, 340] on icon at bounding box center [1048, 341] width 12 height 12
select select "6"
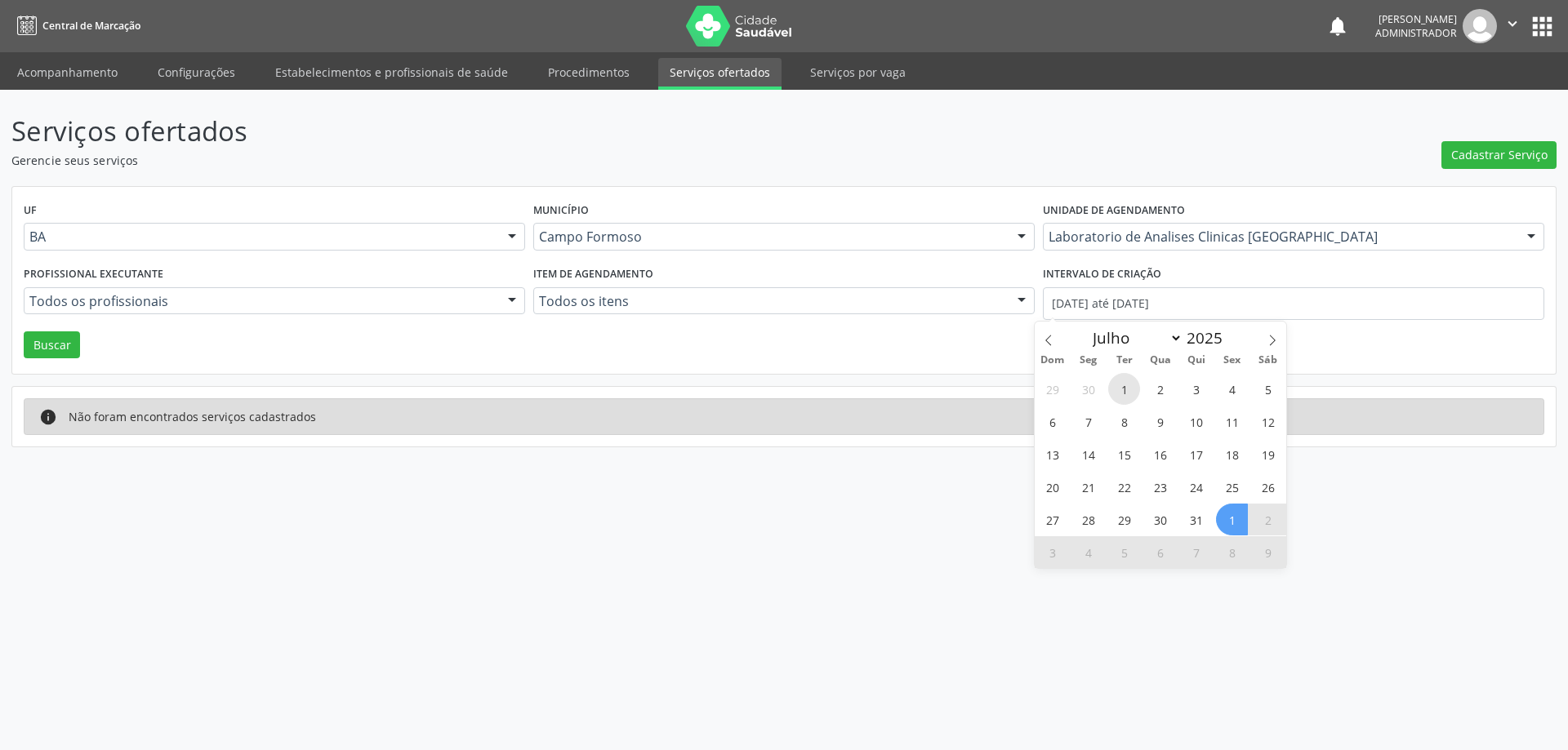
click at [1117, 390] on span "1" at bounding box center [1124, 389] width 32 height 32
type input "[DATE]"
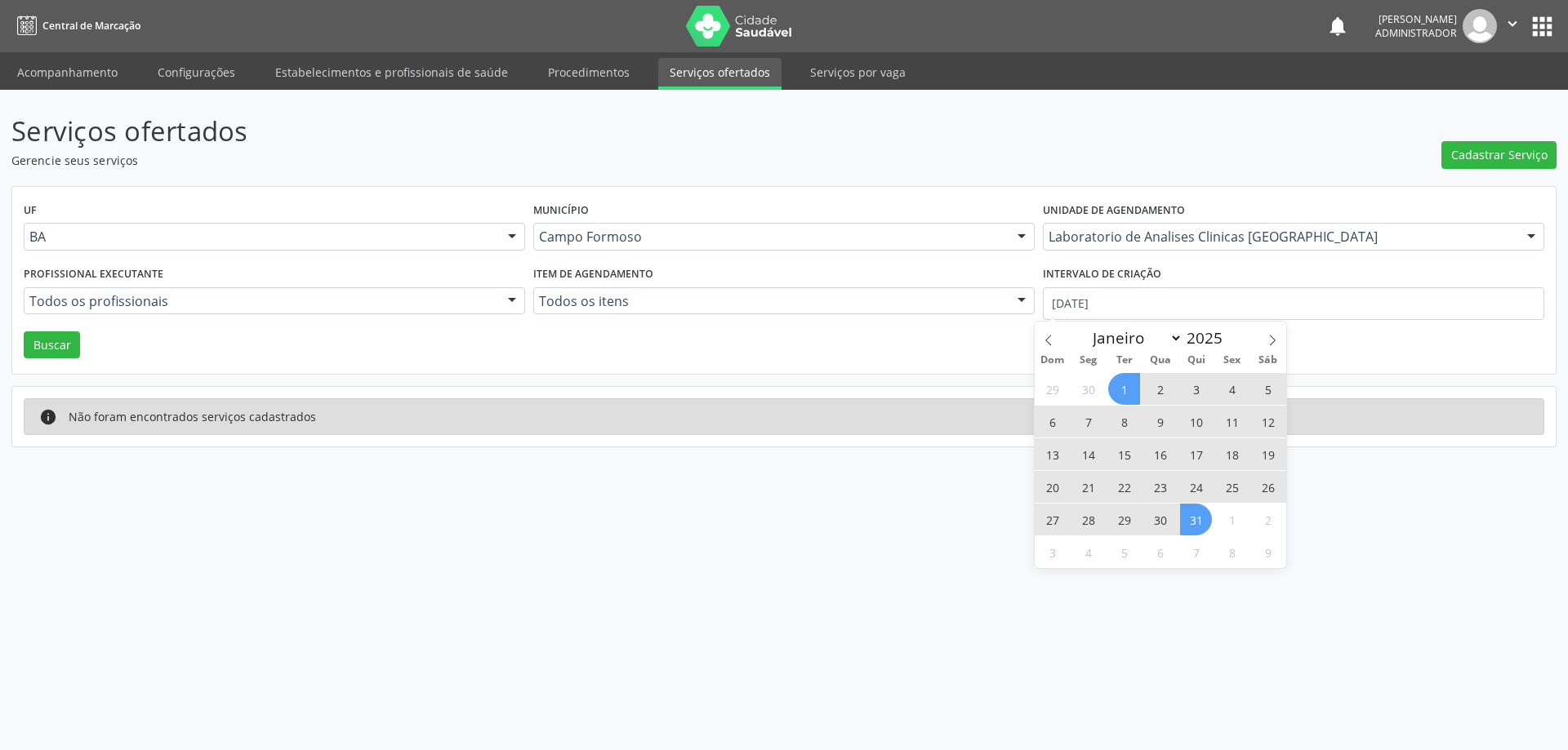
click at [1191, 521] on span "31" at bounding box center [1196, 520] width 32 height 32
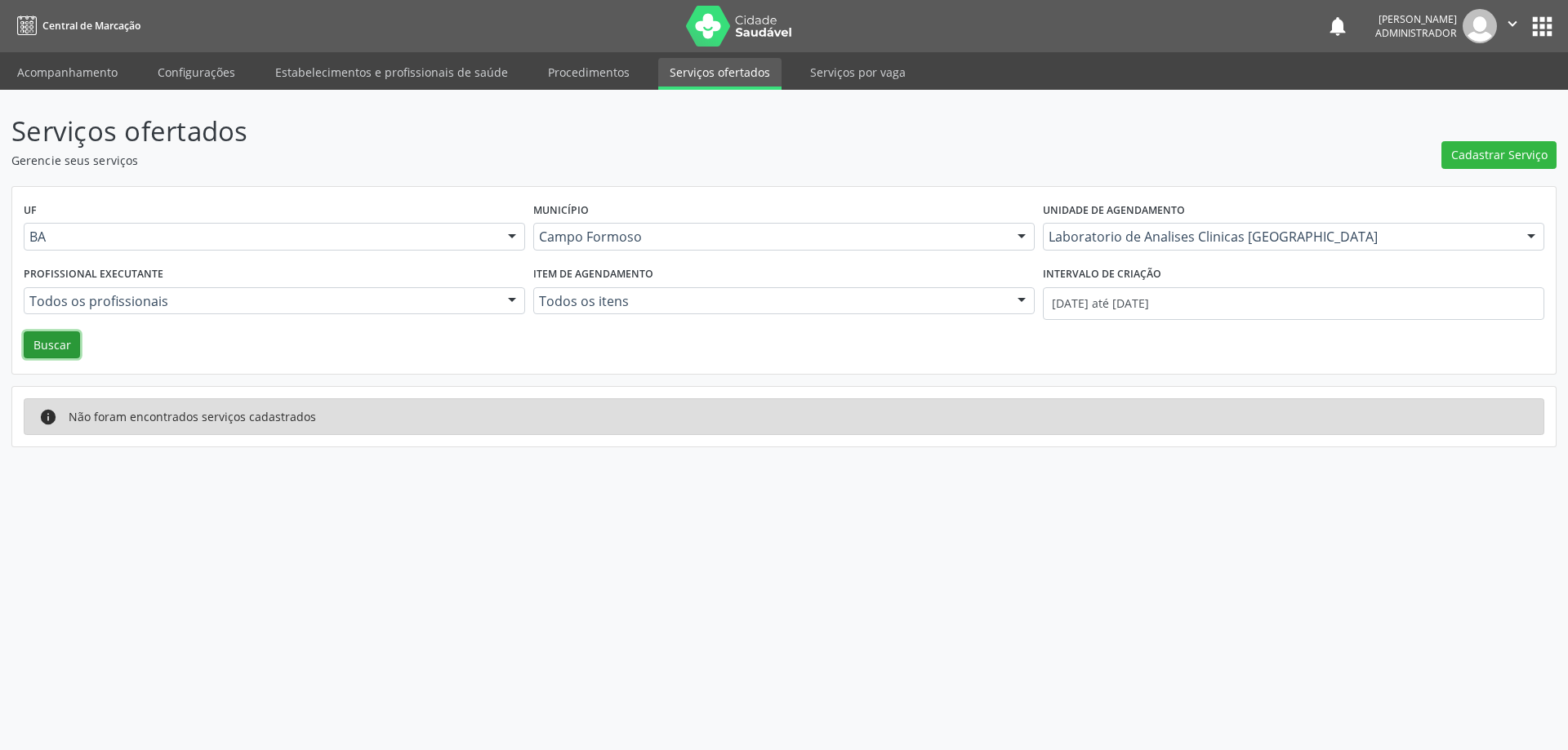
click at [57, 338] on button "Buscar" at bounding box center [51, 345] width 56 height 28
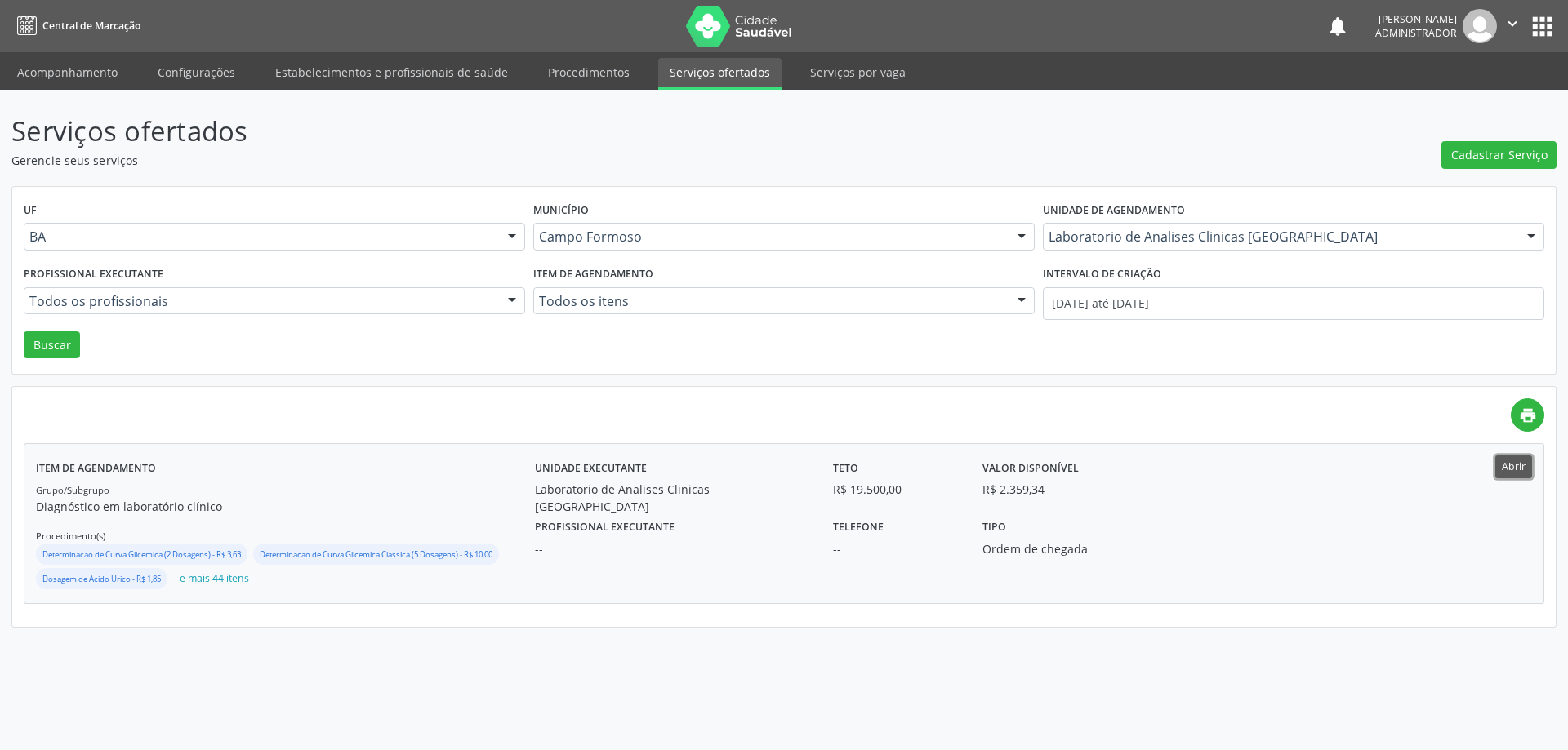
click at [1520, 470] on button "Abrir" at bounding box center [1513, 466] width 37 height 22
